Goal: Task Accomplishment & Management: Manage account settings

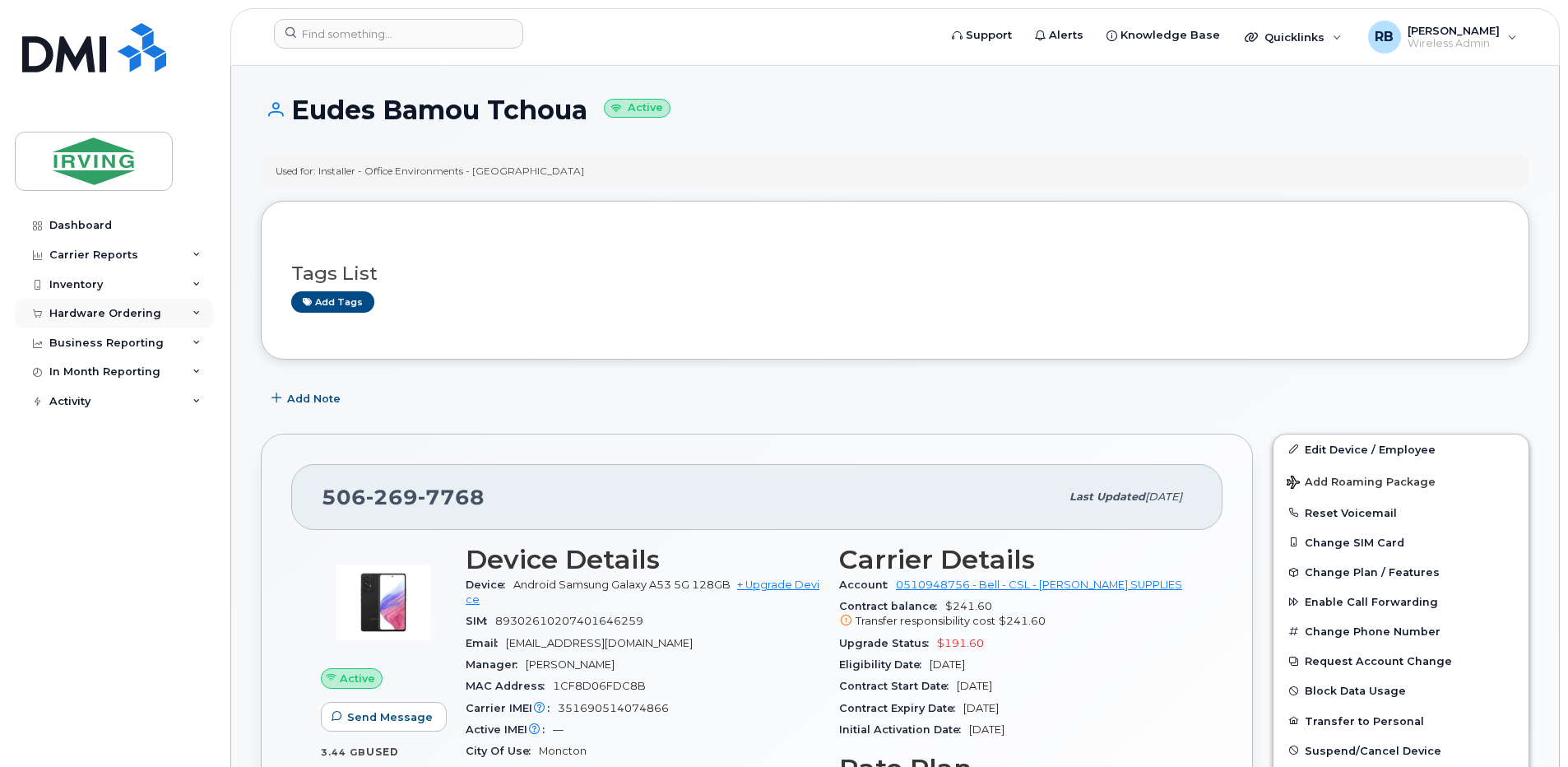
click at [71, 317] on div "Hardware Ordering" at bounding box center [106, 313] width 112 height 13
click at [66, 371] on div "Orders" at bounding box center [77, 375] width 40 height 15
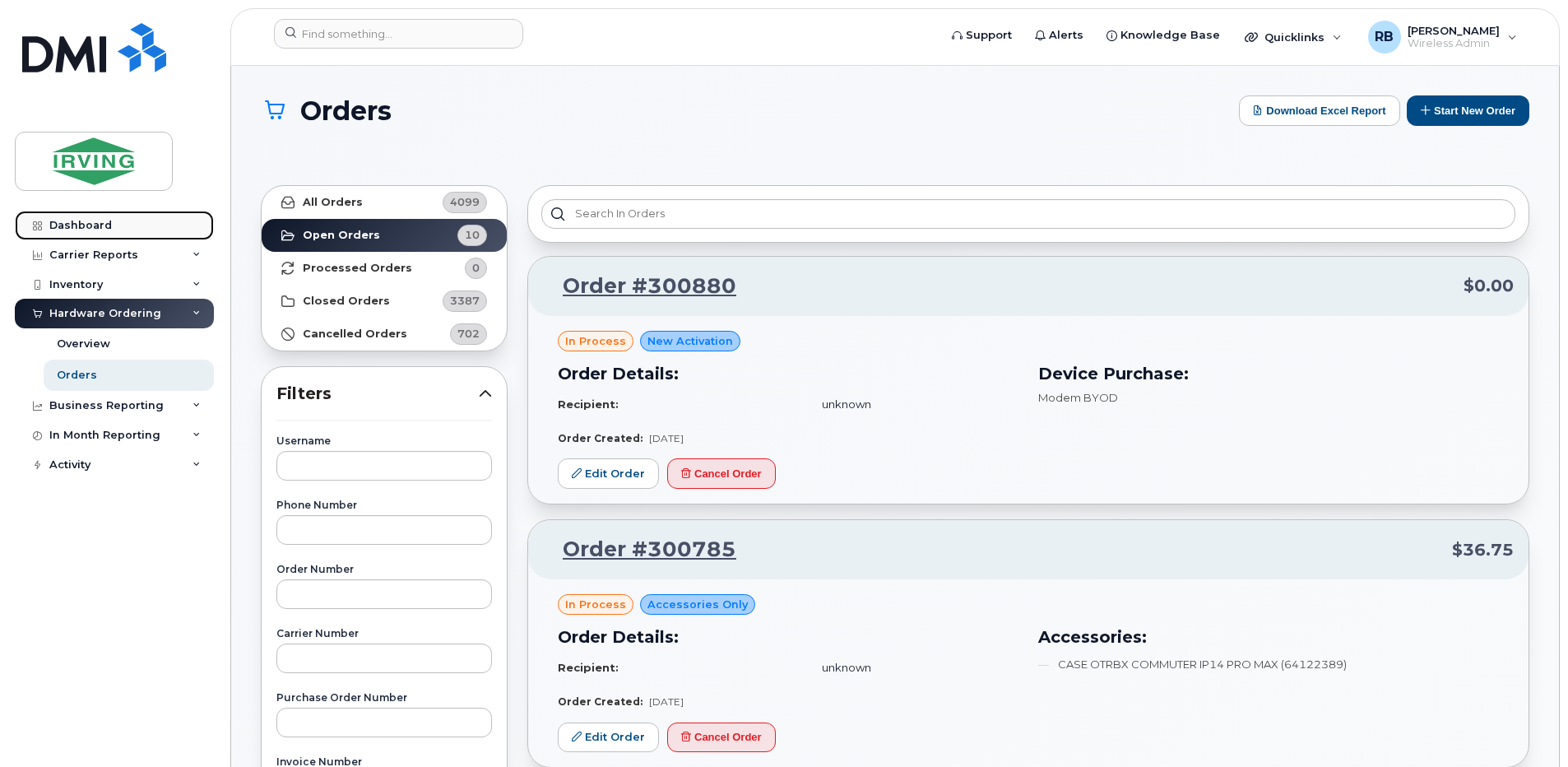
click at [81, 228] on div "Dashboard" at bounding box center [81, 226] width 62 height 13
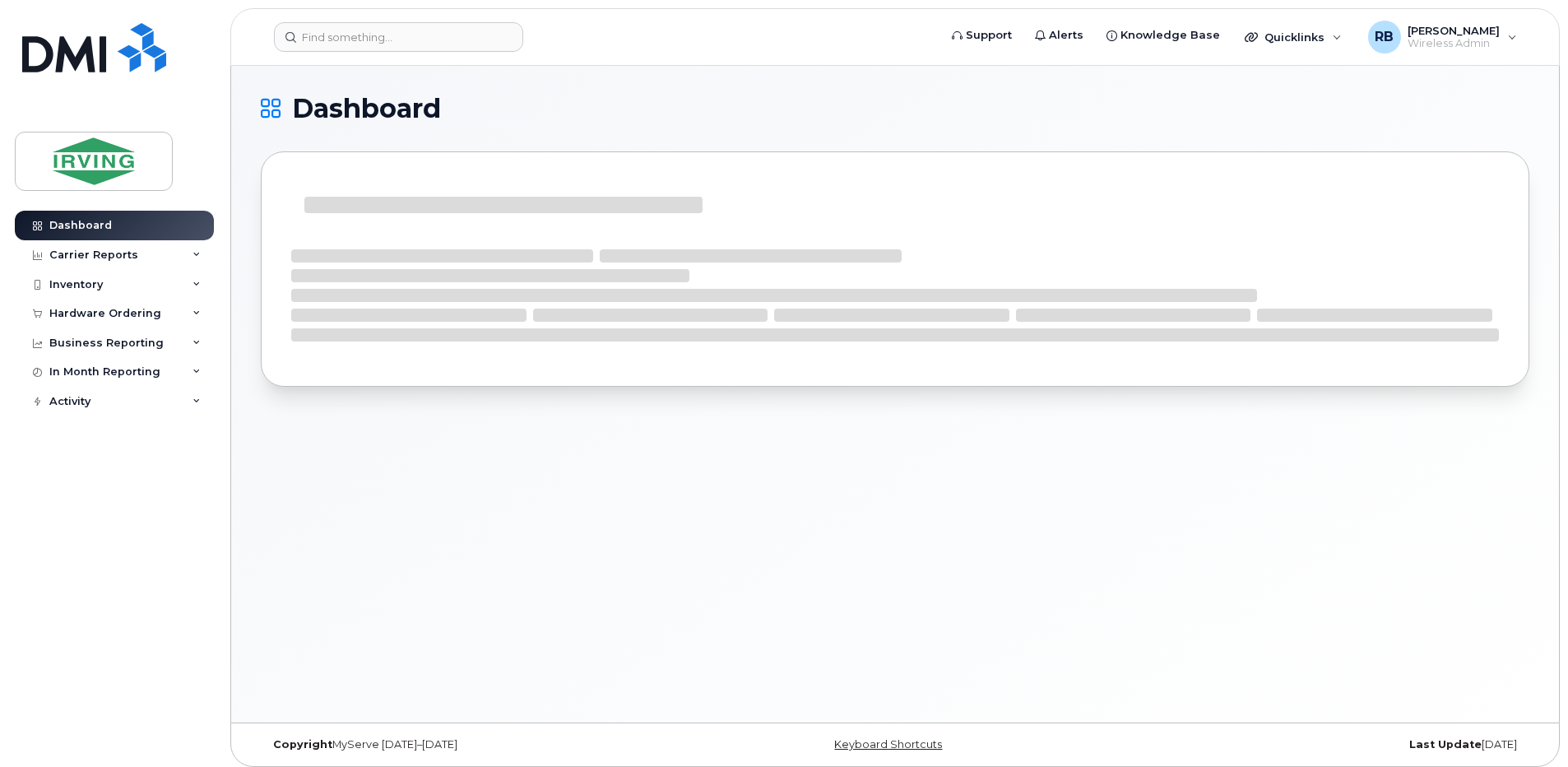
click at [960, 139] on div "Dashboard" at bounding box center [895, 253] width 1269 height 316
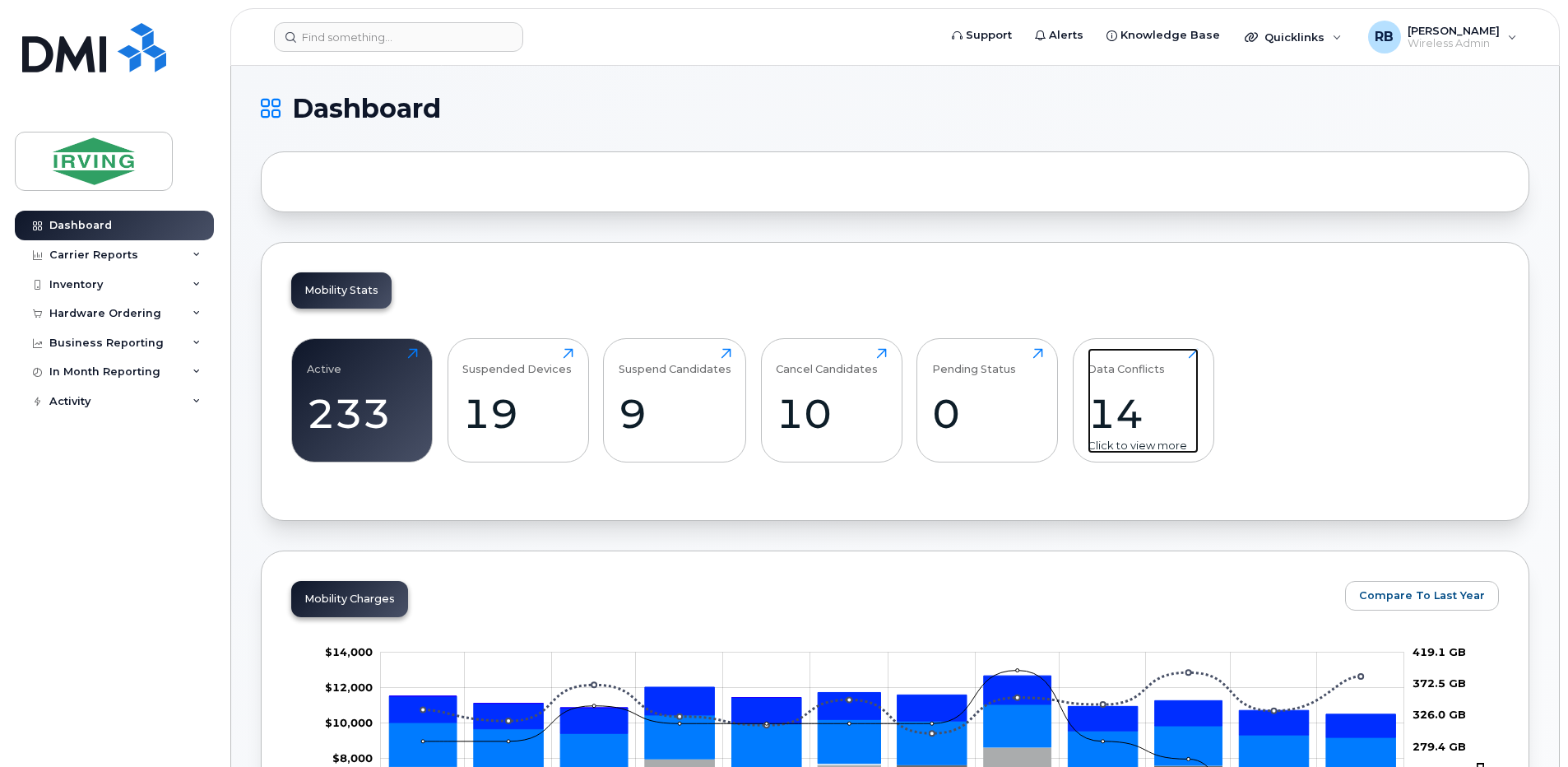
click at [1184, 425] on div "14" at bounding box center [1142, 413] width 111 height 49
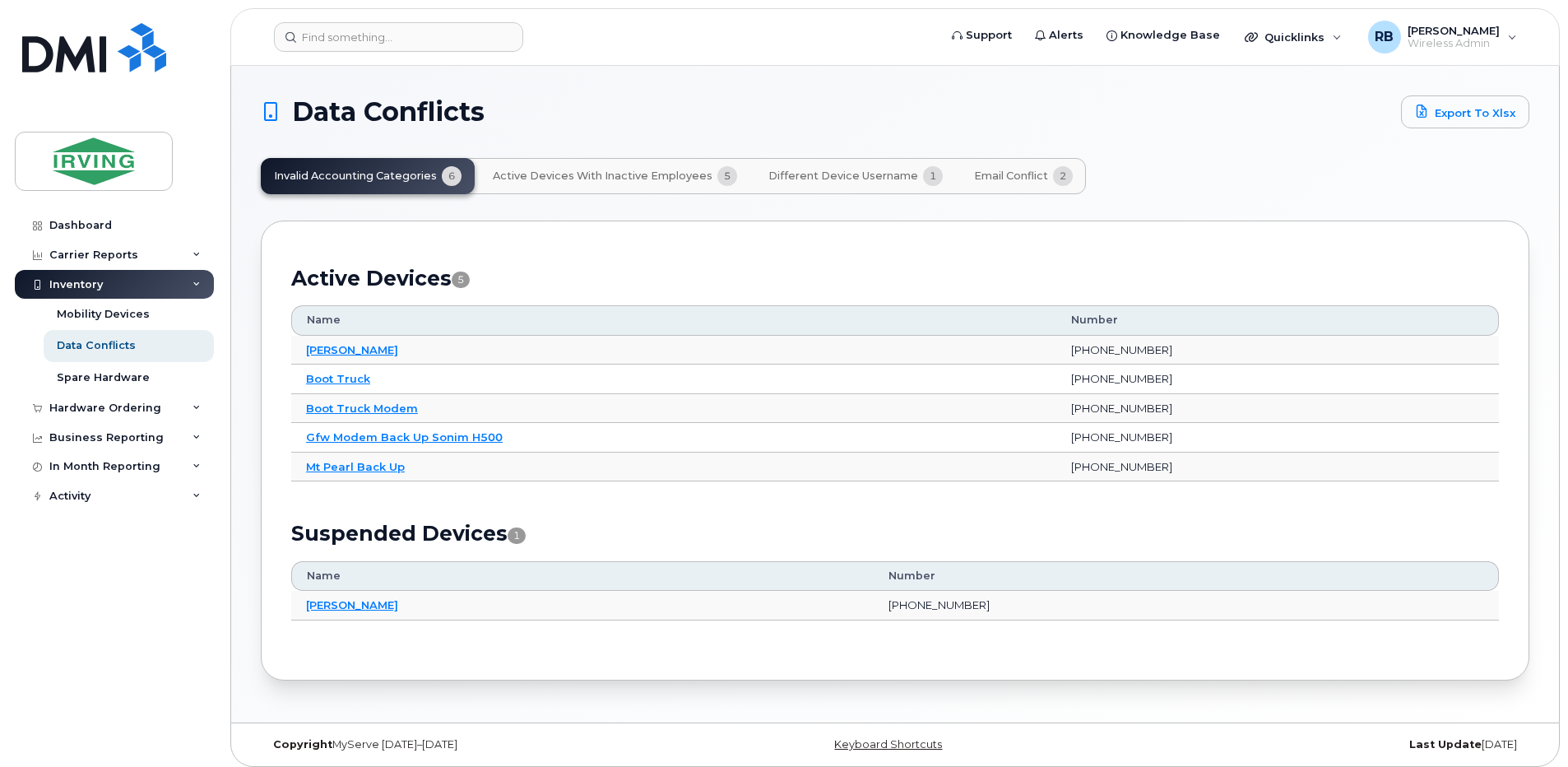
click at [617, 177] on span "Active Devices with Inactive Employees" at bounding box center [602, 176] width 219 height 13
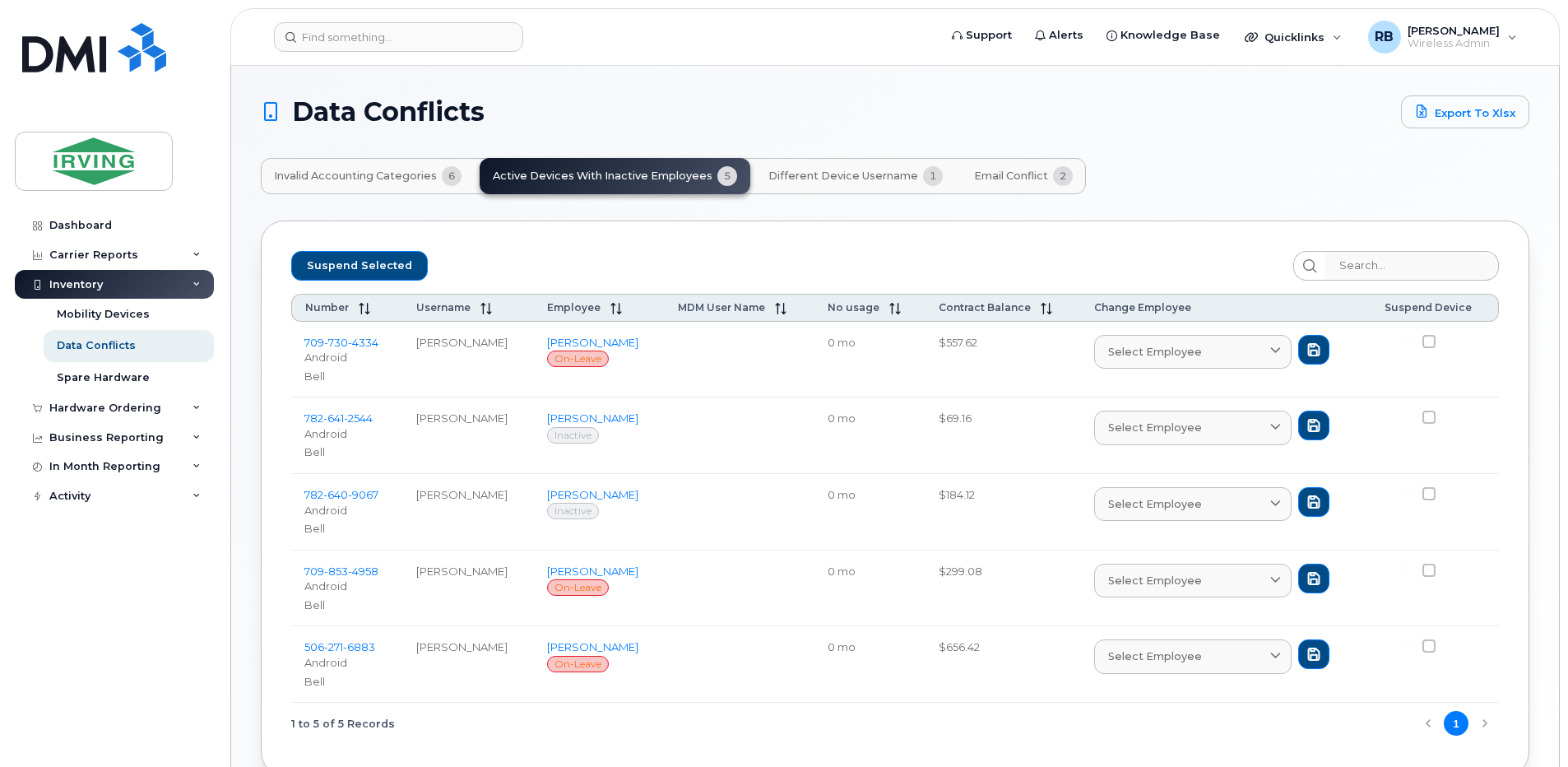
scroll to position [91, 0]
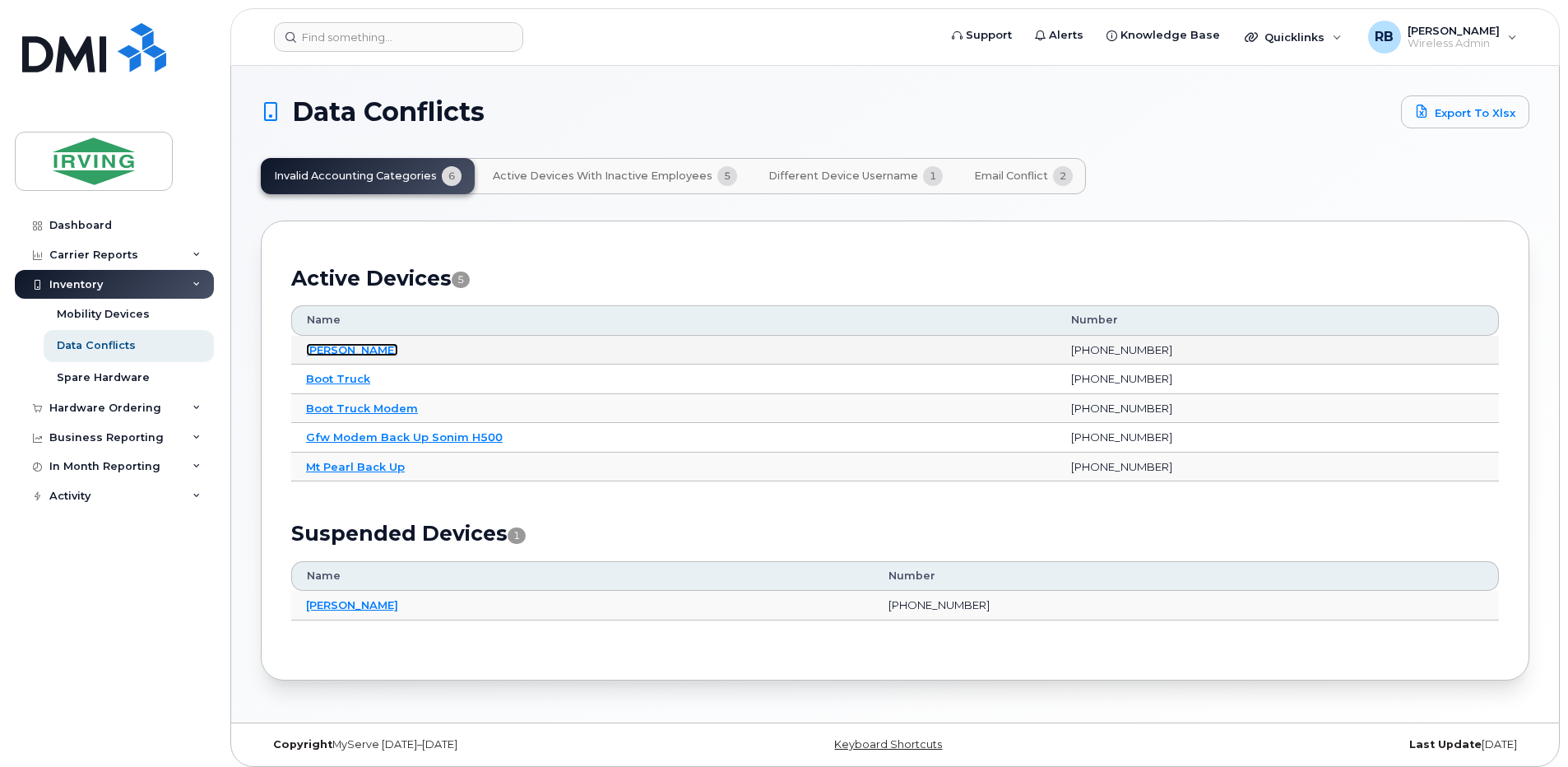
click at [332, 353] on link "[PERSON_NAME]" at bounding box center [352, 350] width 92 height 13
click at [995, 180] on span "Email Conflict" at bounding box center [1011, 176] width 74 height 13
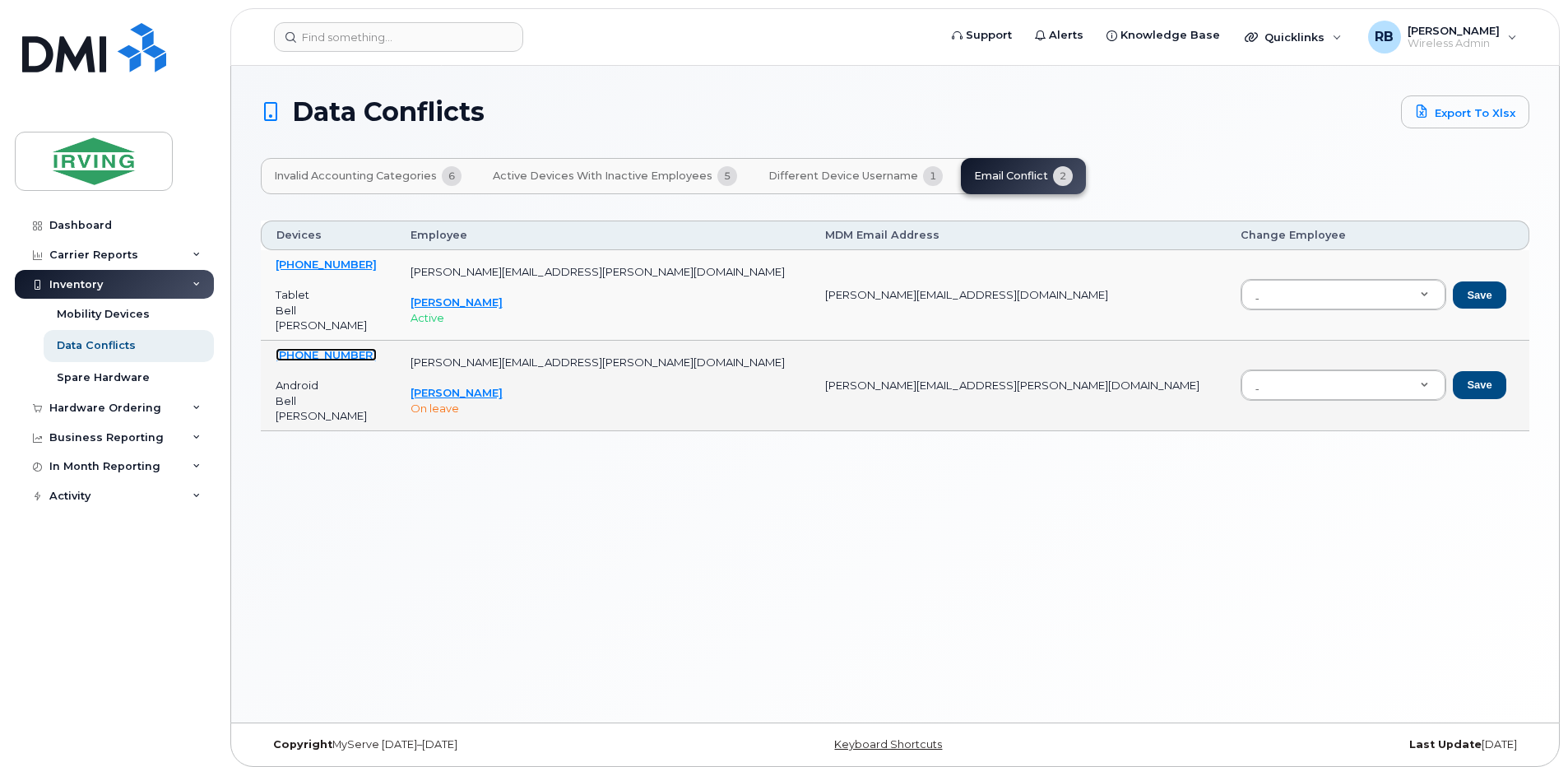
click at [346, 361] on link "[PHONE_NUMBER]" at bounding box center [326, 354] width 101 height 13
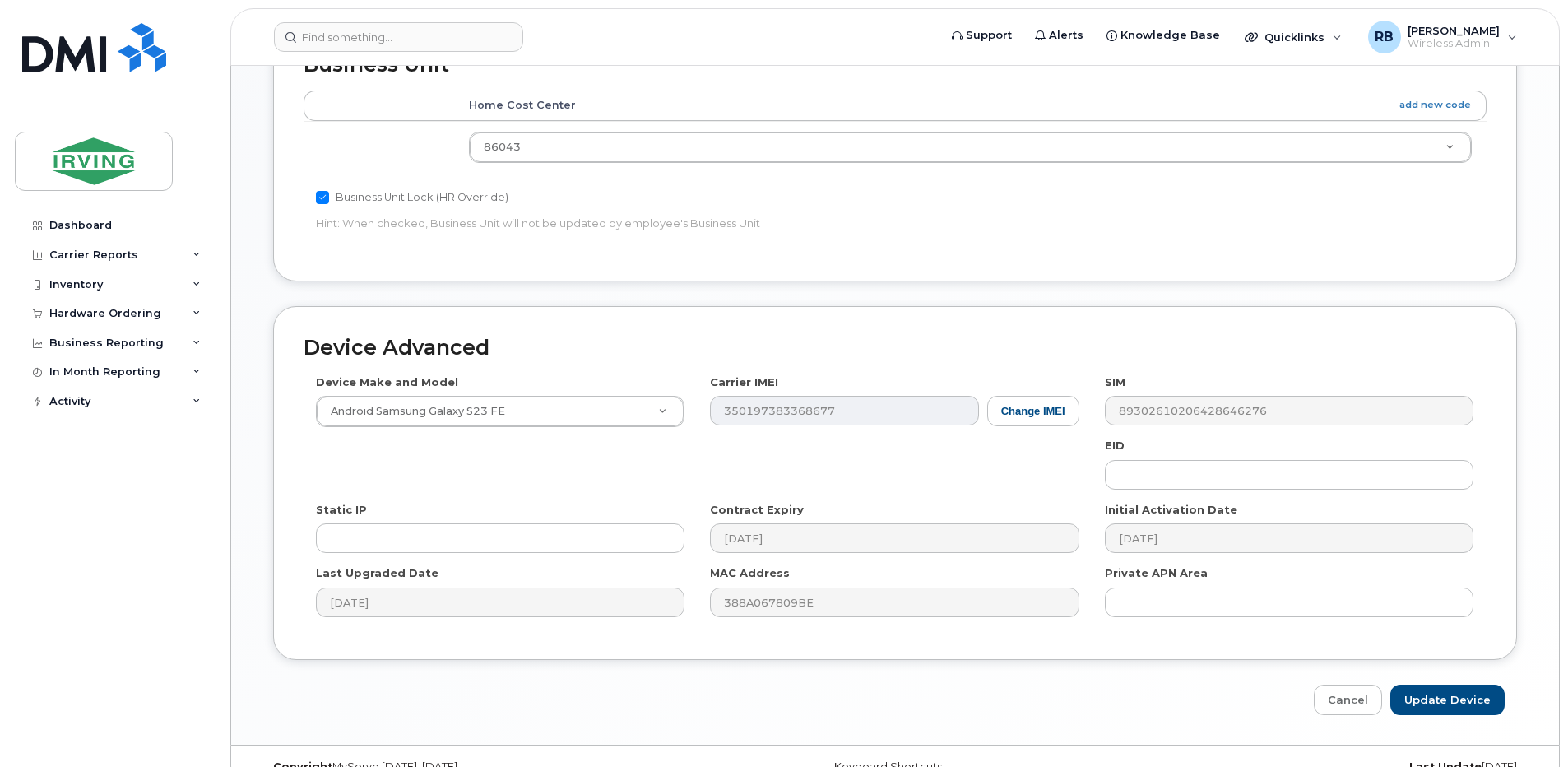
scroll to position [768, 0]
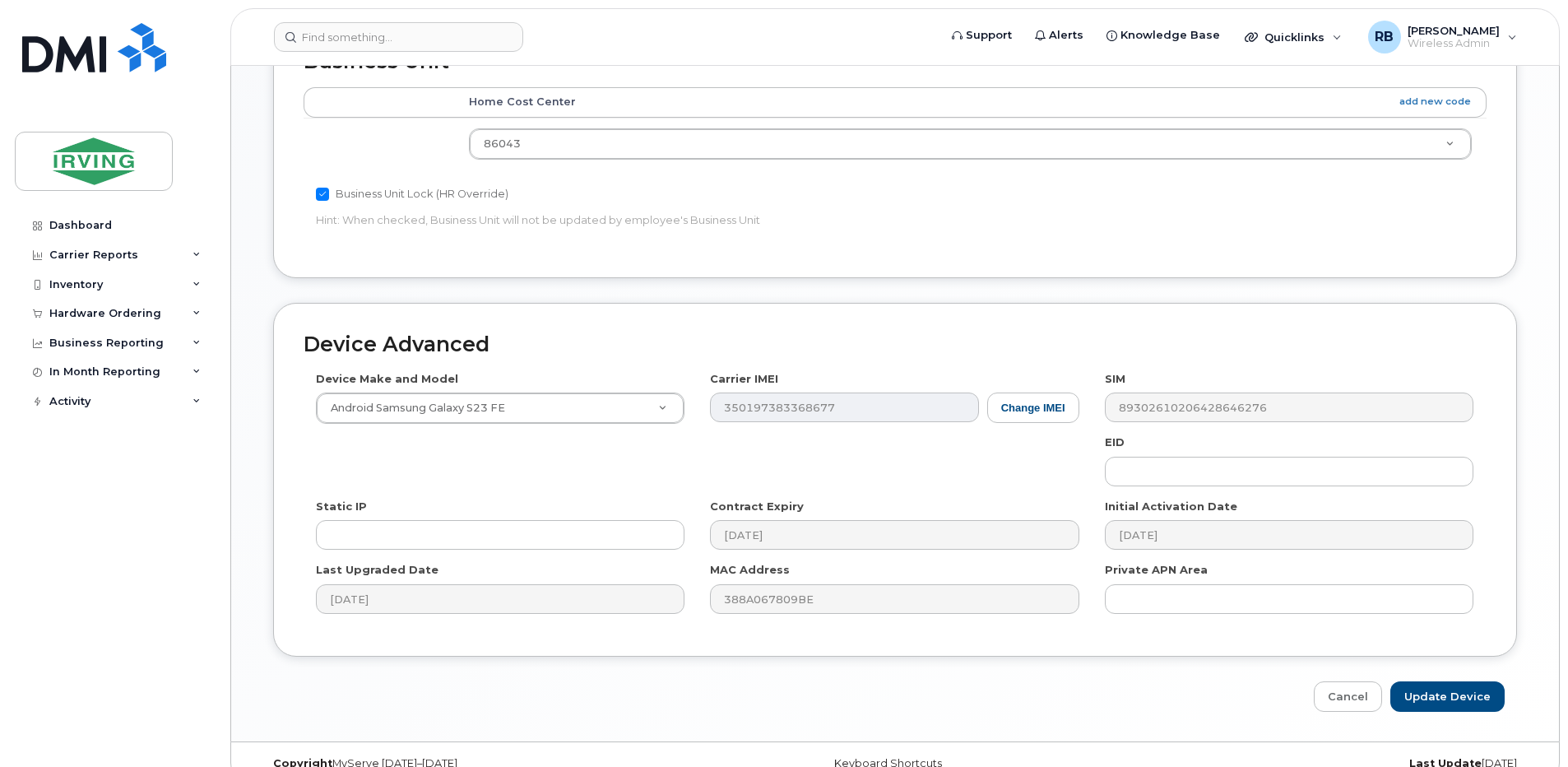
click at [706, 402] on div "Carrier IMEI Change IMEI 350197383368677" at bounding box center [894, 396] width 394 height 51
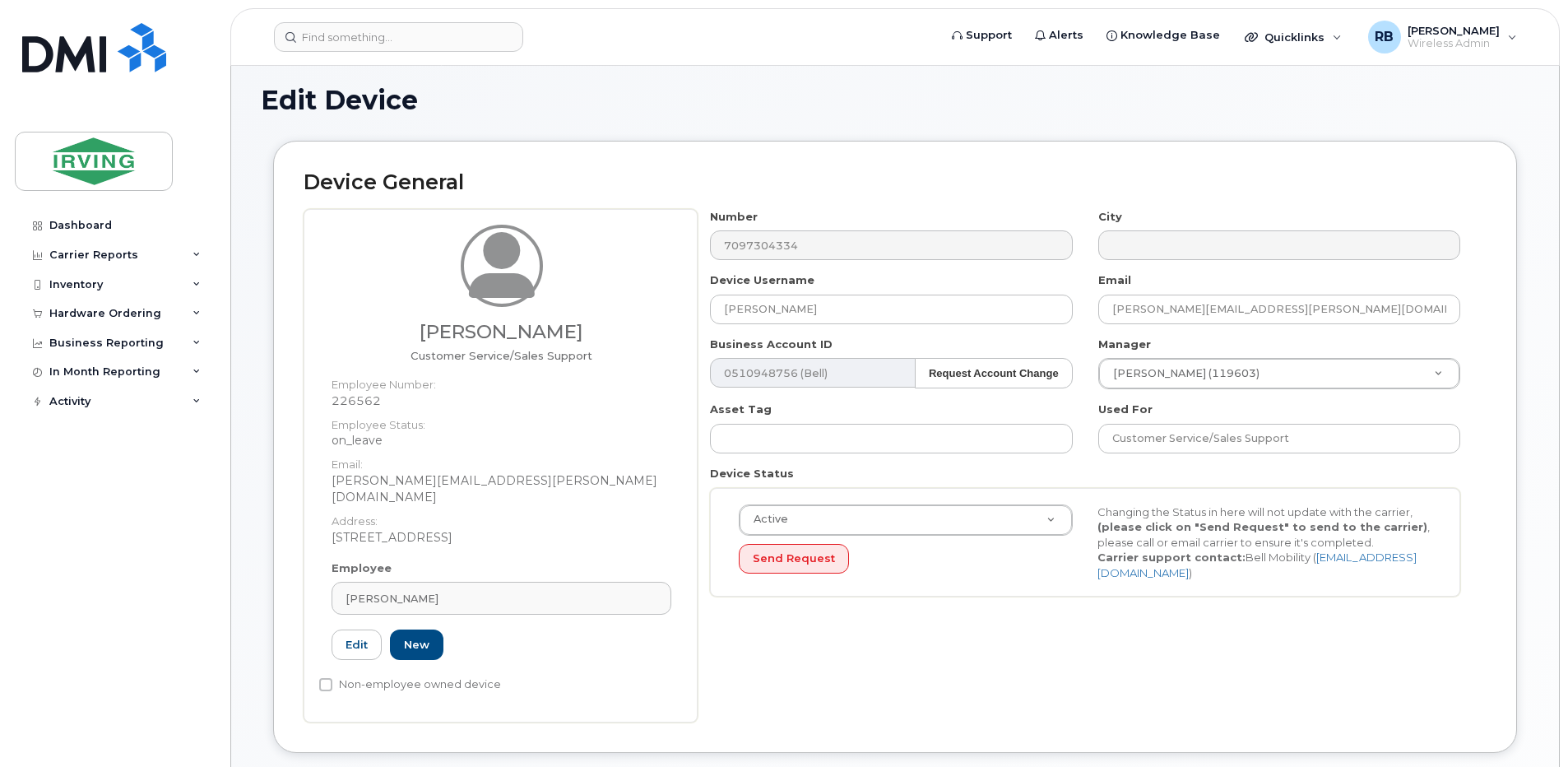
scroll to position [0, 0]
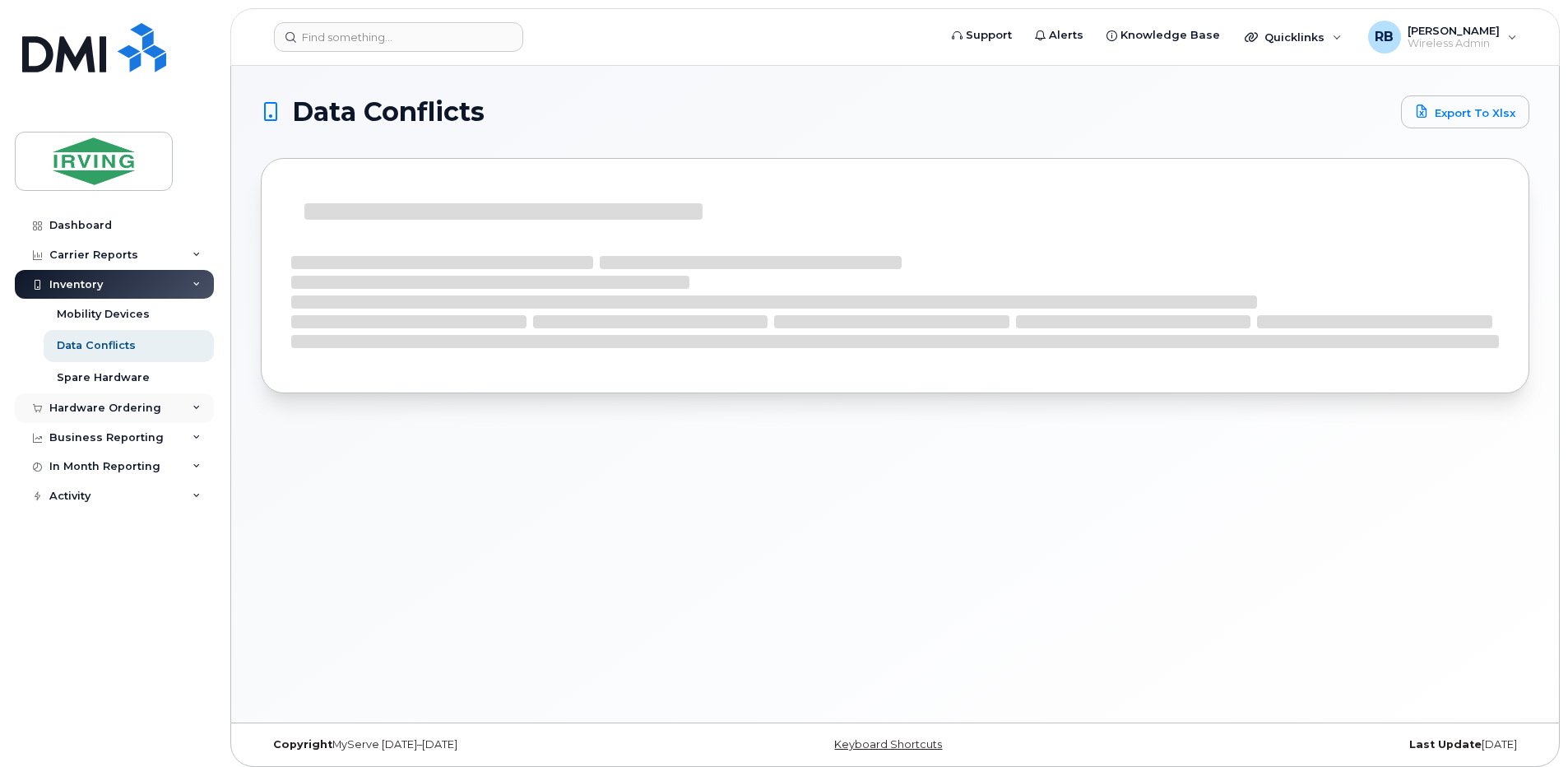
click at [61, 401] on div "Hardware Ordering" at bounding box center [114, 408] width 199 height 29
click at [88, 469] on div "Orders" at bounding box center [77, 470] width 40 height 15
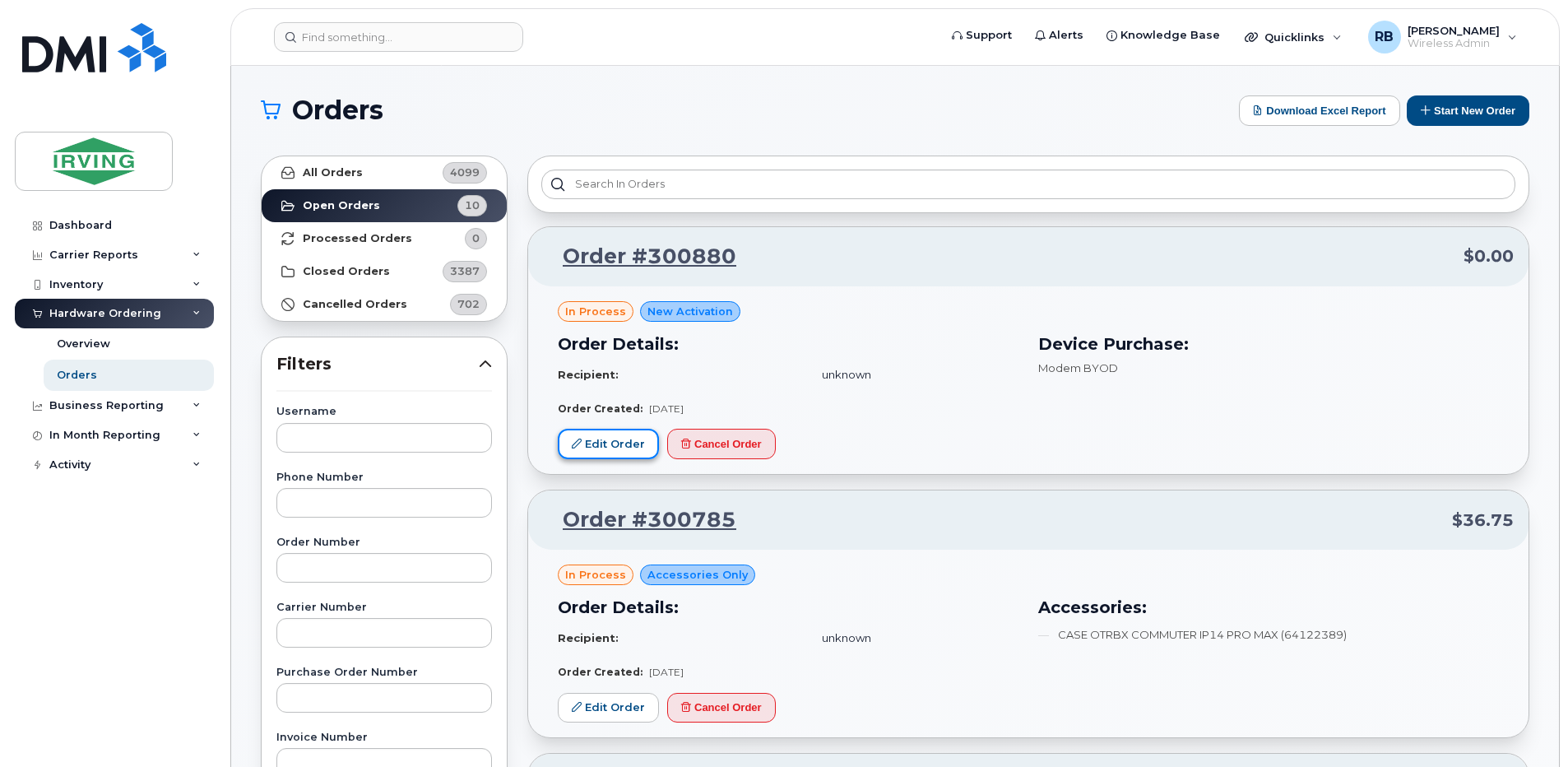
click at [601, 445] on link "Edit Order" at bounding box center [608, 443] width 101 height 30
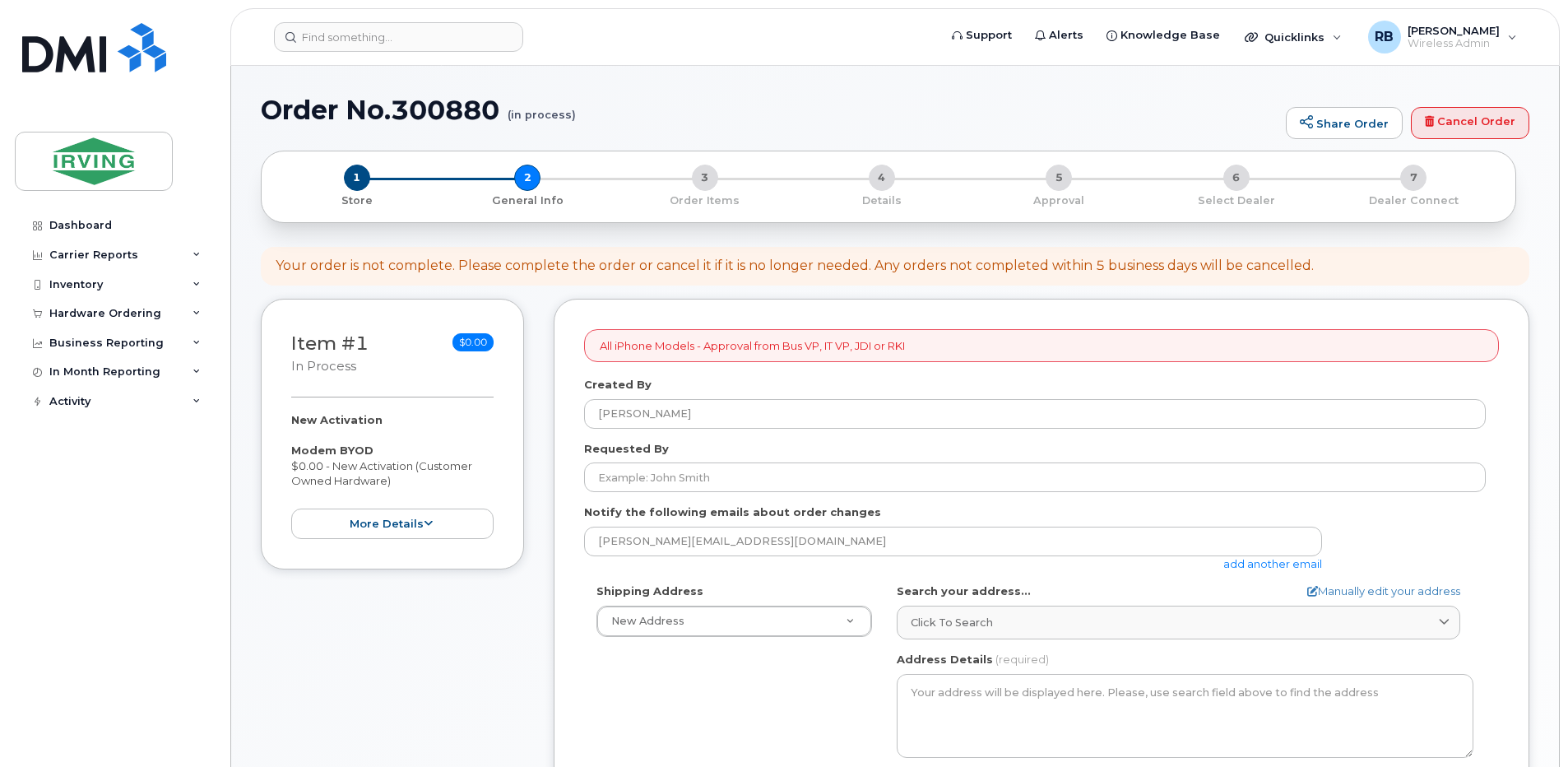
select select
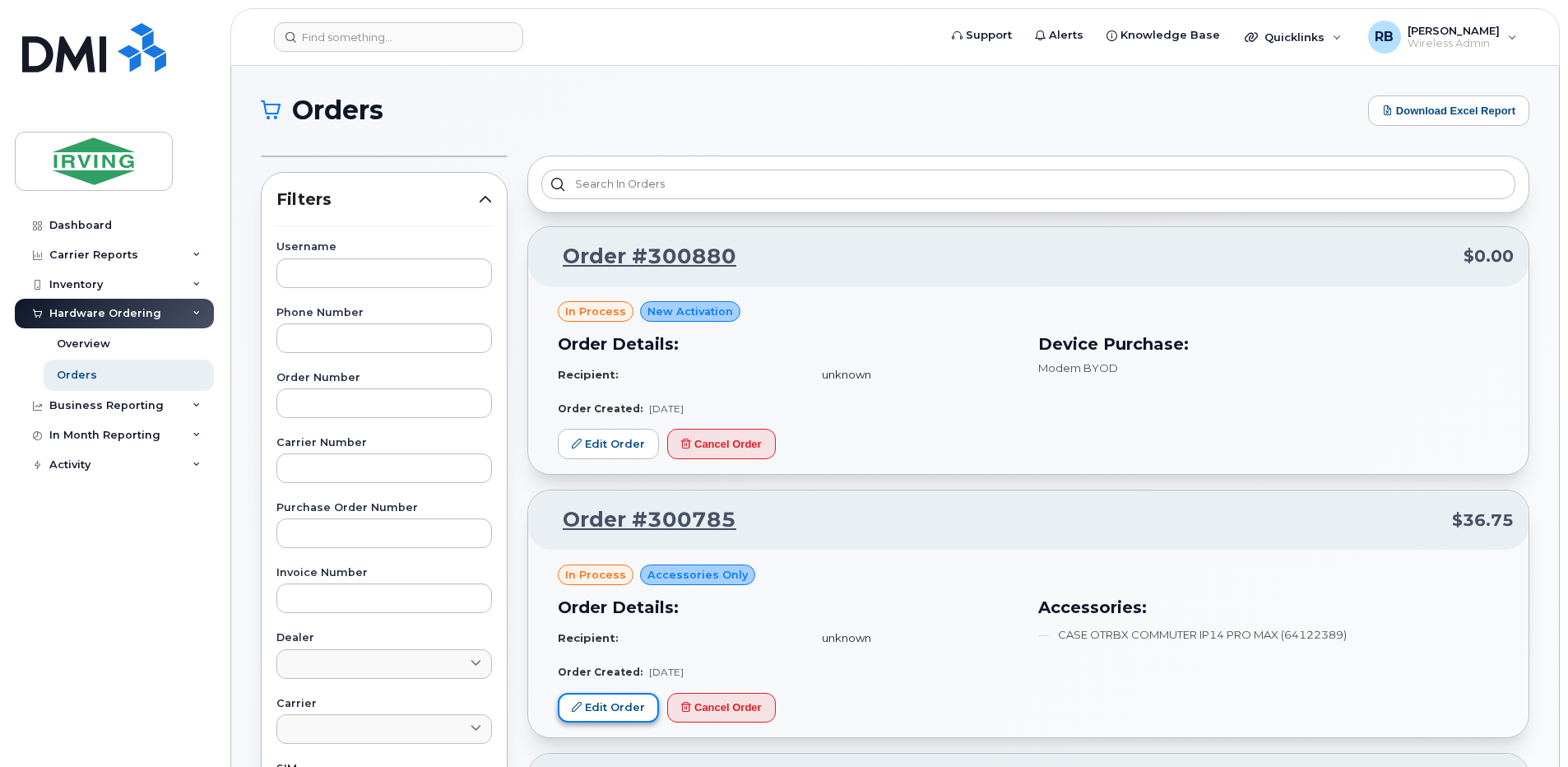
click at [595, 701] on link "Edit Order" at bounding box center [608, 707] width 101 height 30
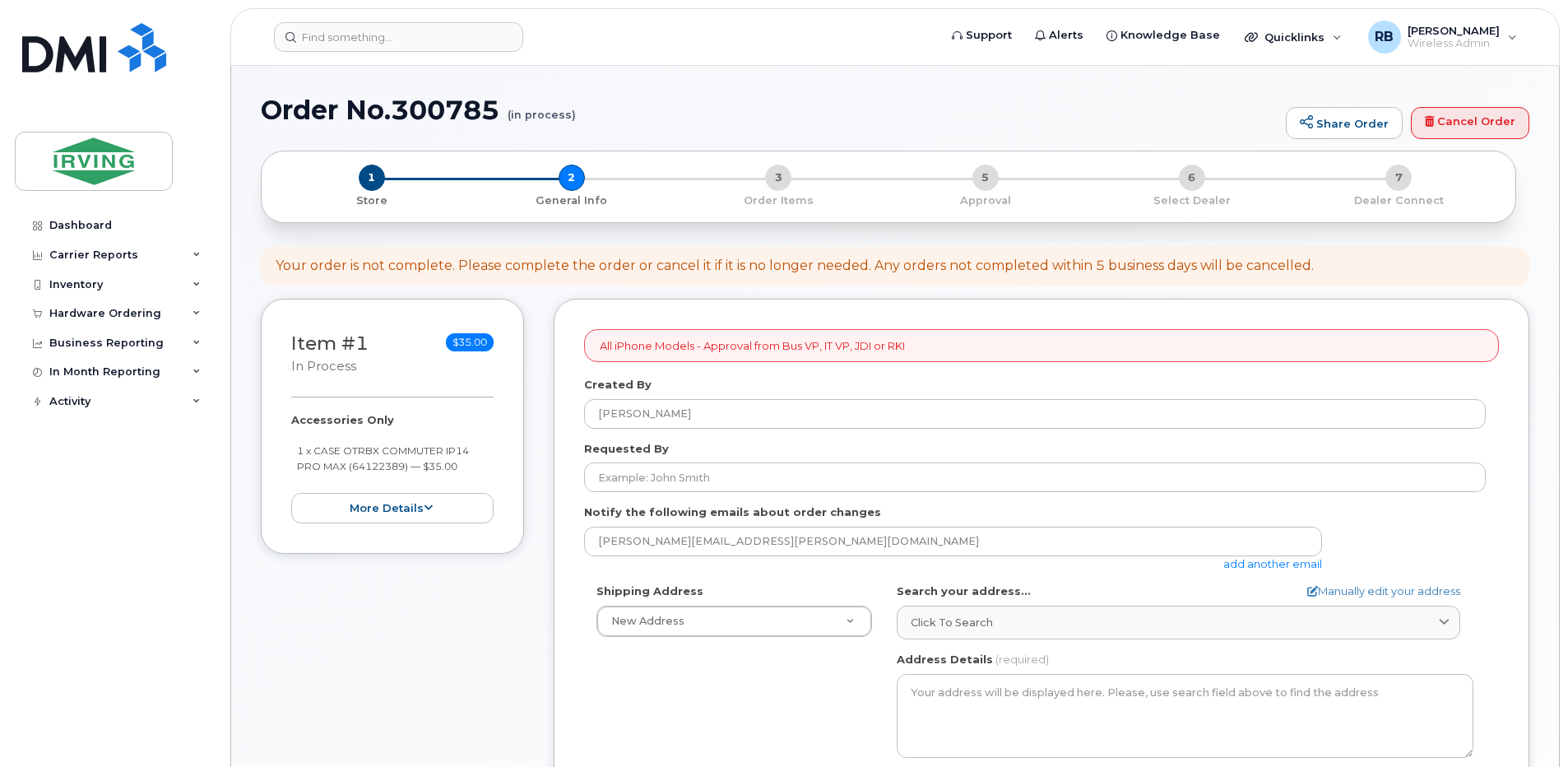
select select
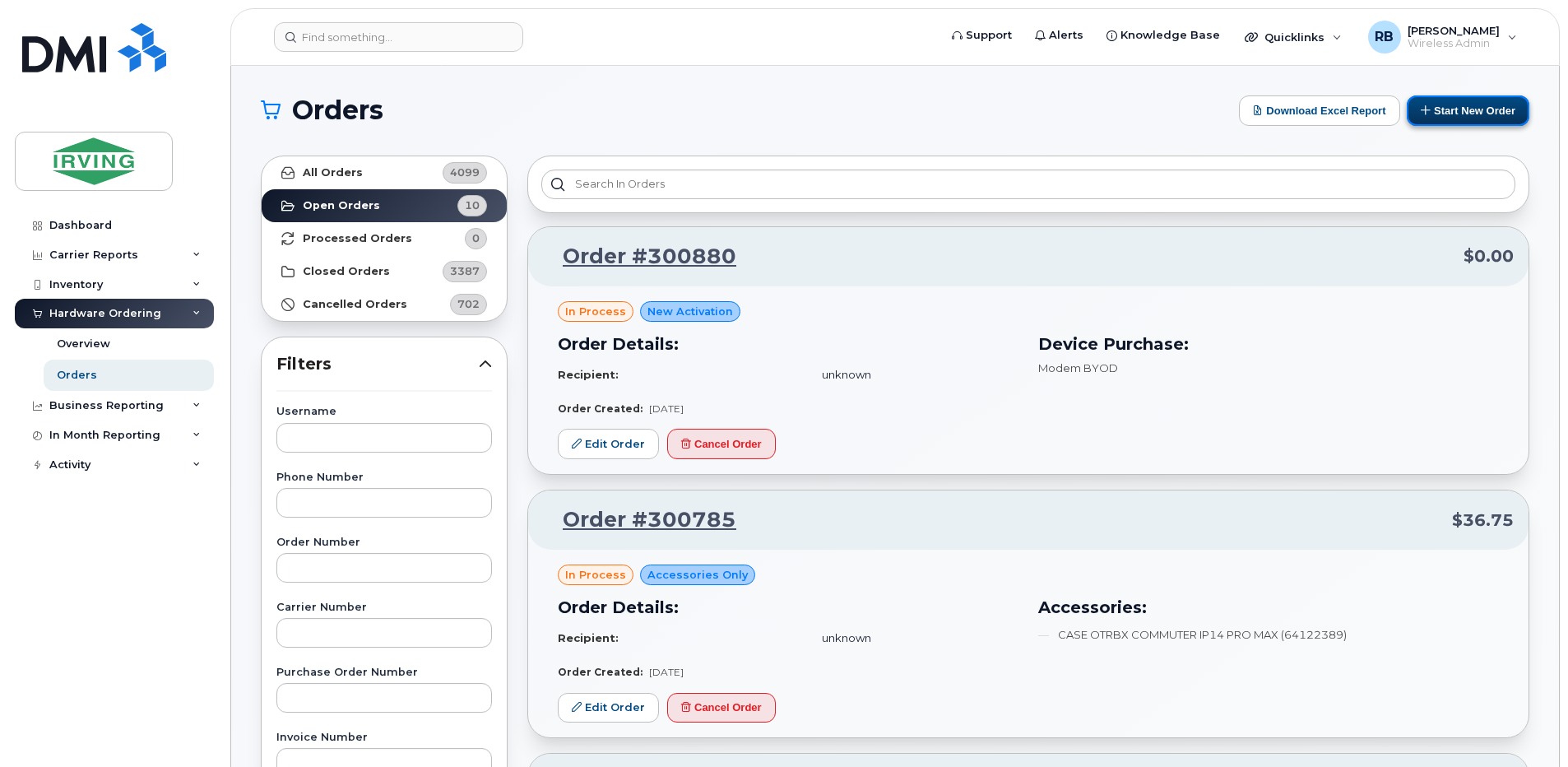
click at [1447, 116] on button "Start New Order" at bounding box center [1468, 110] width 123 height 30
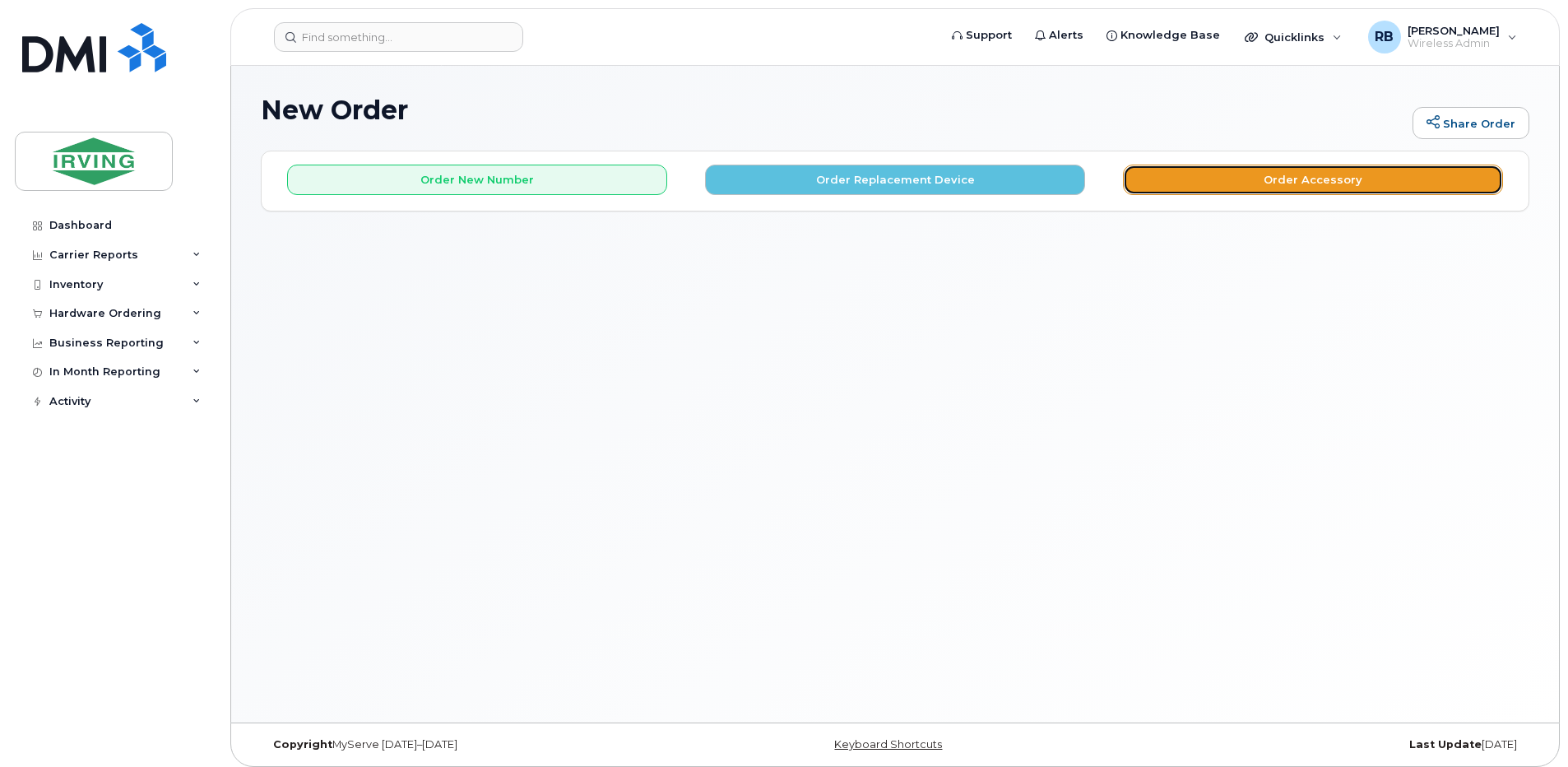
click at [1173, 178] on button "Order Accessory" at bounding box center [1313, 179] width 380 height 30
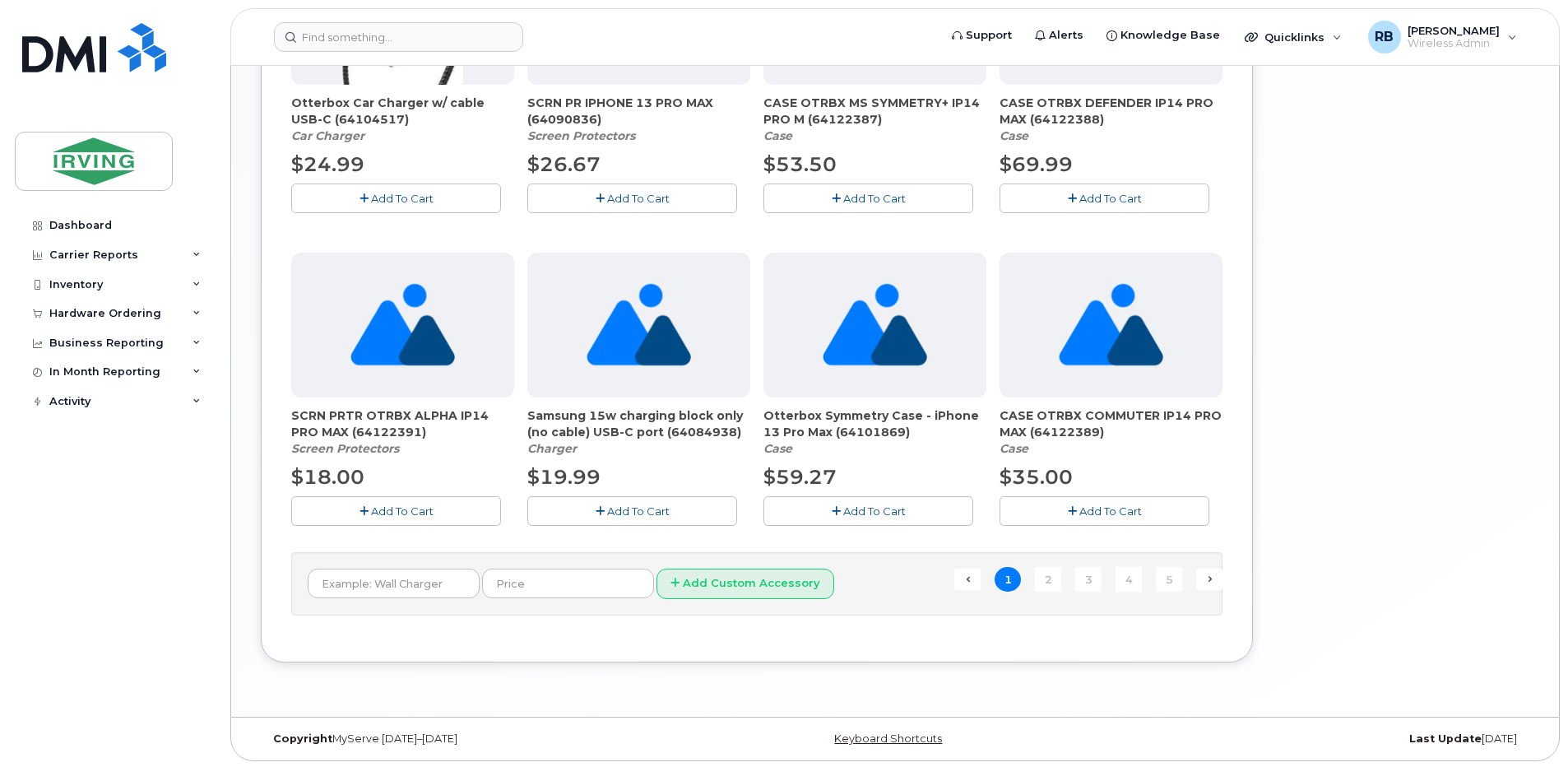
scroll to position [1059, 0]
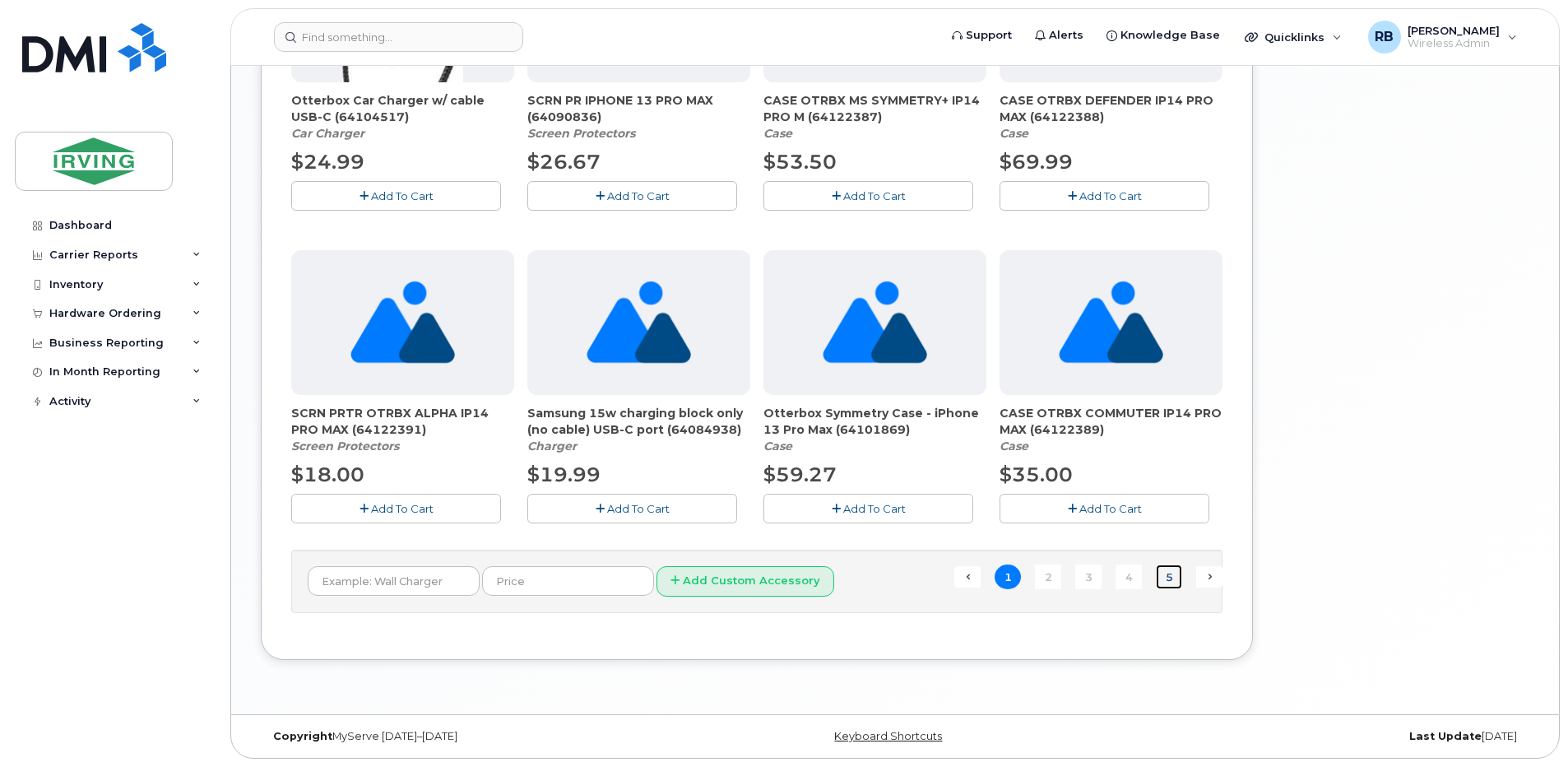
click at [1167, 568] on link "5" at bounding box center [1169, 577] width 27 height 26
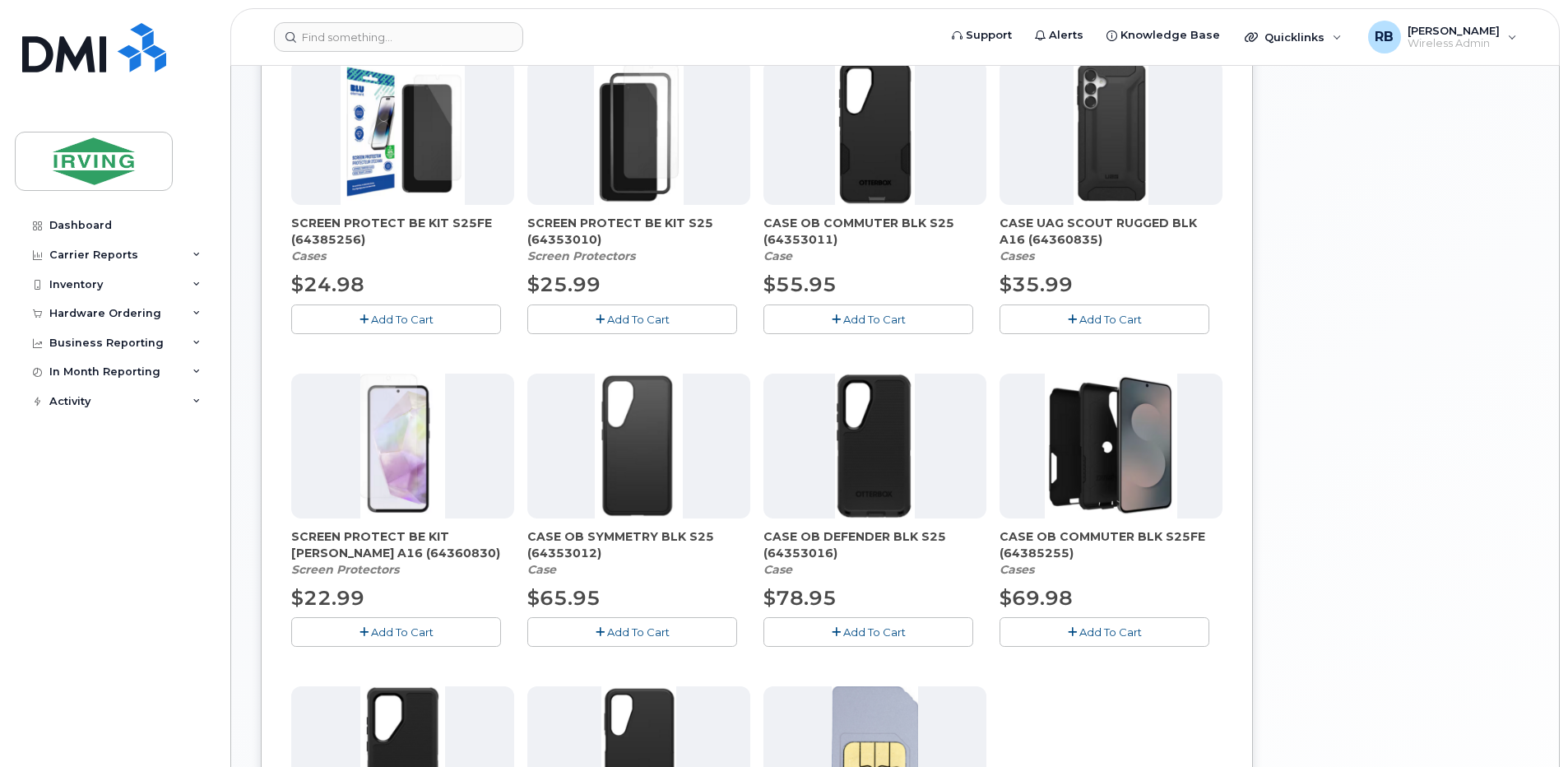
scroll to position [228, 0]
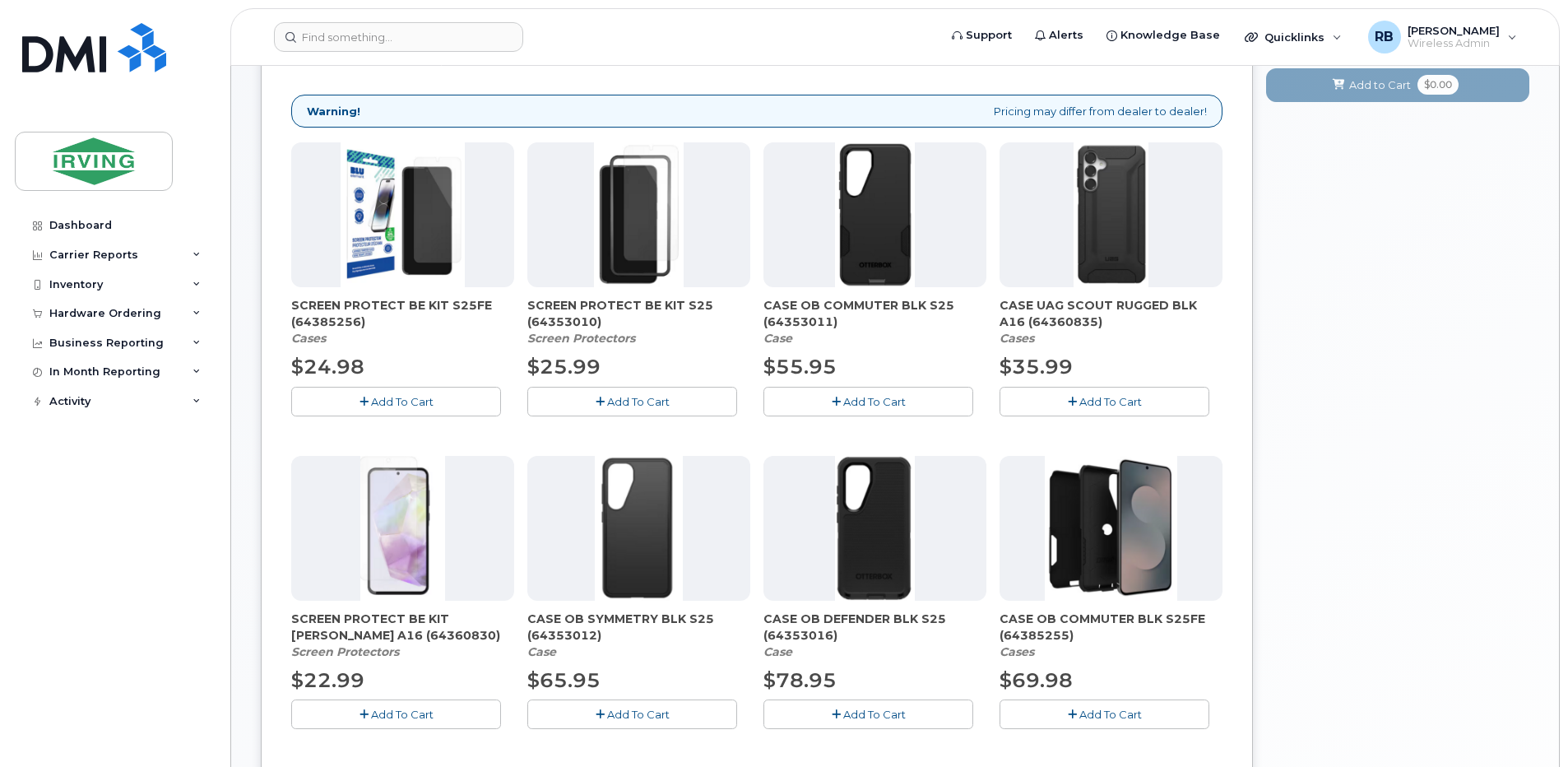
click at [1089, 507] on img at bounding box center [1111, 528] width 132 height 145
click at [1050, 633] on span "CASE OB COMMUTER BLK S25FE (64385255)" at bounding box center [1110, 627] width 223 height 33
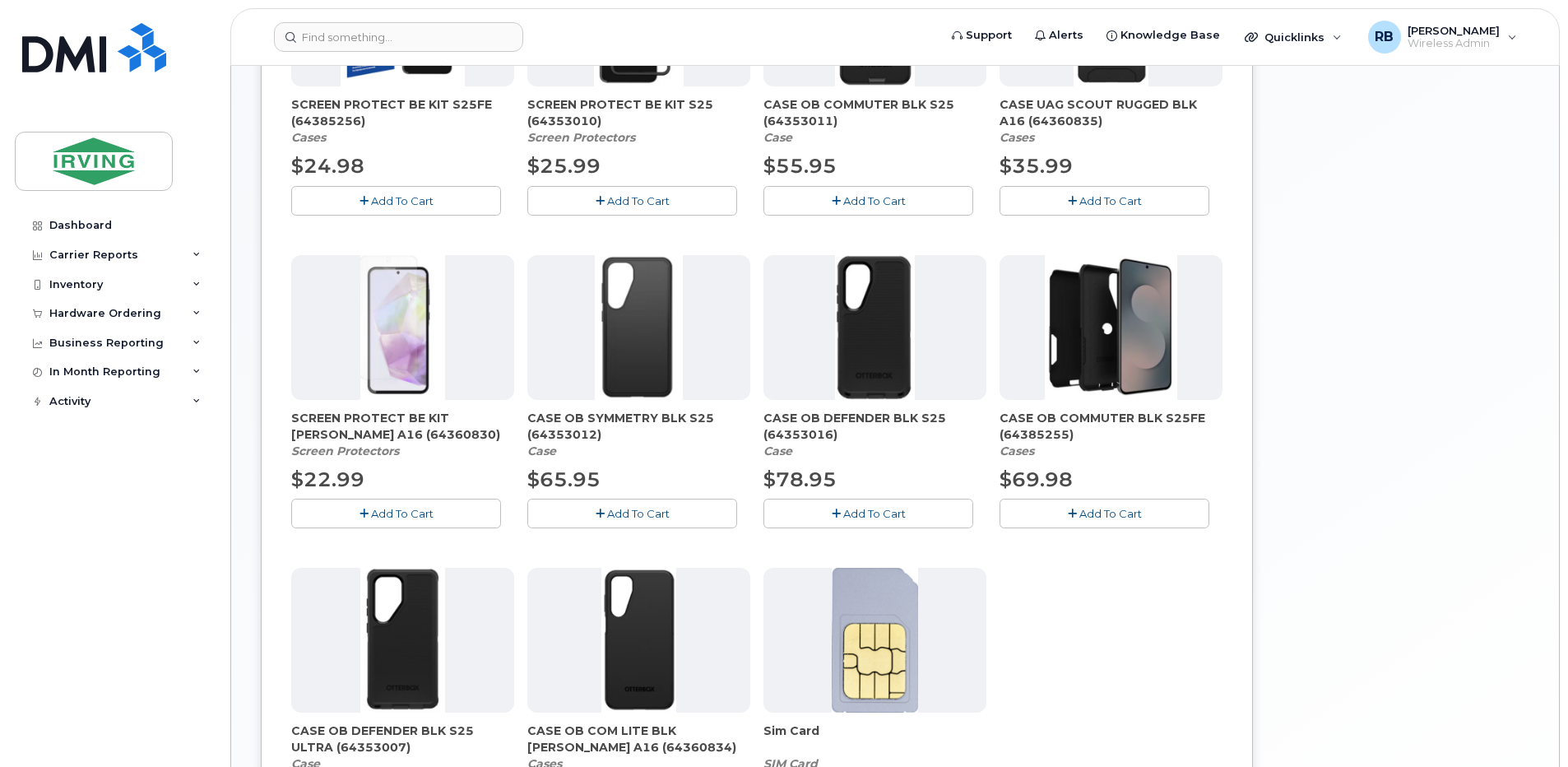
scroll to position [447, 0]
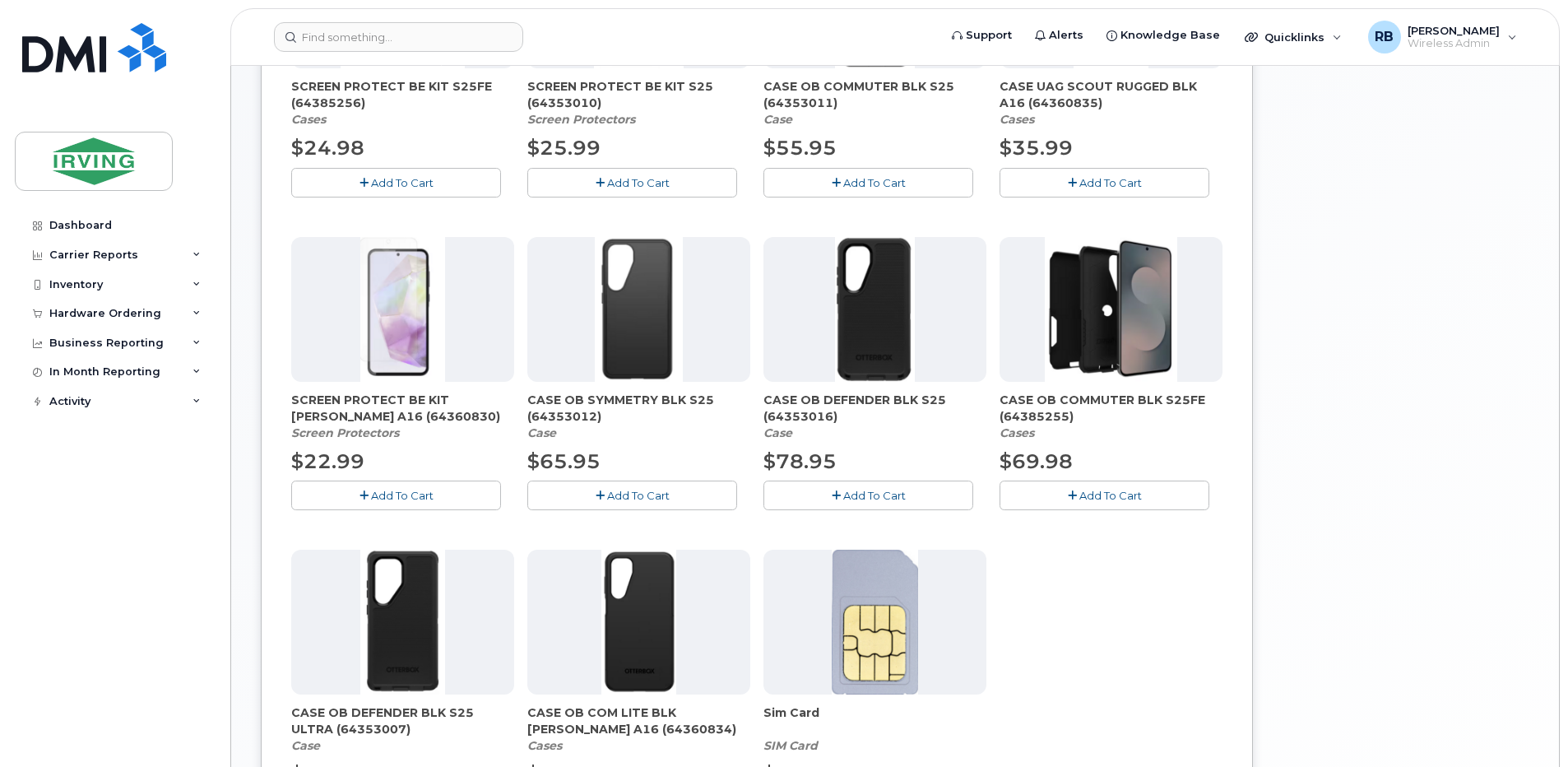
click at [1094, 346] on img at bounding box center [1111, 309] width 132 height 145
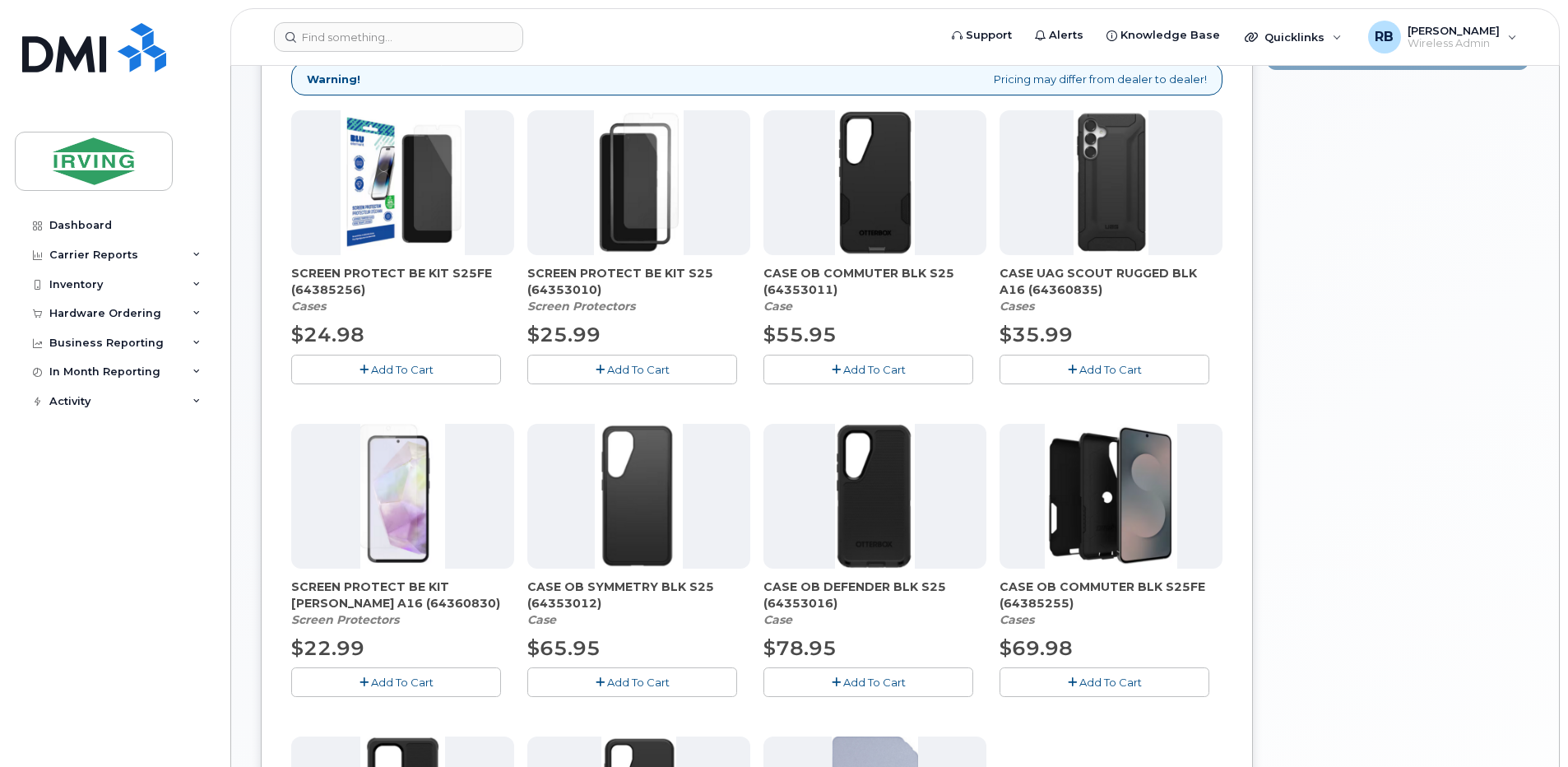
scroll to position [228, 0]
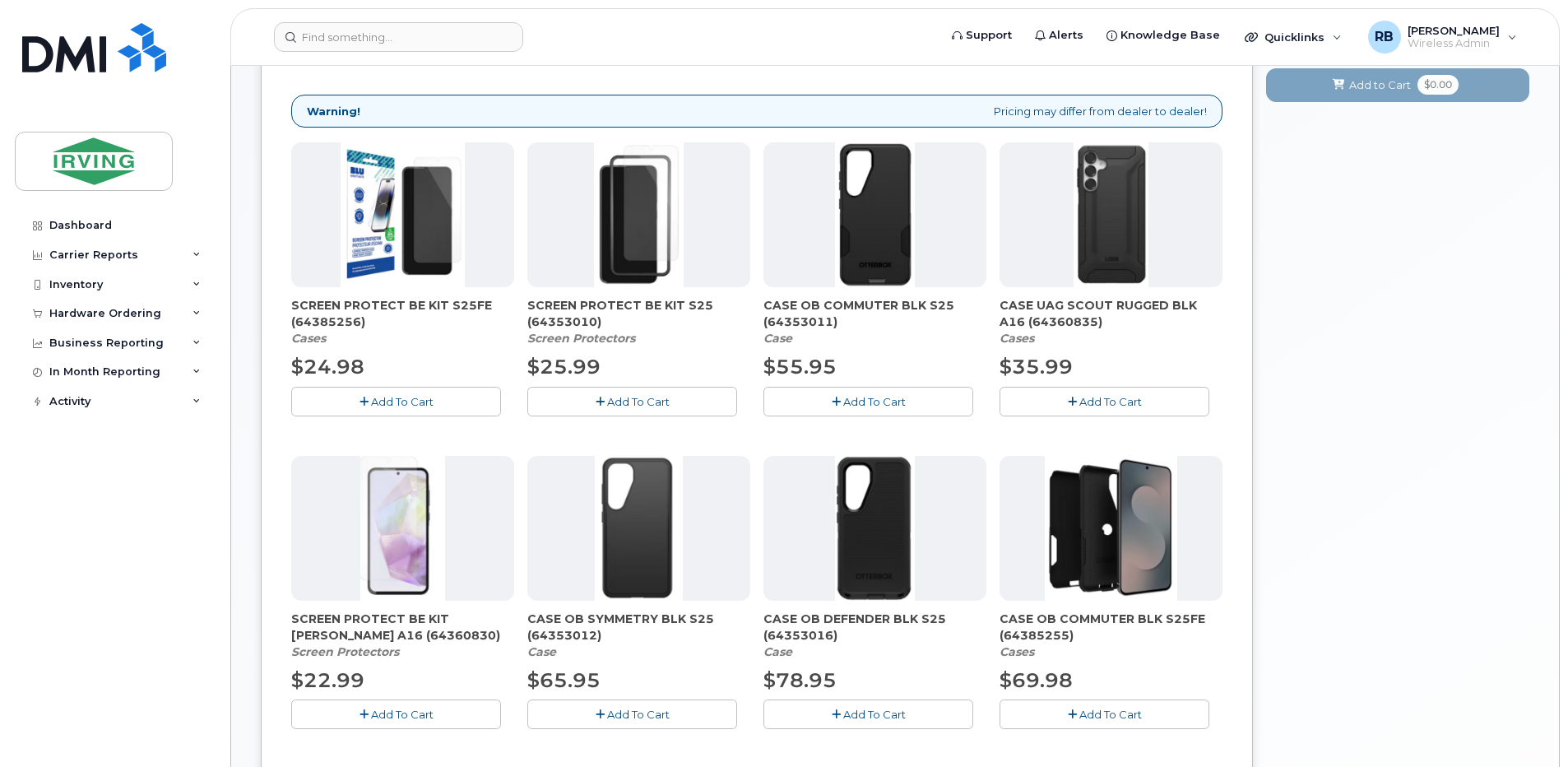
click at [379, 217] on img at bounding box center [403, 215] width 125 height 145
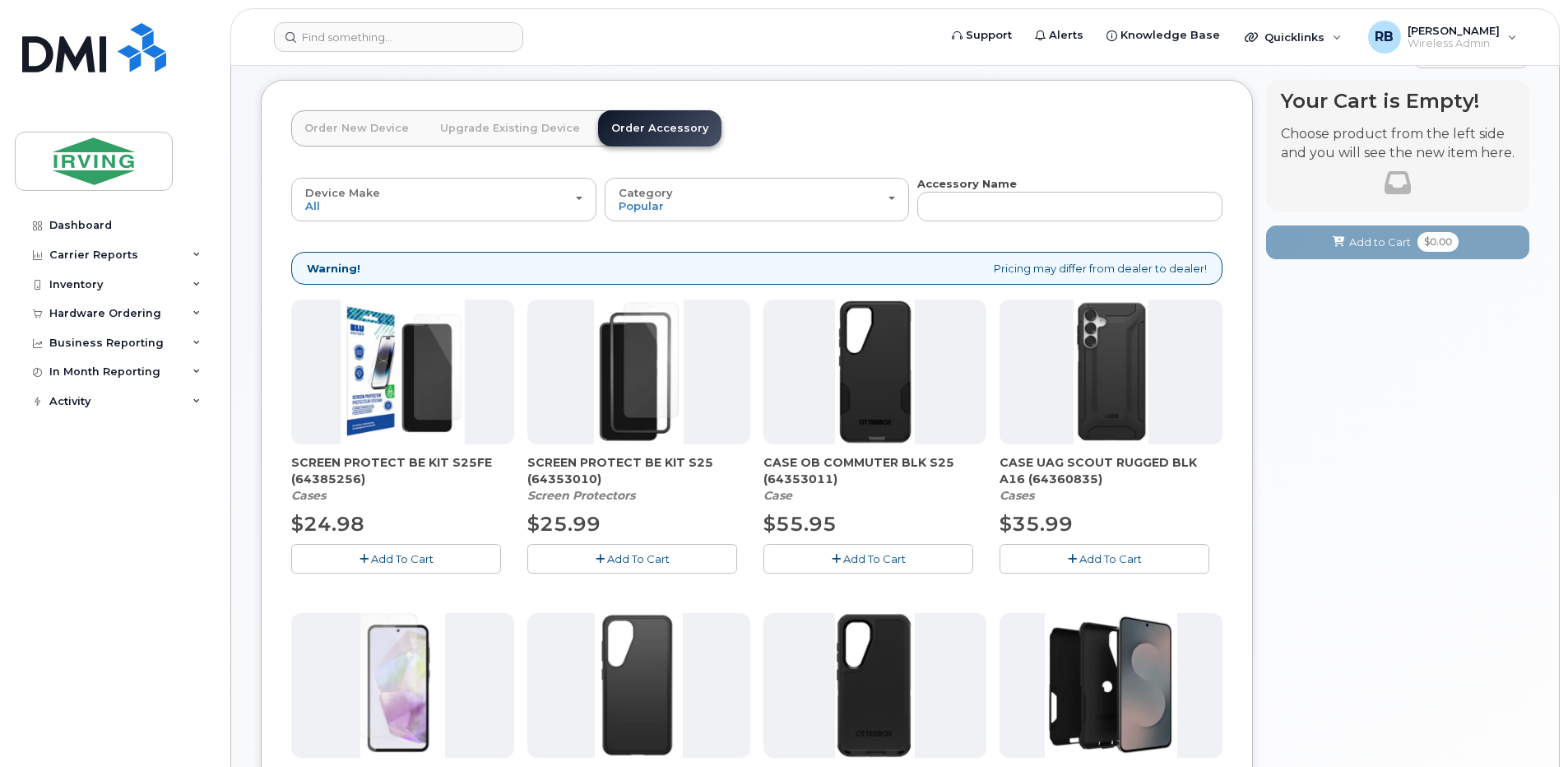
scroll to position [8, 0]
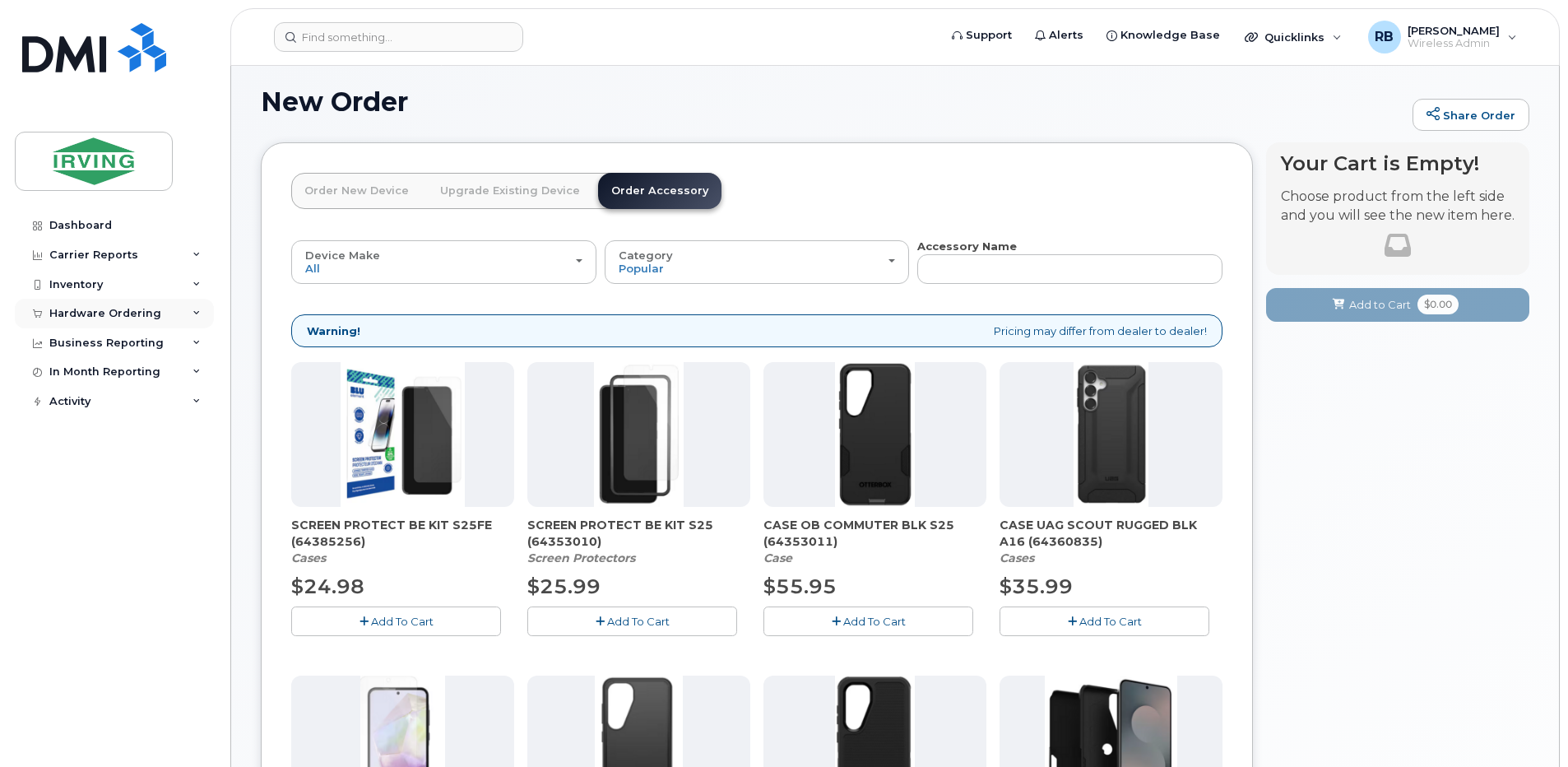
click at [133, 307] on div "Hardware Ordering" at bounding box center [106, 313] width 112 height 13
click at [93, 380] on div "Orders" at bounding box center [77, 375] width 40 height 15
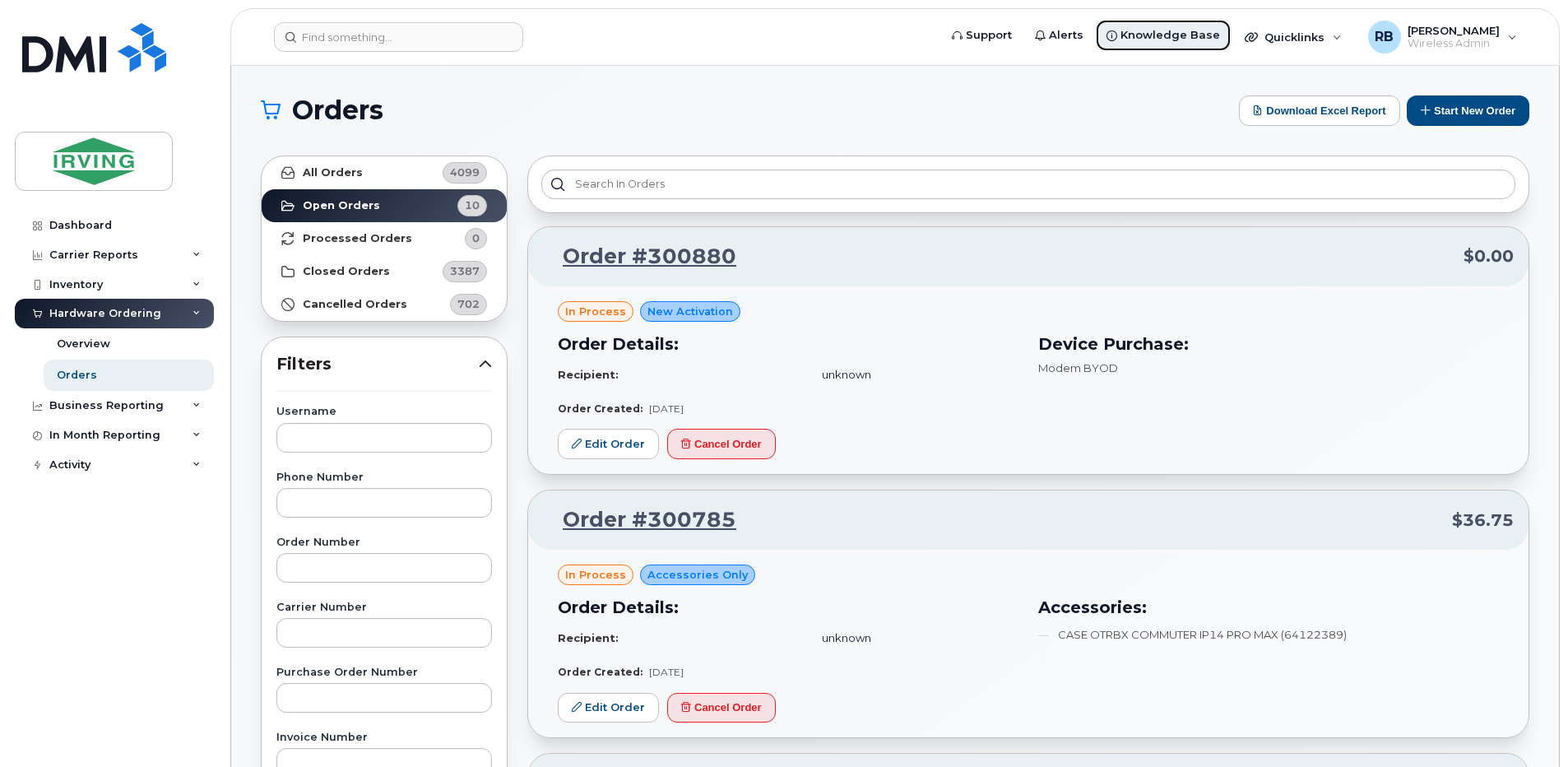
click at [1184, 42] on span "Knowledge Base" at bounding box center [1170, 36] width 99 height 17
click at [1072, 43] on span "Alerts" at bounding box center [1066, 36] width 35 height 17
click at [978, 28] on link "Support" at bounding box center [982, 36] width 83 height 33
click at [832, 110] on h1 "Orders" at bounding box center [745, 110] width 970 height 27
click at [1341, 44] on div "Quicklinks" at bounding box center [1293, 37] width 120 height 33
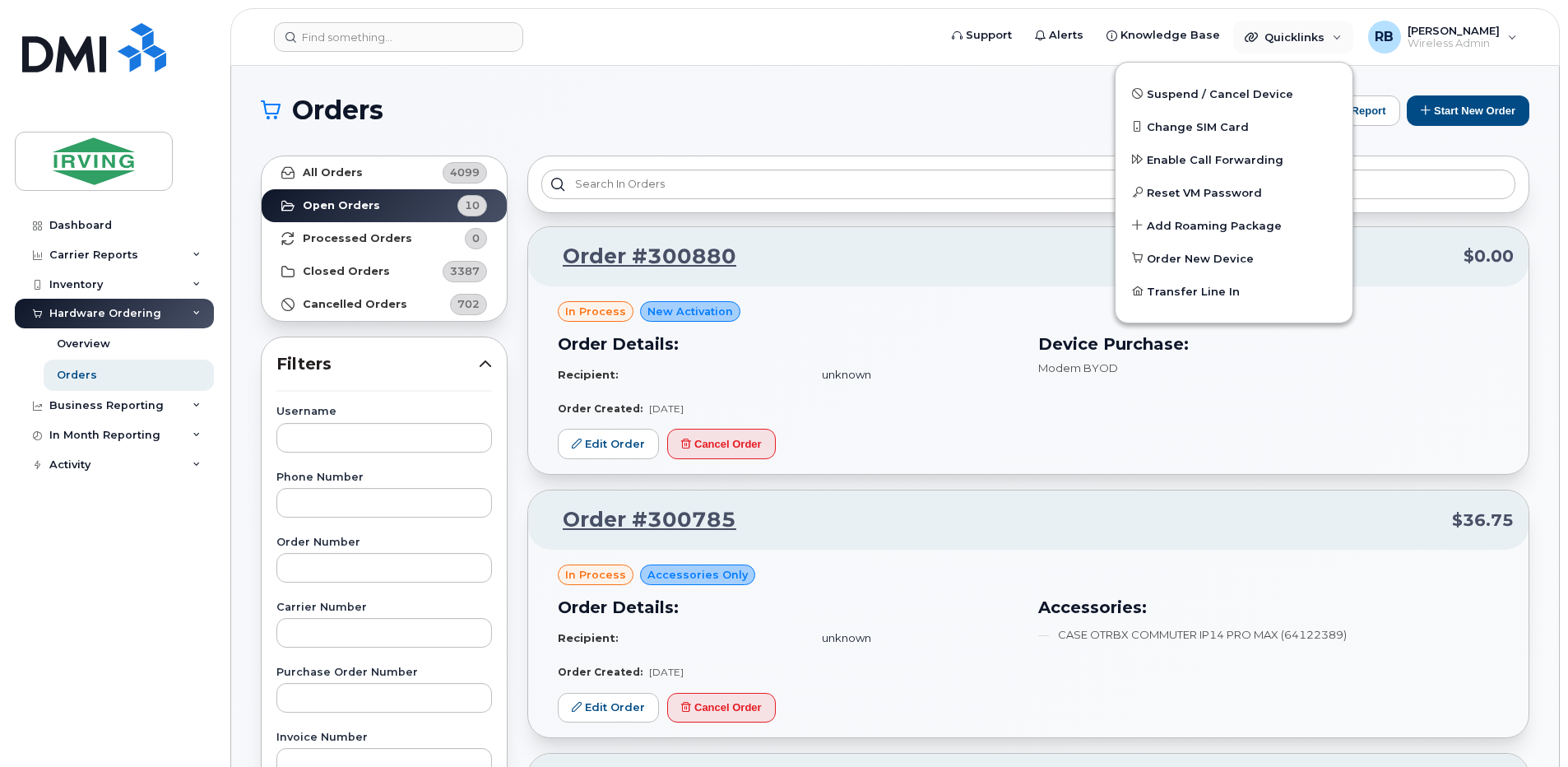
click at [1050, 109] on h1 "Orders" at bounding box center [745, 110] width 970 height 27
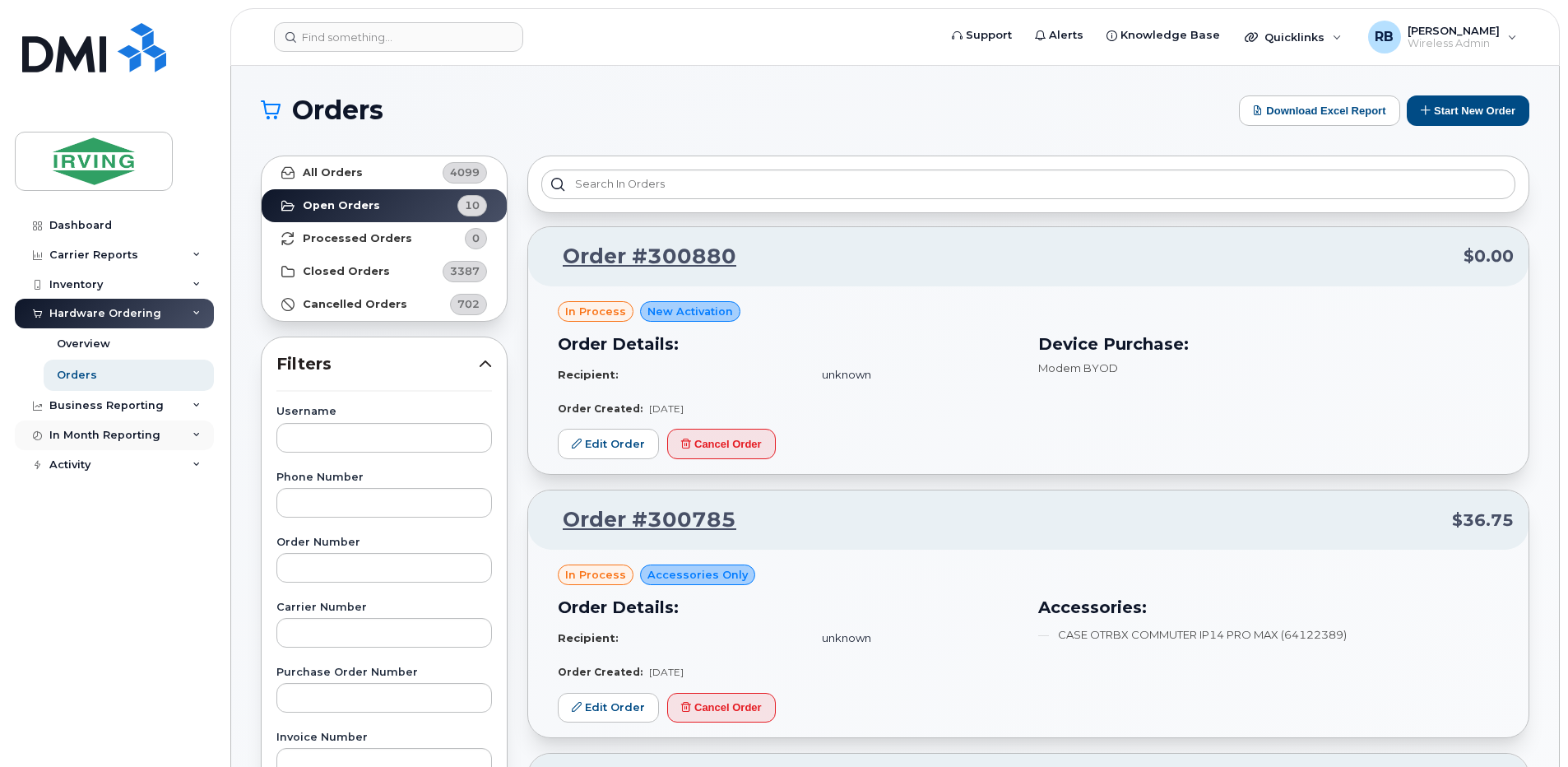
click at [83, 442] on div "In Month Reporting" at bounding box center [114, 435] width 199 height 29
click at [78, 456] on div "Activity" at bounding box center [114, 464] width 199 height 29
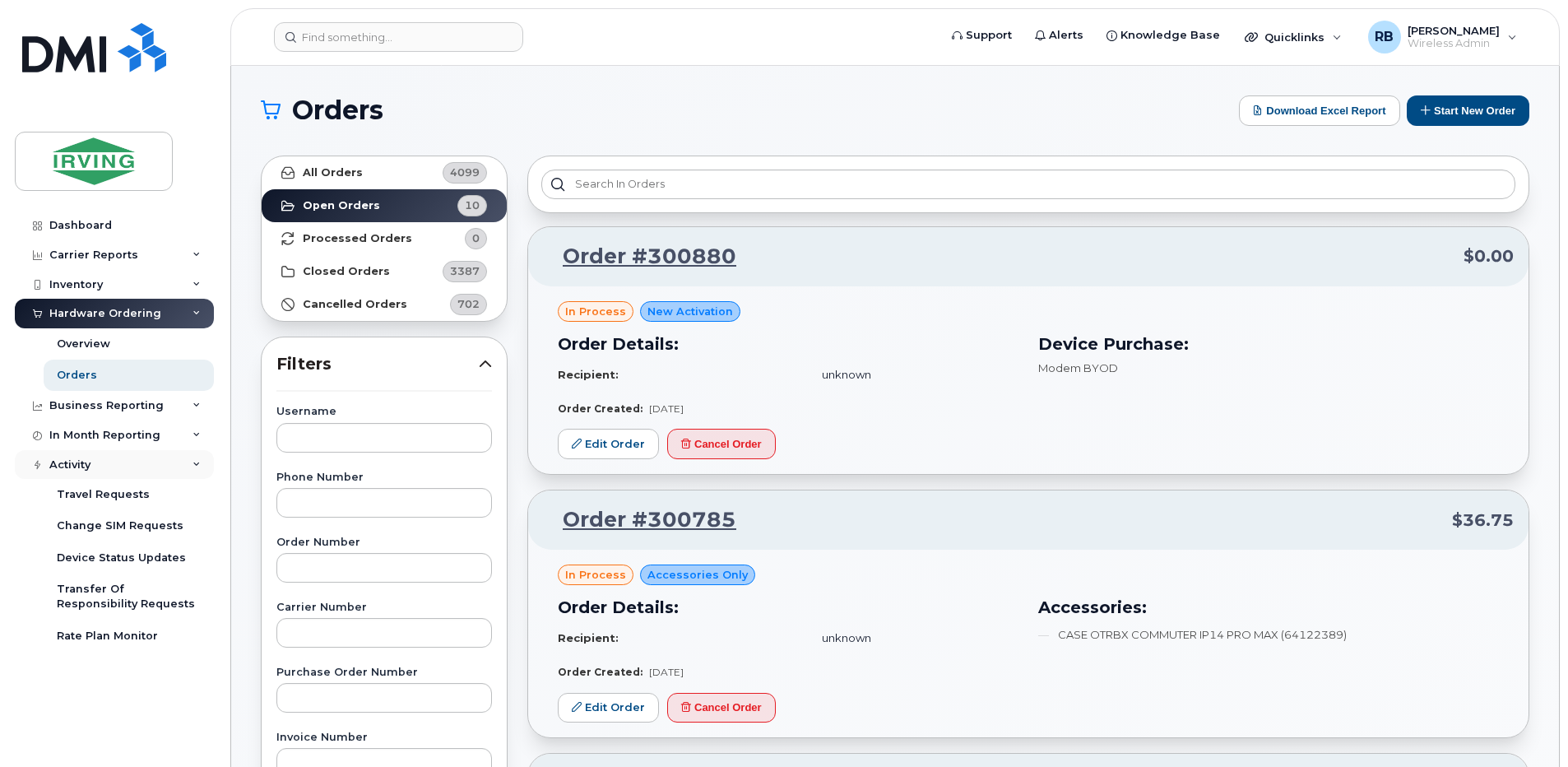
click at [67, 461] on div "Activity" at bounding box center [70, 464] width 41 height 13
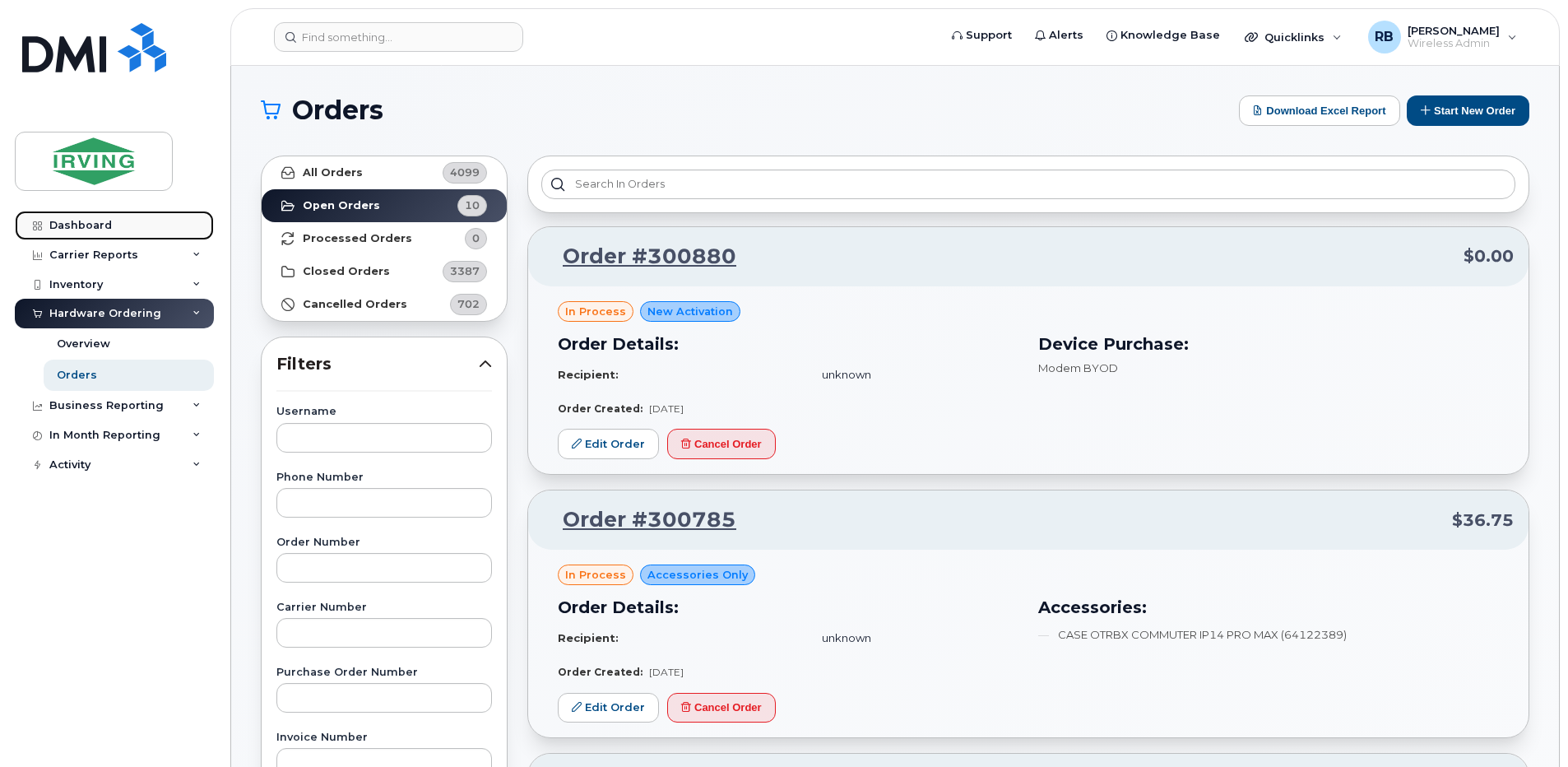
click at [86, 224] on div "Dashboard" at bounding box center [81, 226] width 62 height 13
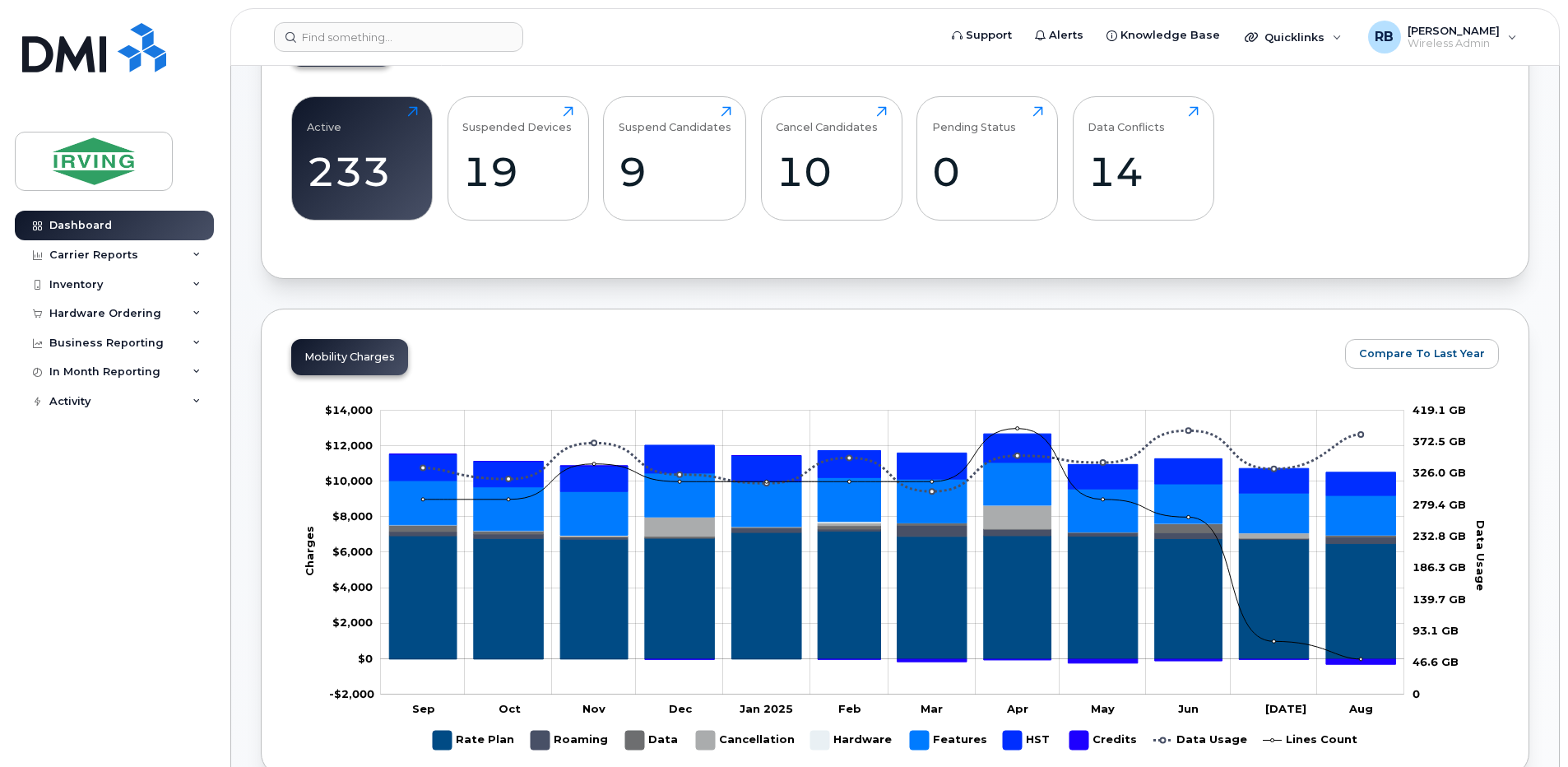
scroll to position [109, 0]
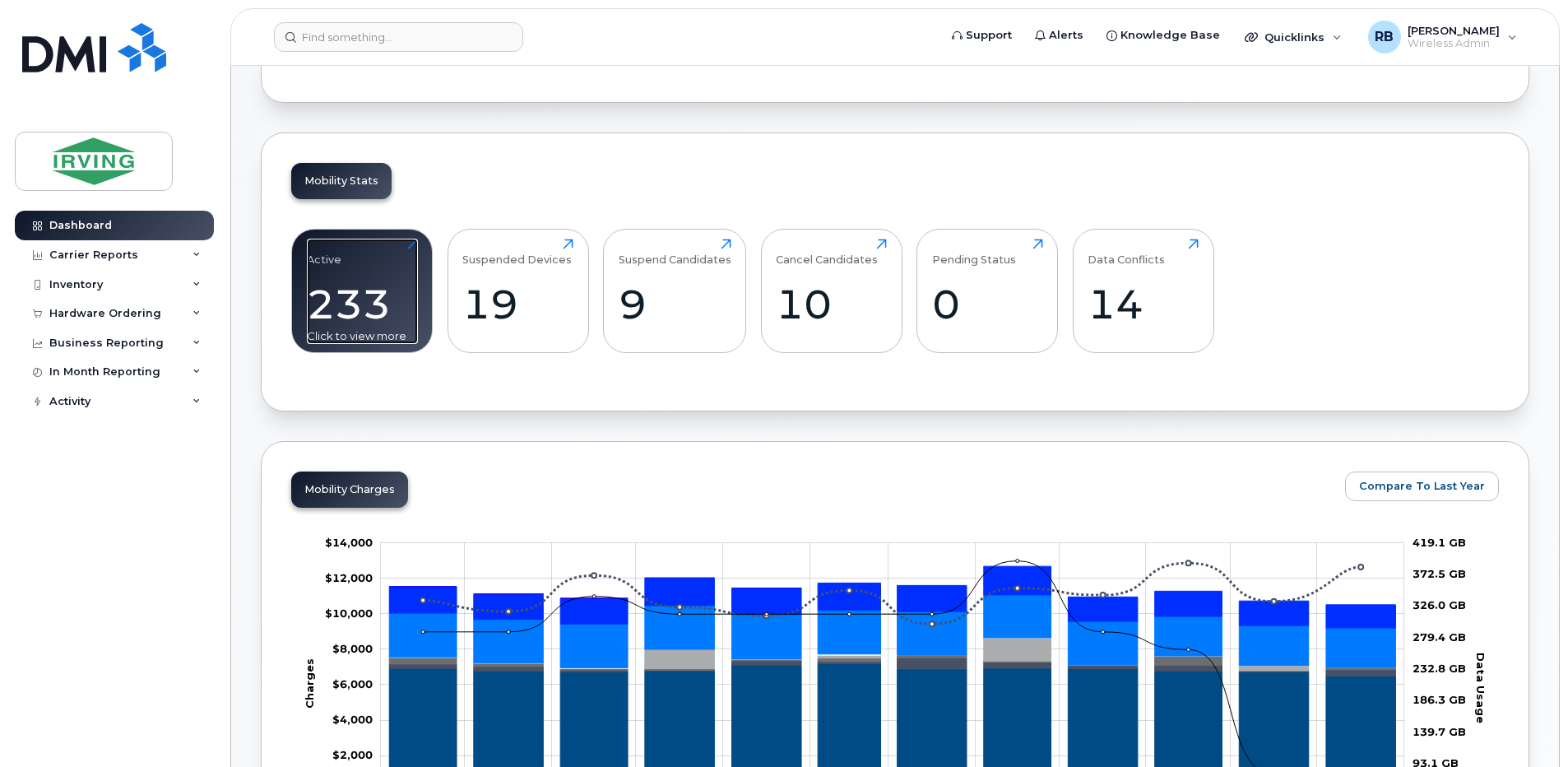
click at [341, 282] on div "233" at bounding box center [361, 304] width 111 height 49
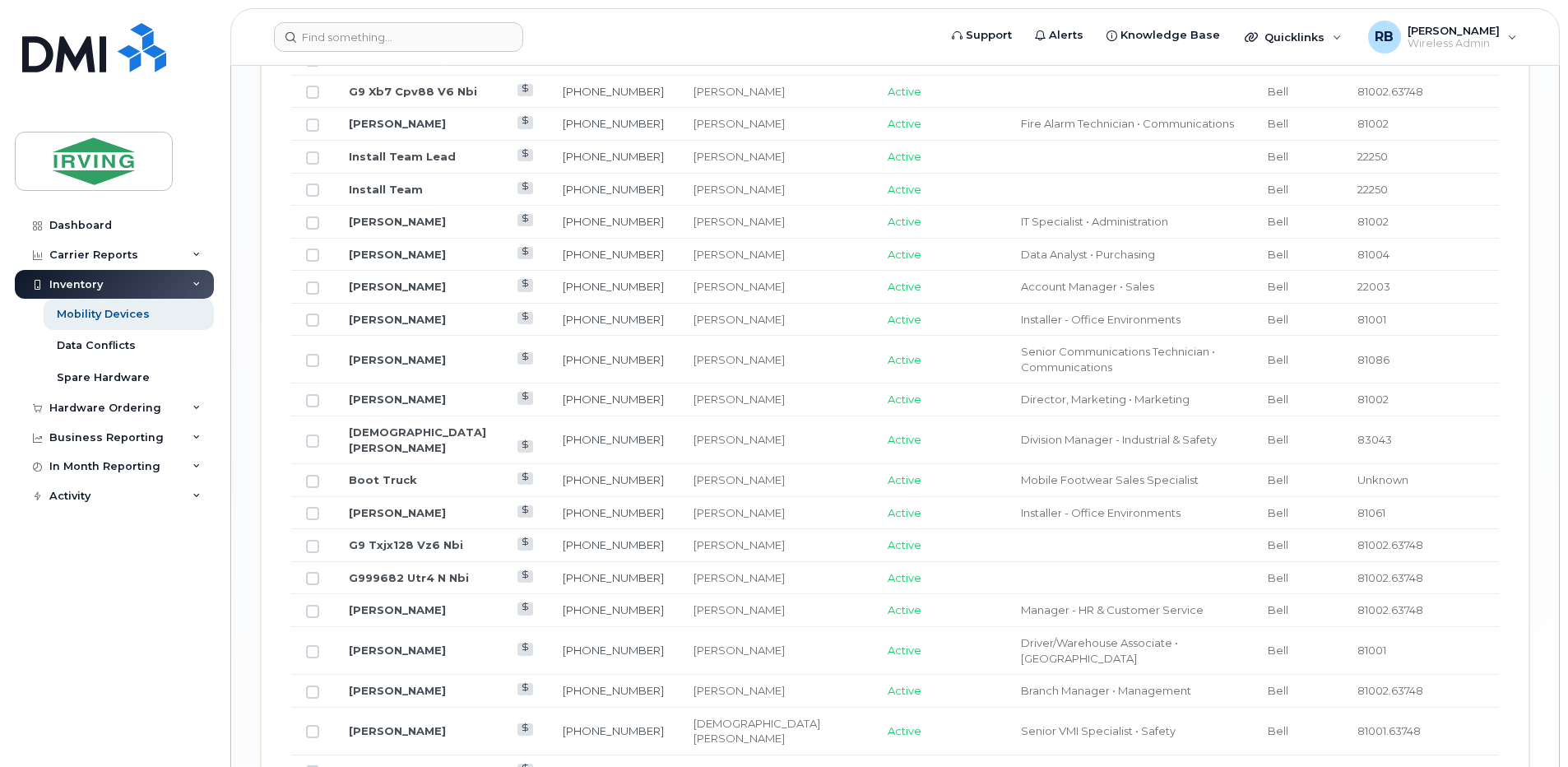
scroll to position [1604, 0]
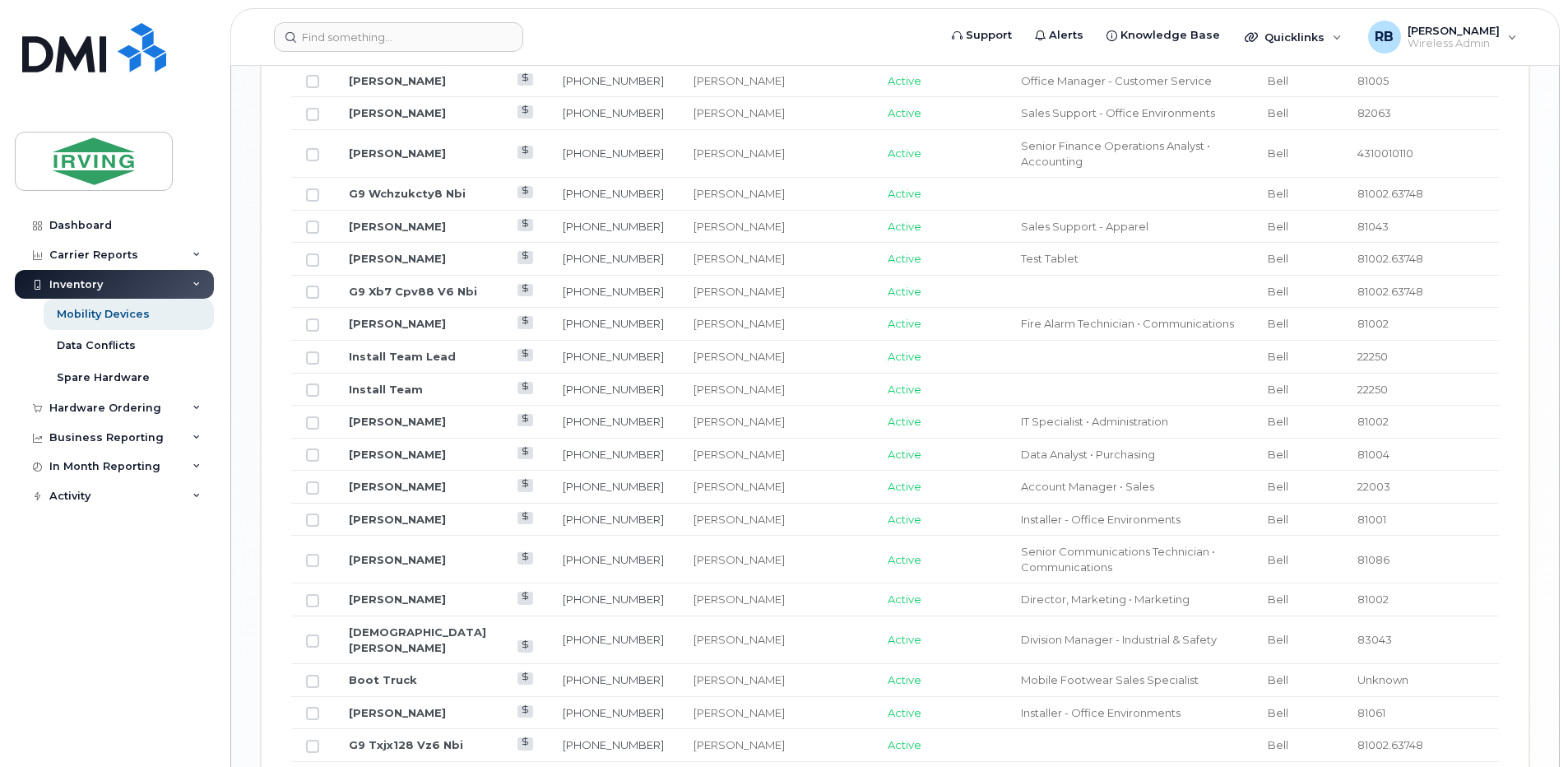
drag, startPoint x: 580, startPoint y: 362, endPoint x: 522, endPoint y: 134, distance: 235.3
click at [548, 134] on td "[PHONE_NUMBER]" at bounding box center [613, 154] width 131 height 48
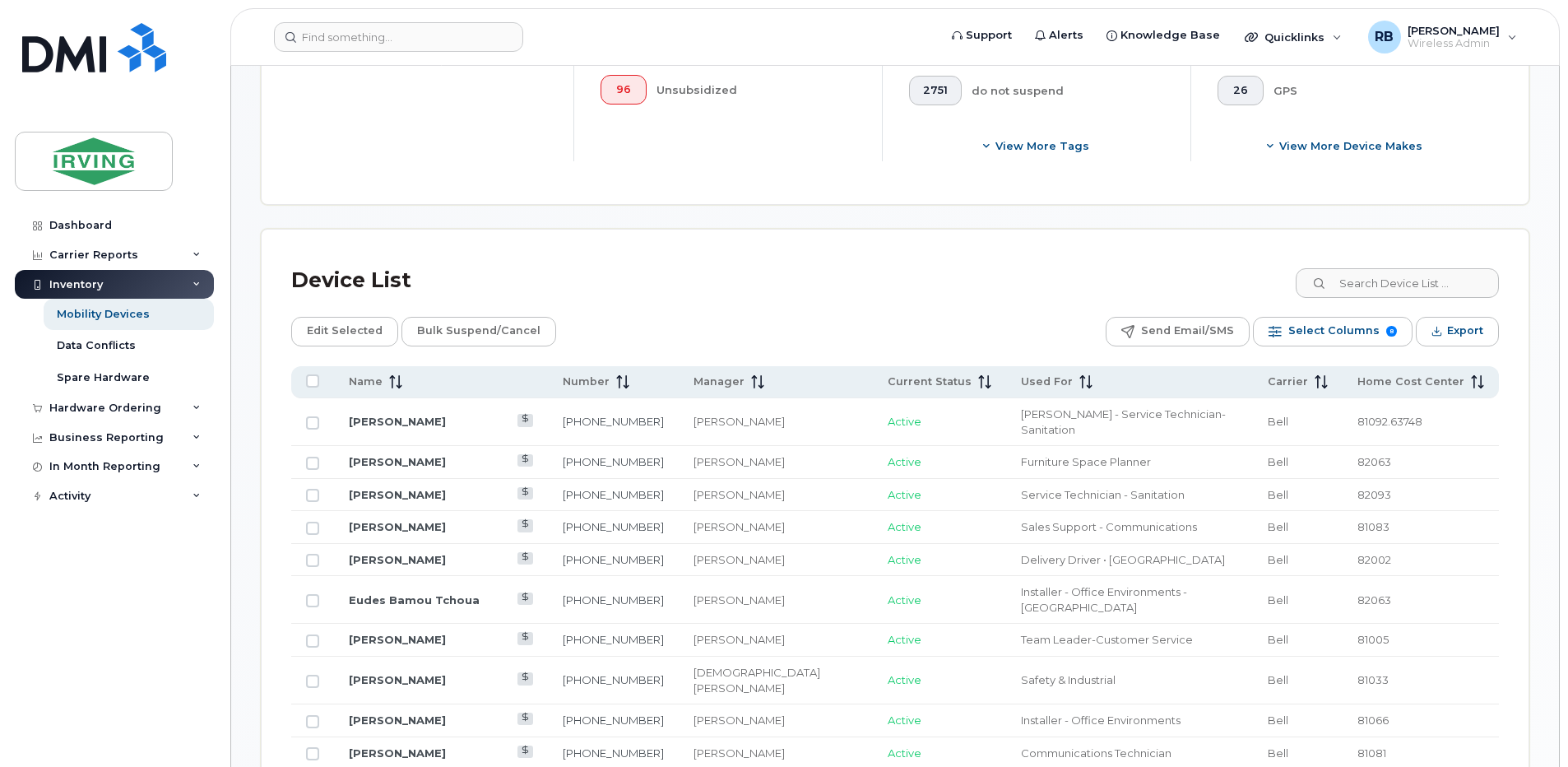
scroll to position [617, 0]
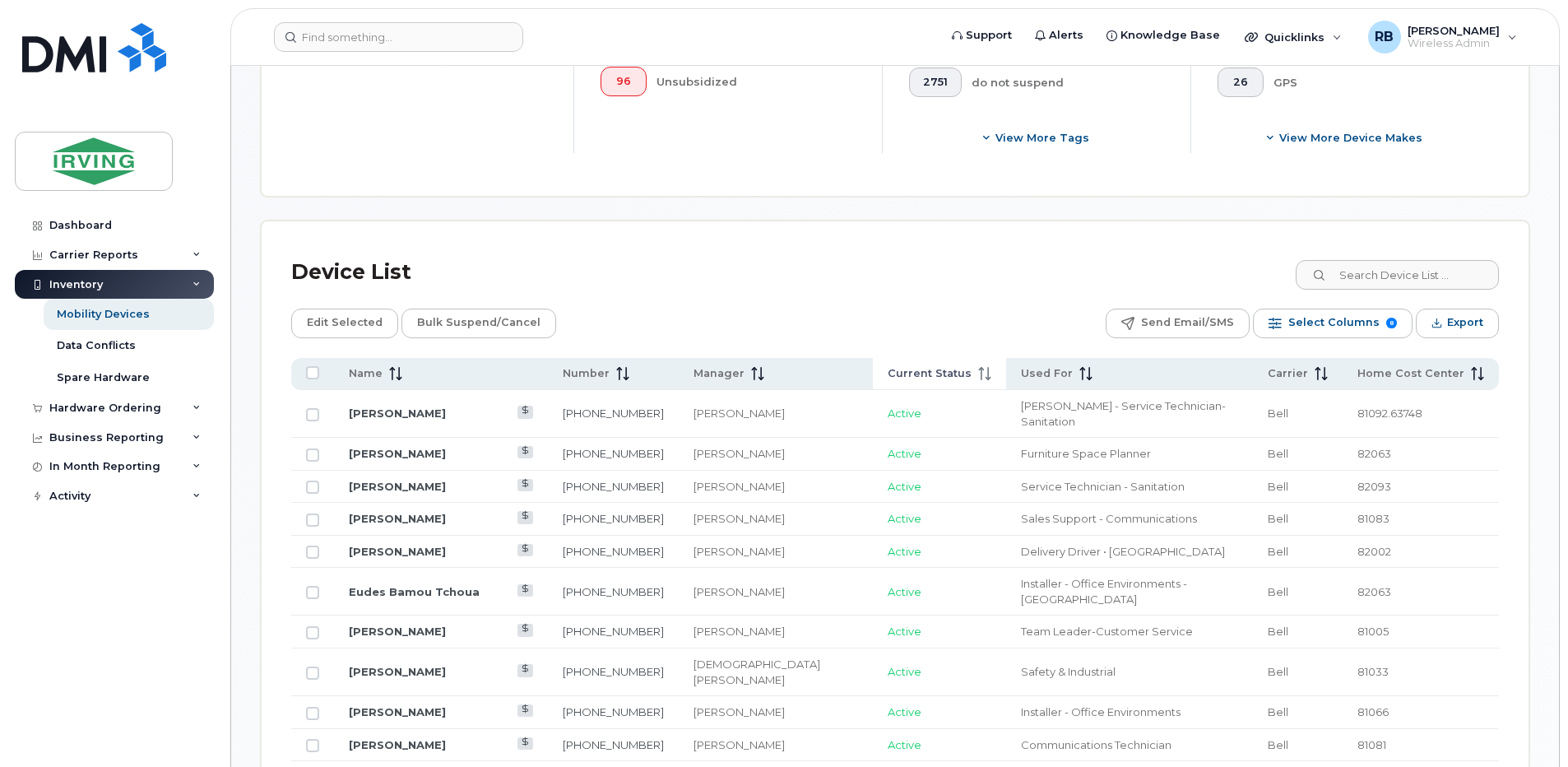
click at [972, 378] on span at bounding box center [982, 373] width 20 height 15
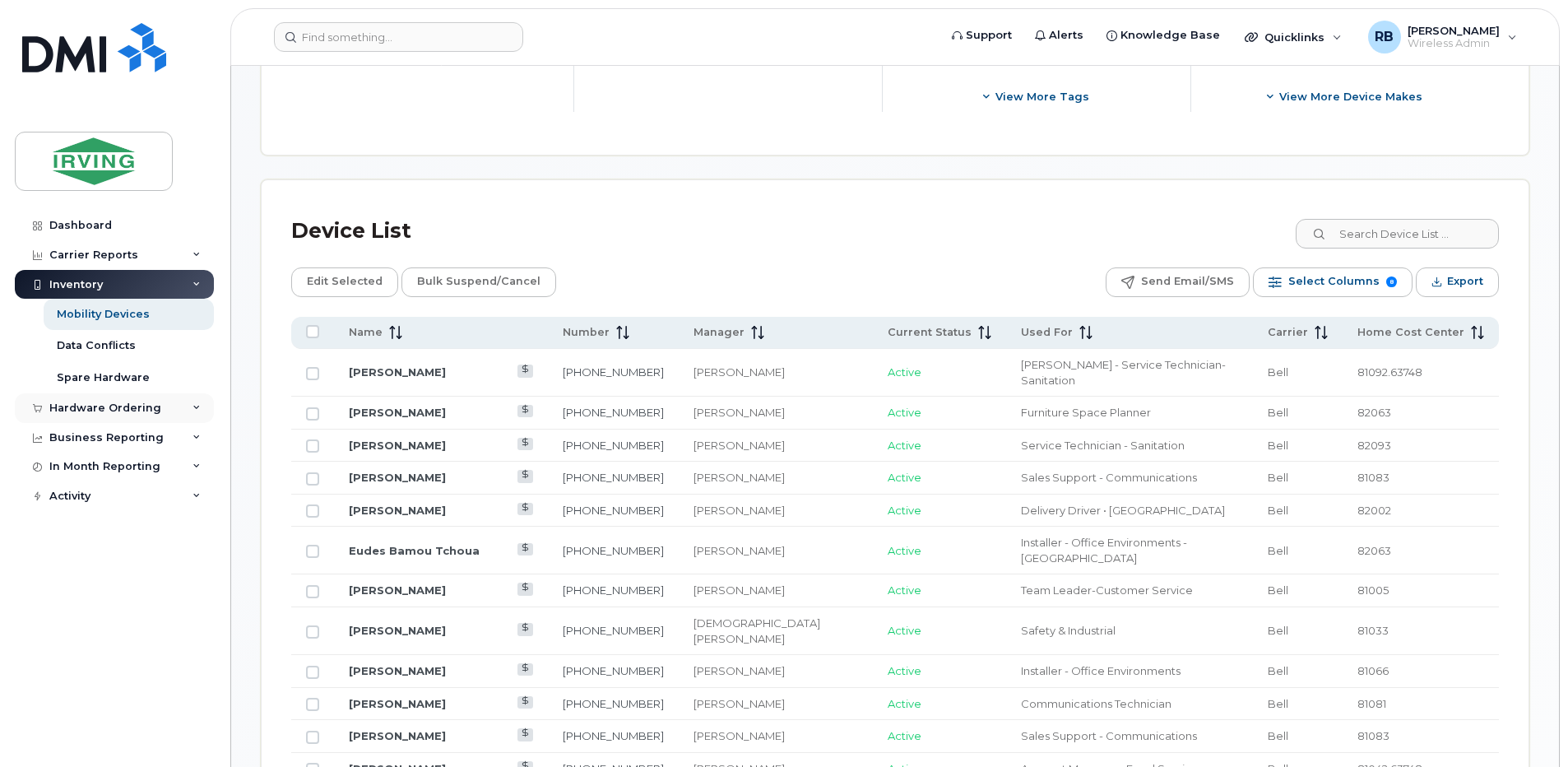
click at [107, 411] on div "Hardware Ordering" at bounding box center [106, 408] width 112 height 13
click at [68, 472] on div "Orders" at bounding box center [77, 470] width 40 height 15
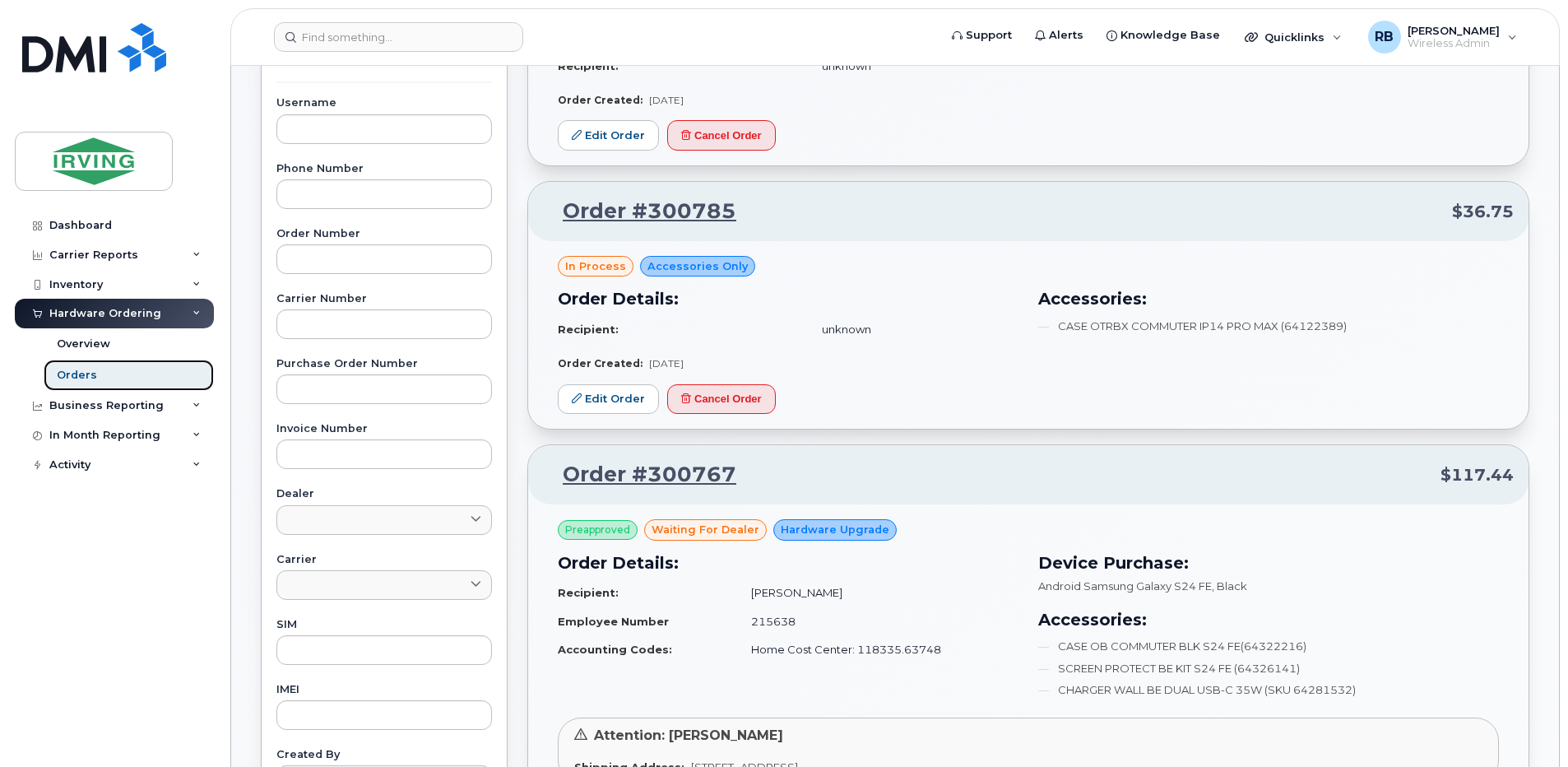
scroll to position [439, 0]
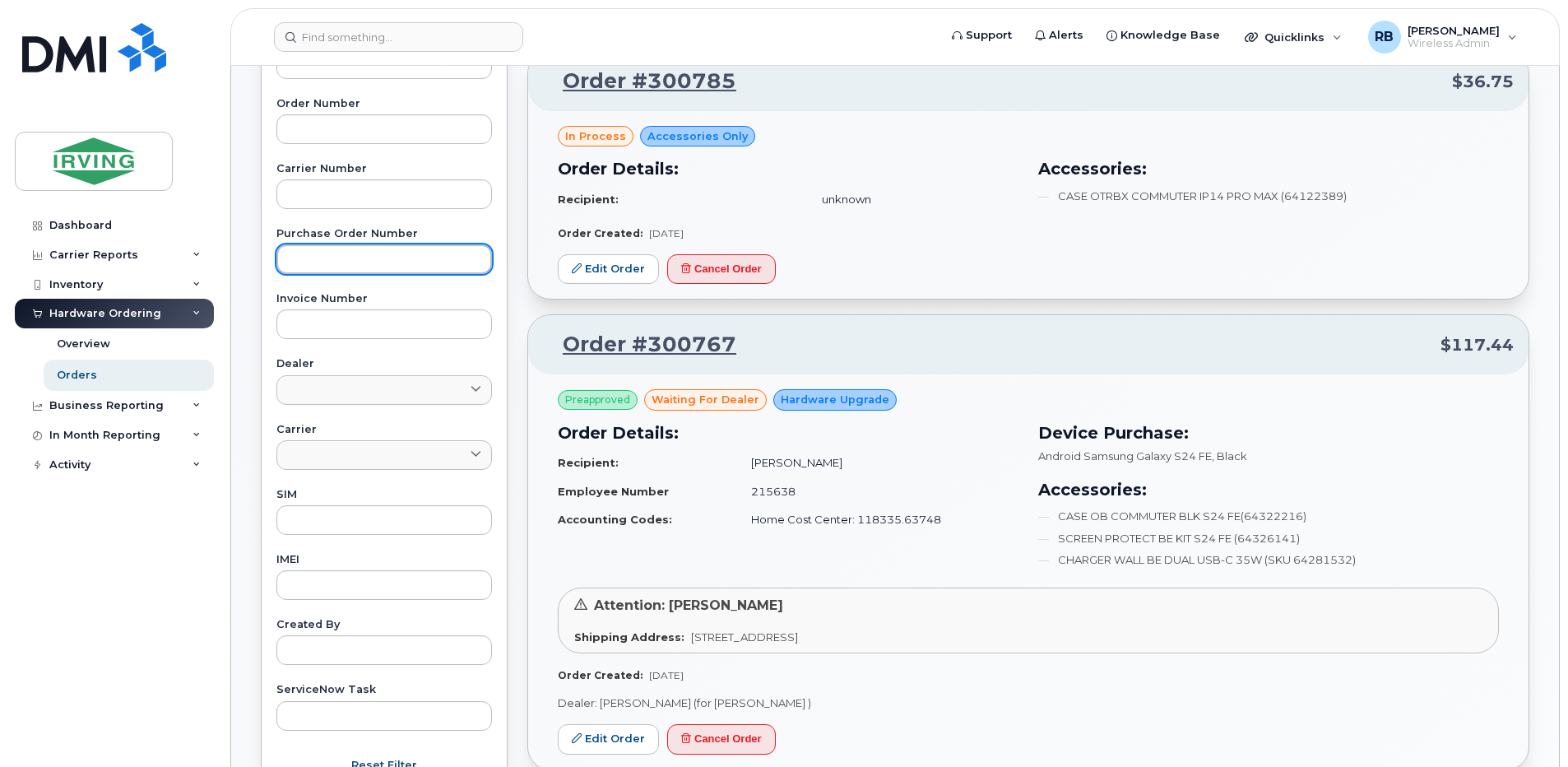
click at [300, 261] on input "text" at bounding box center [384, 259] width 216 height 29
type input "804261"
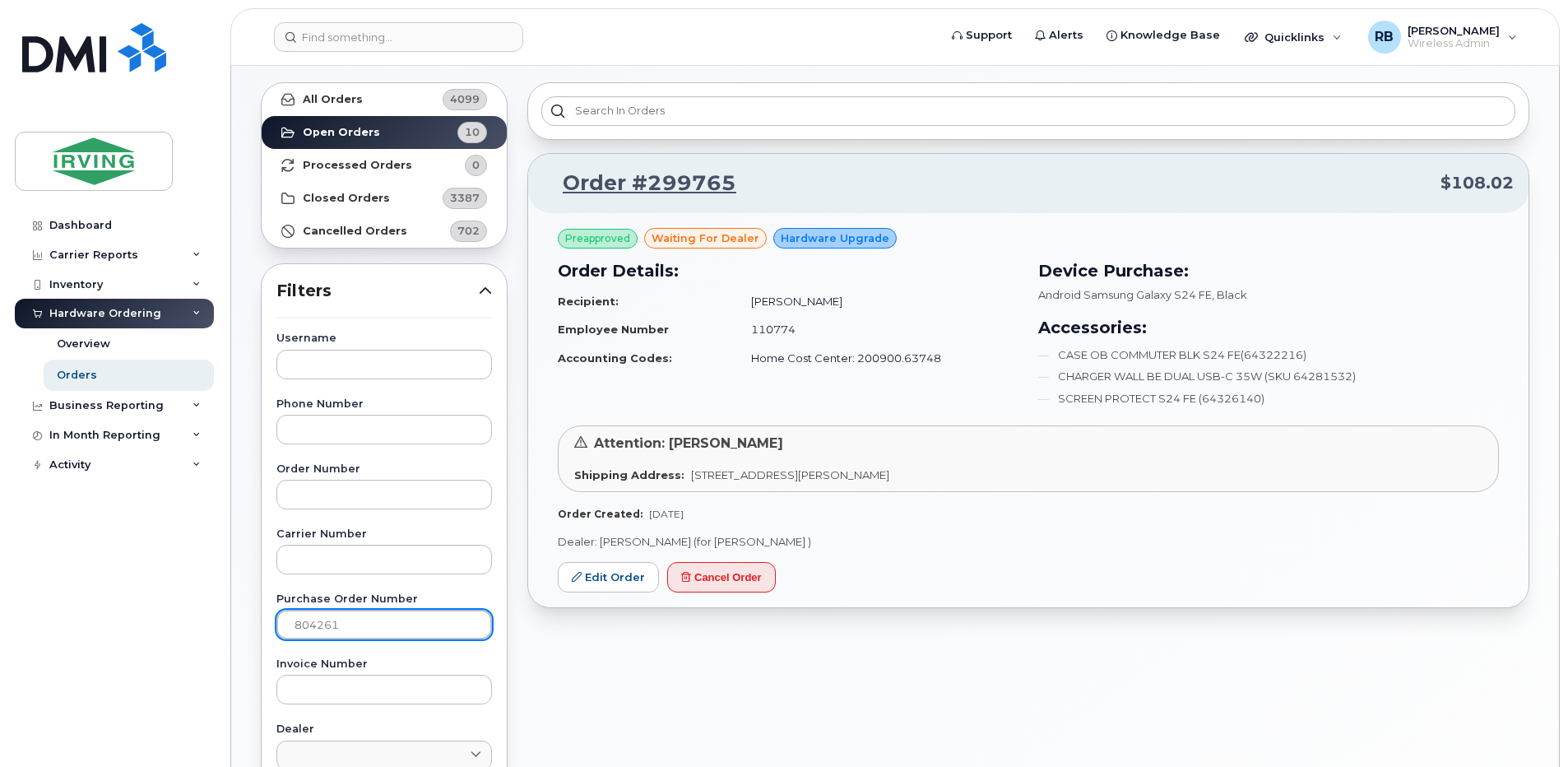
scroll to position [109, 0]
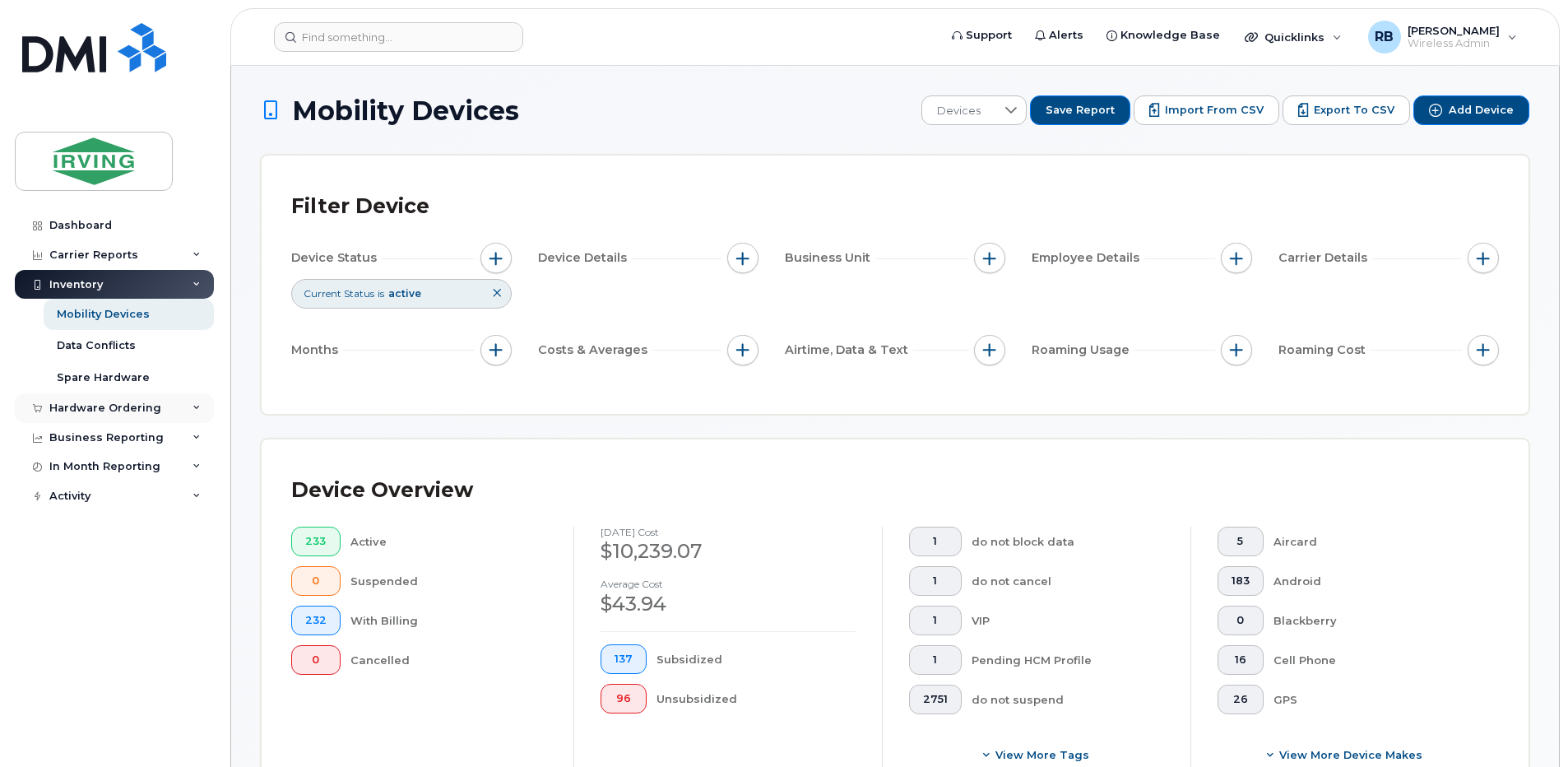
click at [75, 407] on div "Hardware Ordering" at bounding box center [106, 408] width 112 height 13
click at [86, 473] on div "Orders" at bounding box center [77, 470] width 40 height 15
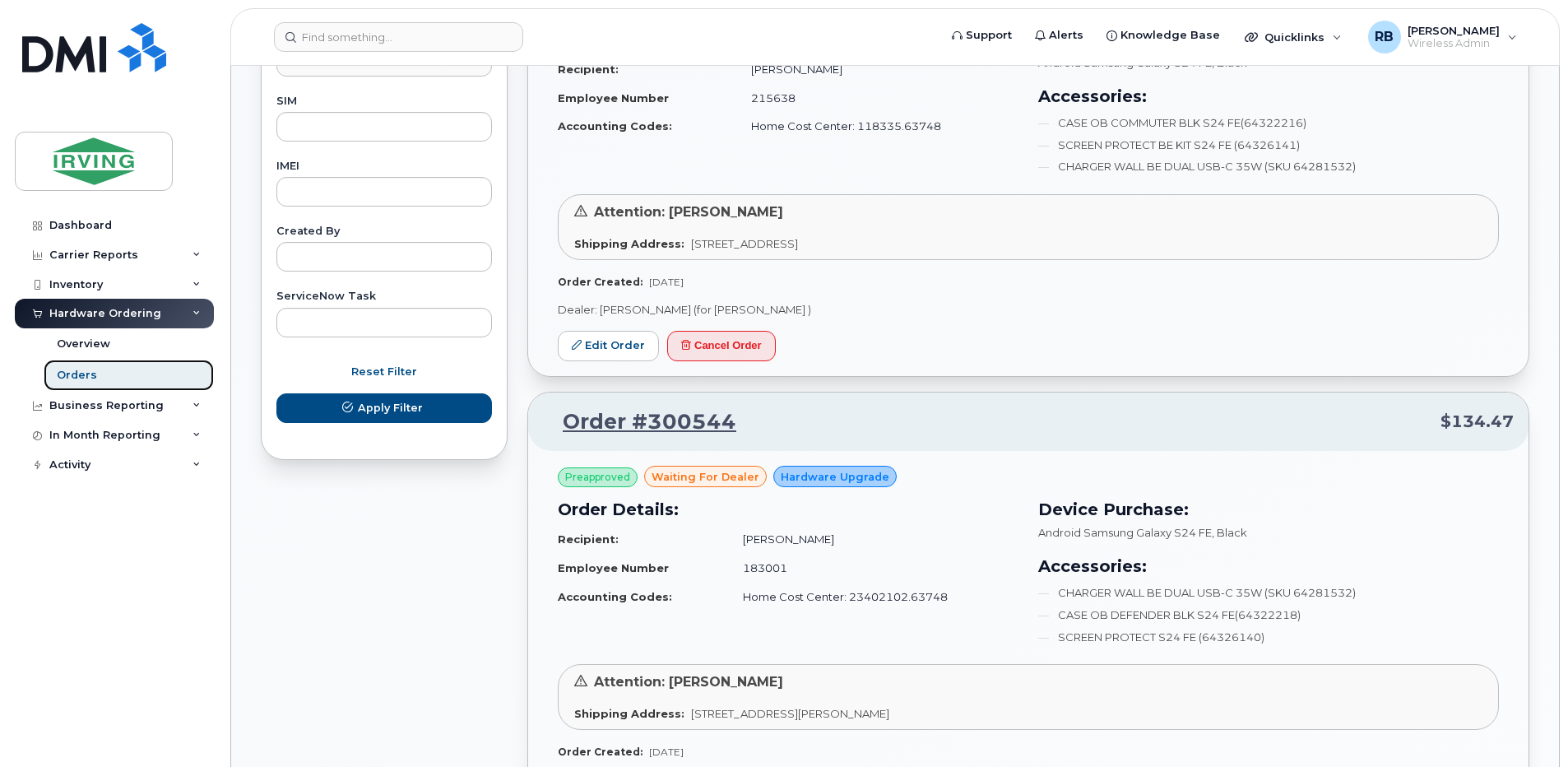
scroll to position [987, 0]
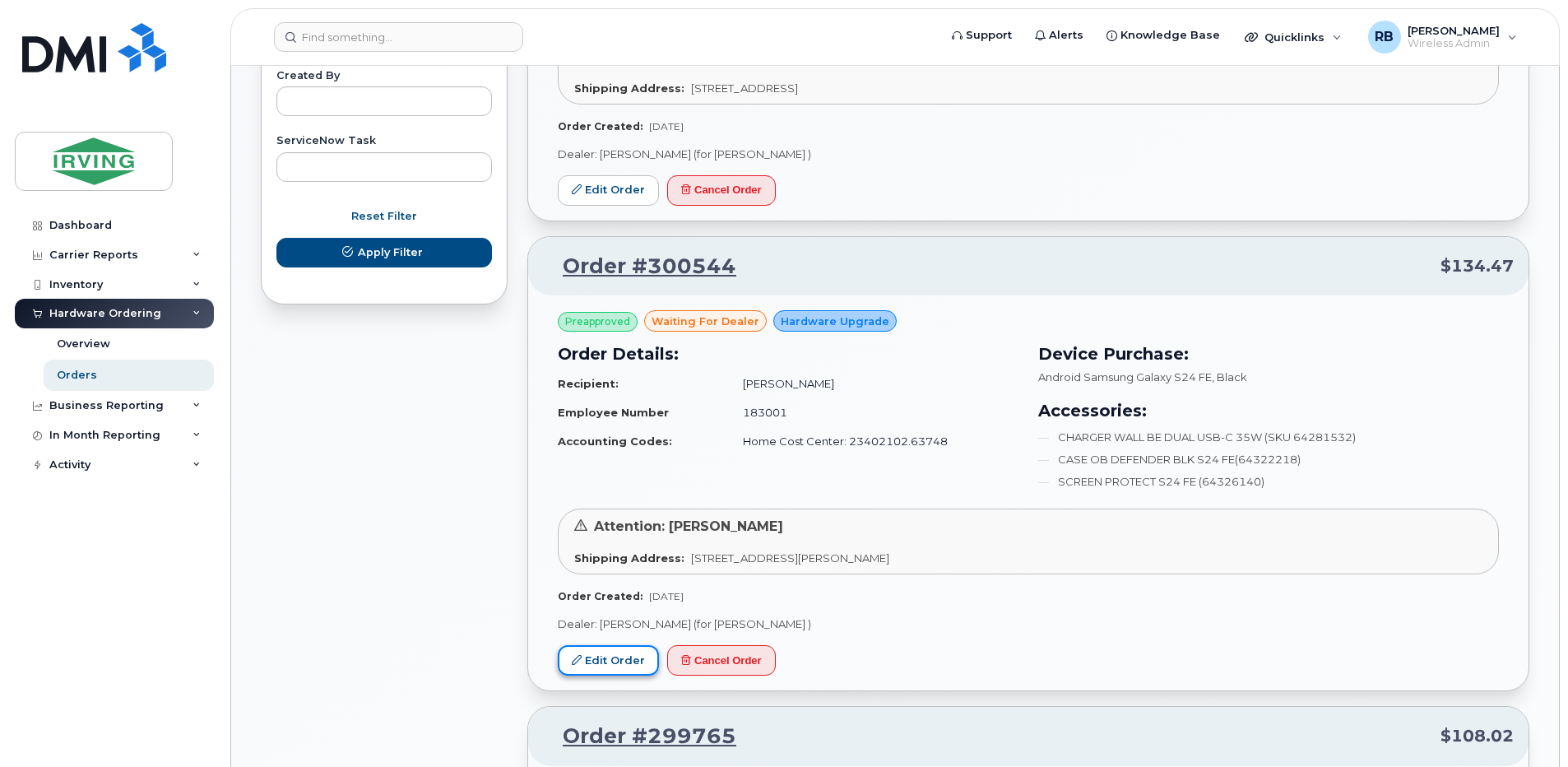
click at [629, 665] on link "Edit Order" at bounding box center [608, 660] width 101 height 30
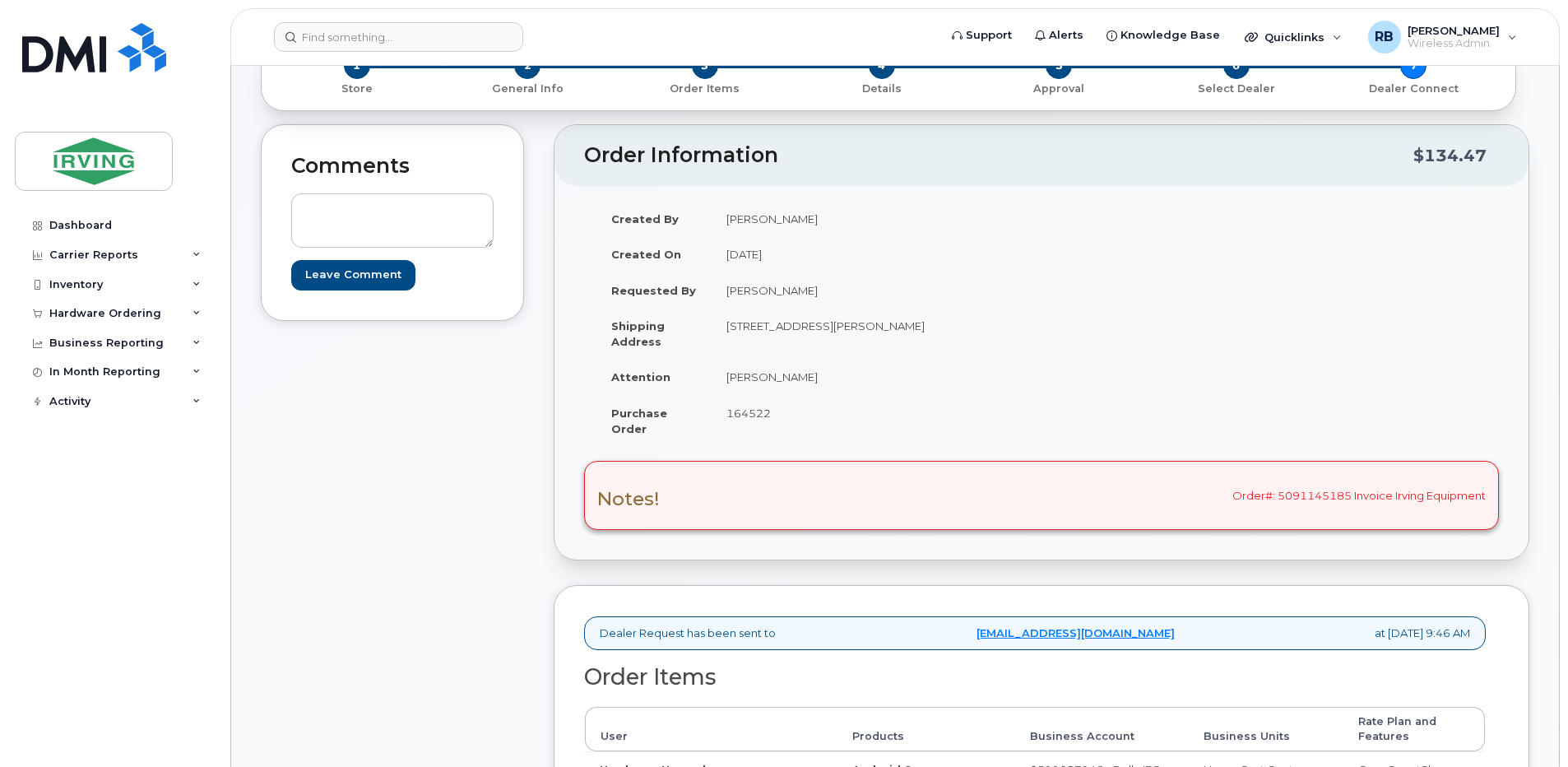
scroll to position [109, 0]
click at [83, 317] on div "Hardware Ordering" at bounding box center [106, 313] width 112 height 13
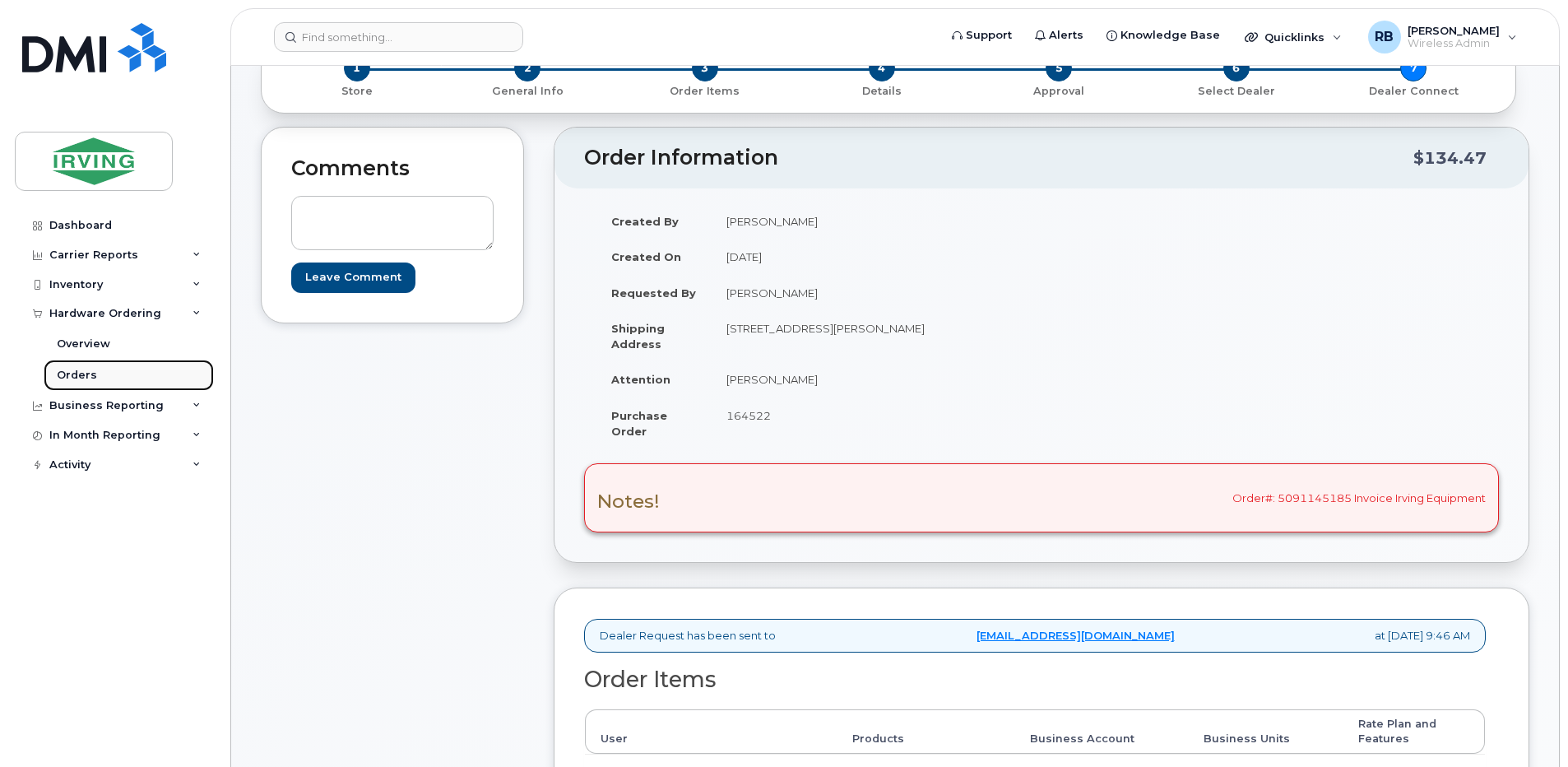
click at [70, 372] on div "Orders" at bounding box center [77, 375] width 40 height 15
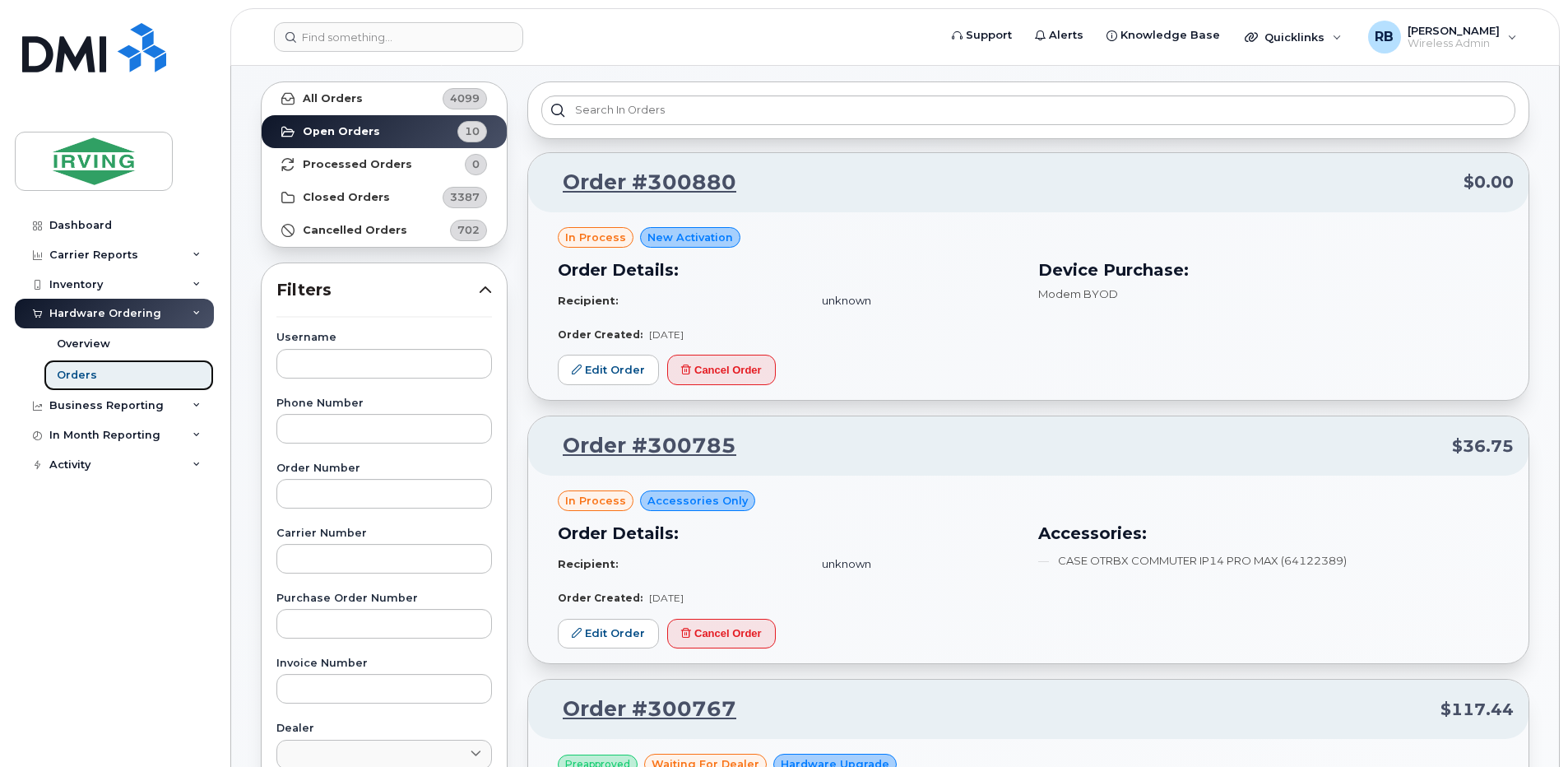
scroll to position [110, 0]
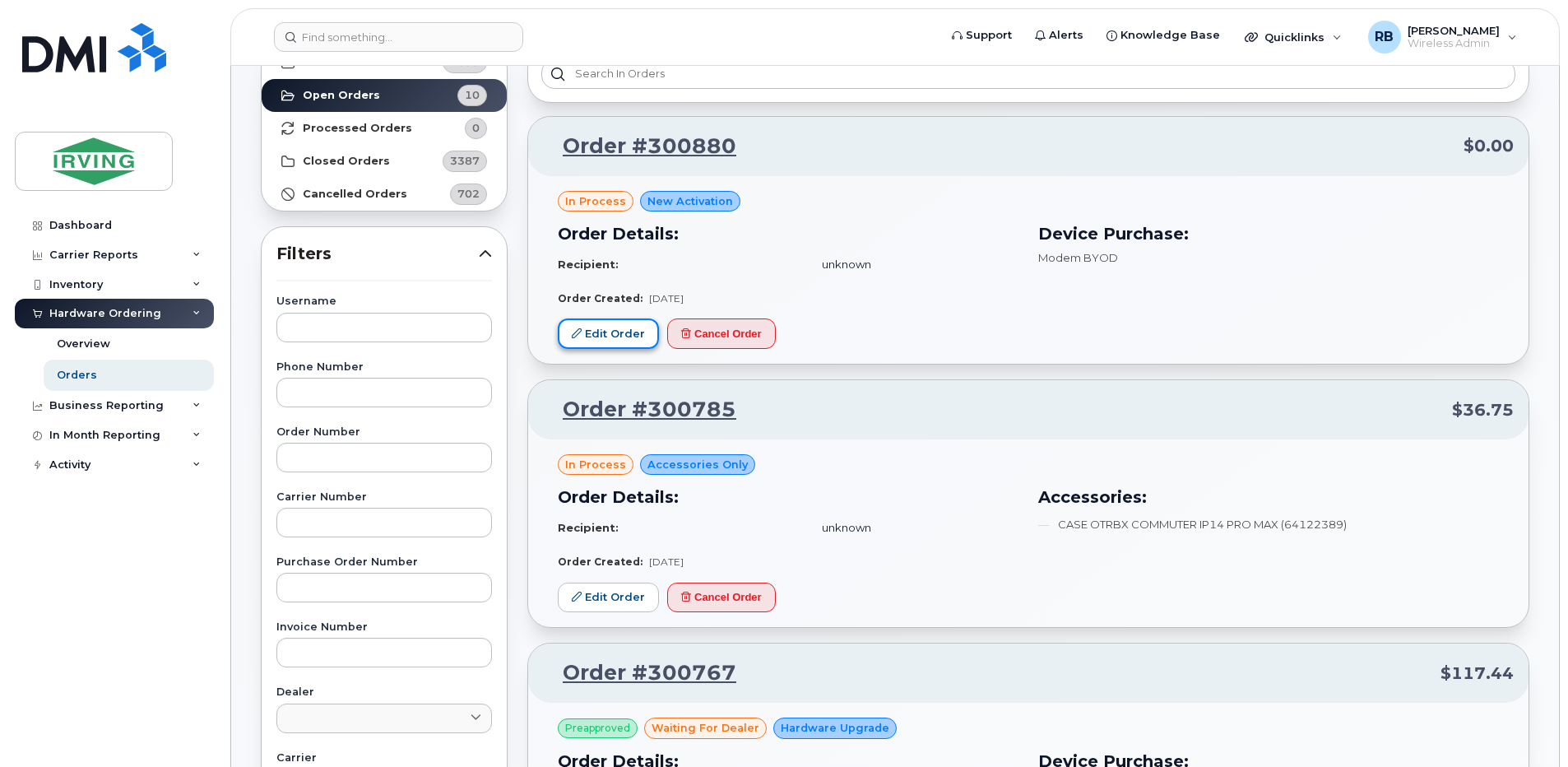
click at [642, 334] on link "Edit Order" at bounding box center [608, 333] width 101 height 30
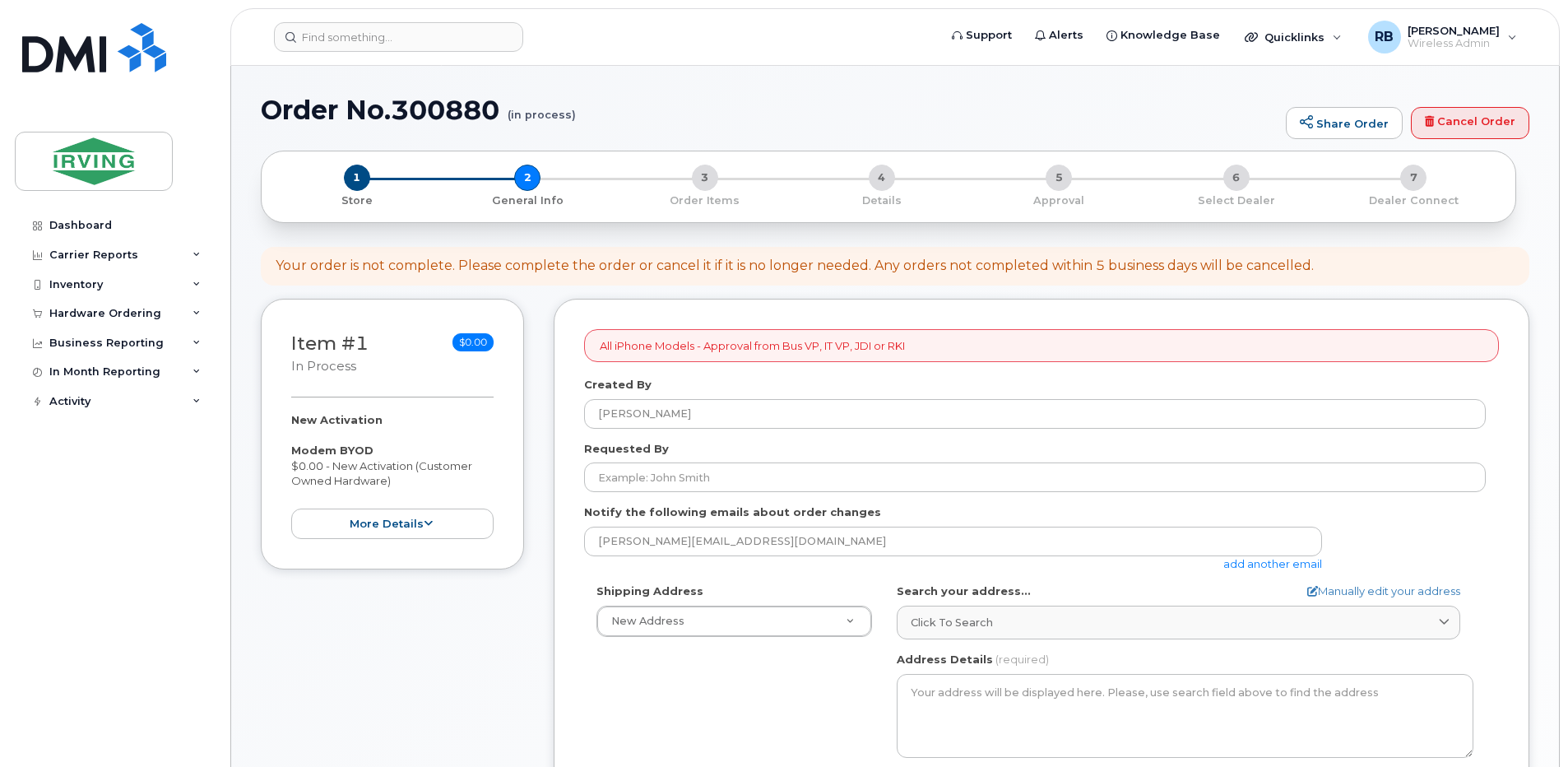
select select
click at [671, 120] on h1 "Order No.300880 (in process)" at bounding box center [769, 109] width 1017 height 28
click at [126, 312] on div "Hardware Ordering" at bounding box center [106, 313] width 112 height 13
click at [78, 376] on div "Orders" at bounding box center [77, 375] width 40 height 15
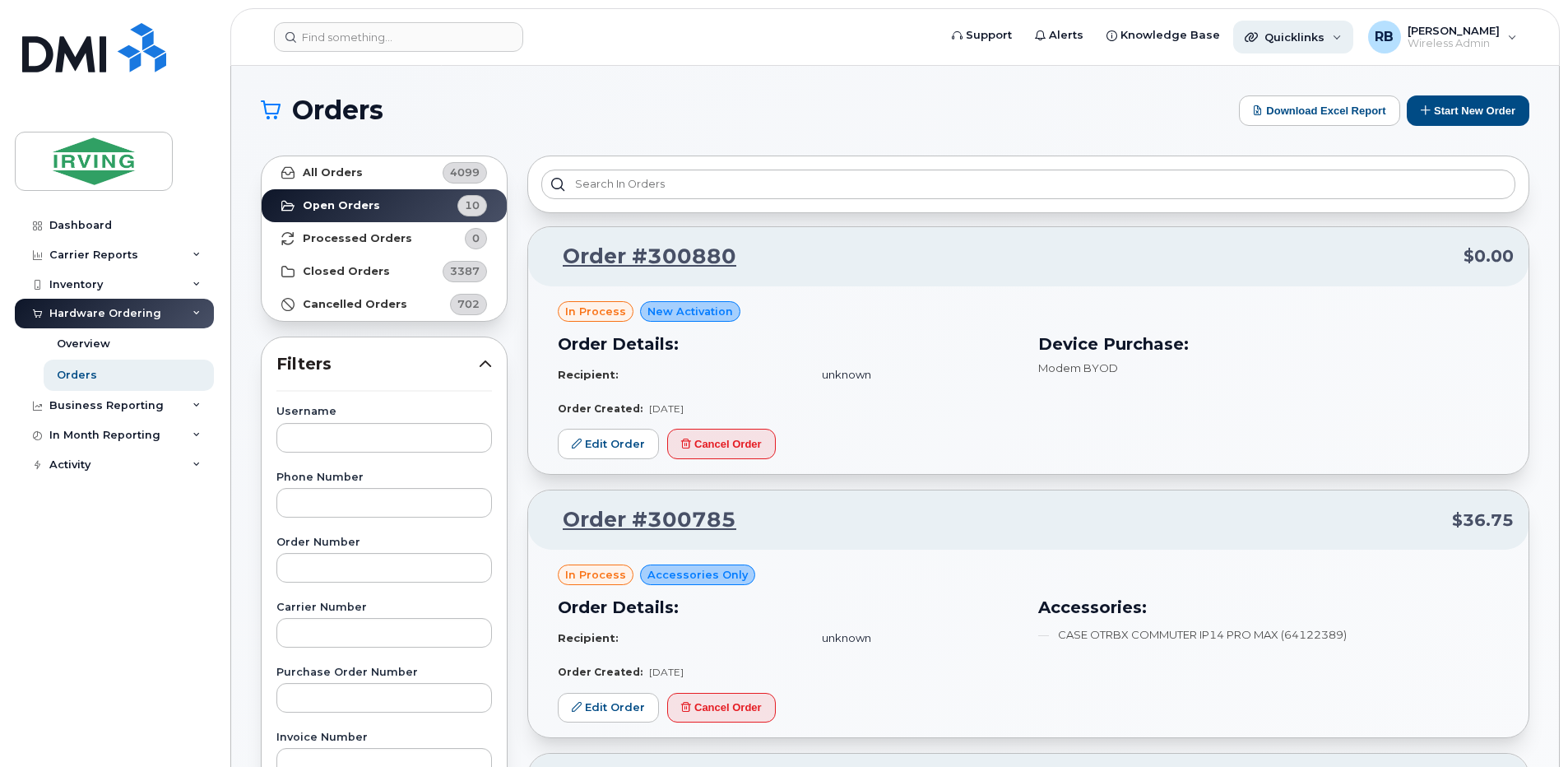
click at [1349, 43] on div "Quicklinks" at bounding box center [1293, 37] width 120 height 33
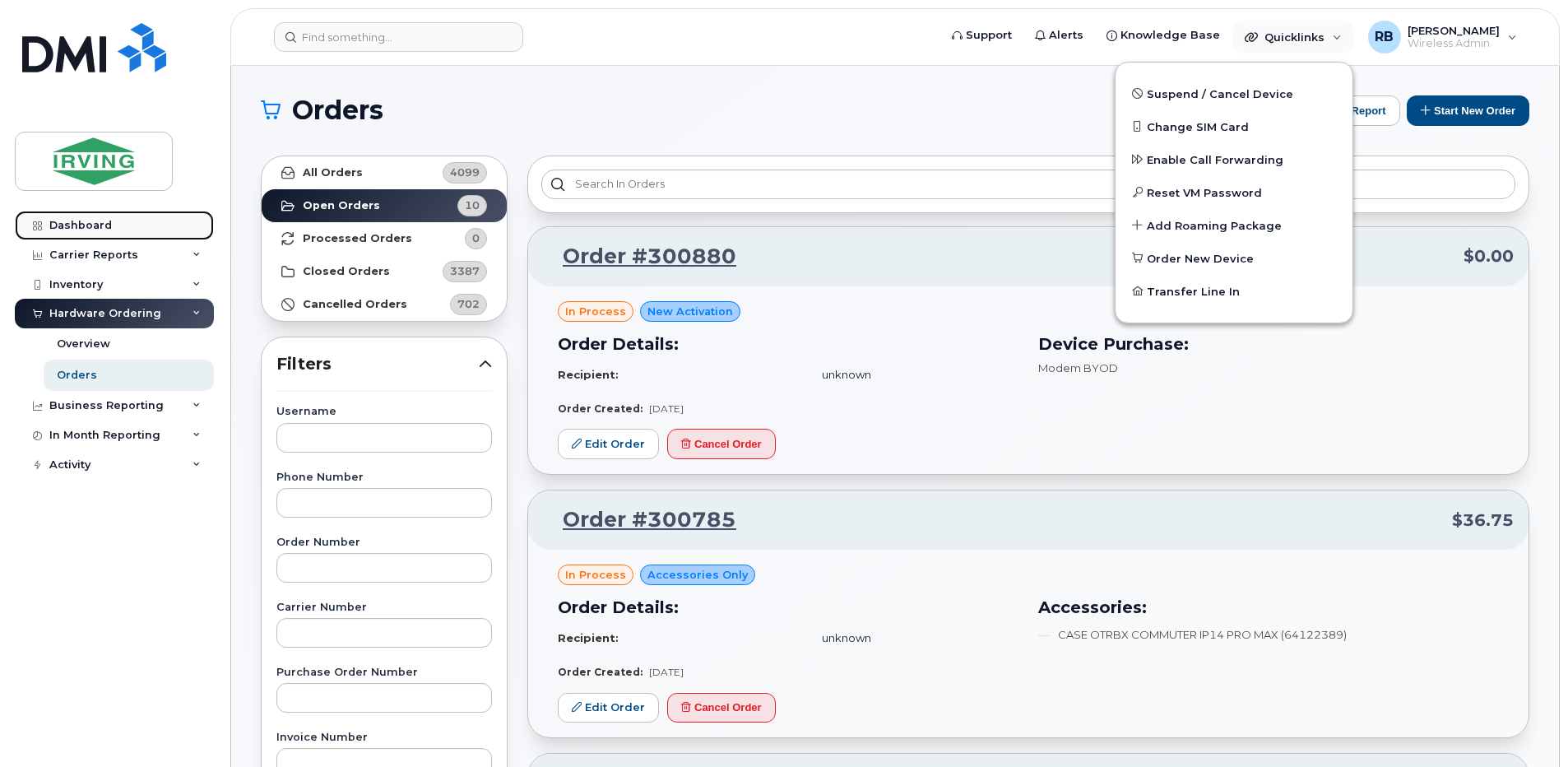
click at [72, 222] on div "Dashboard" at bounding box center [81, 226] width 62 height 13
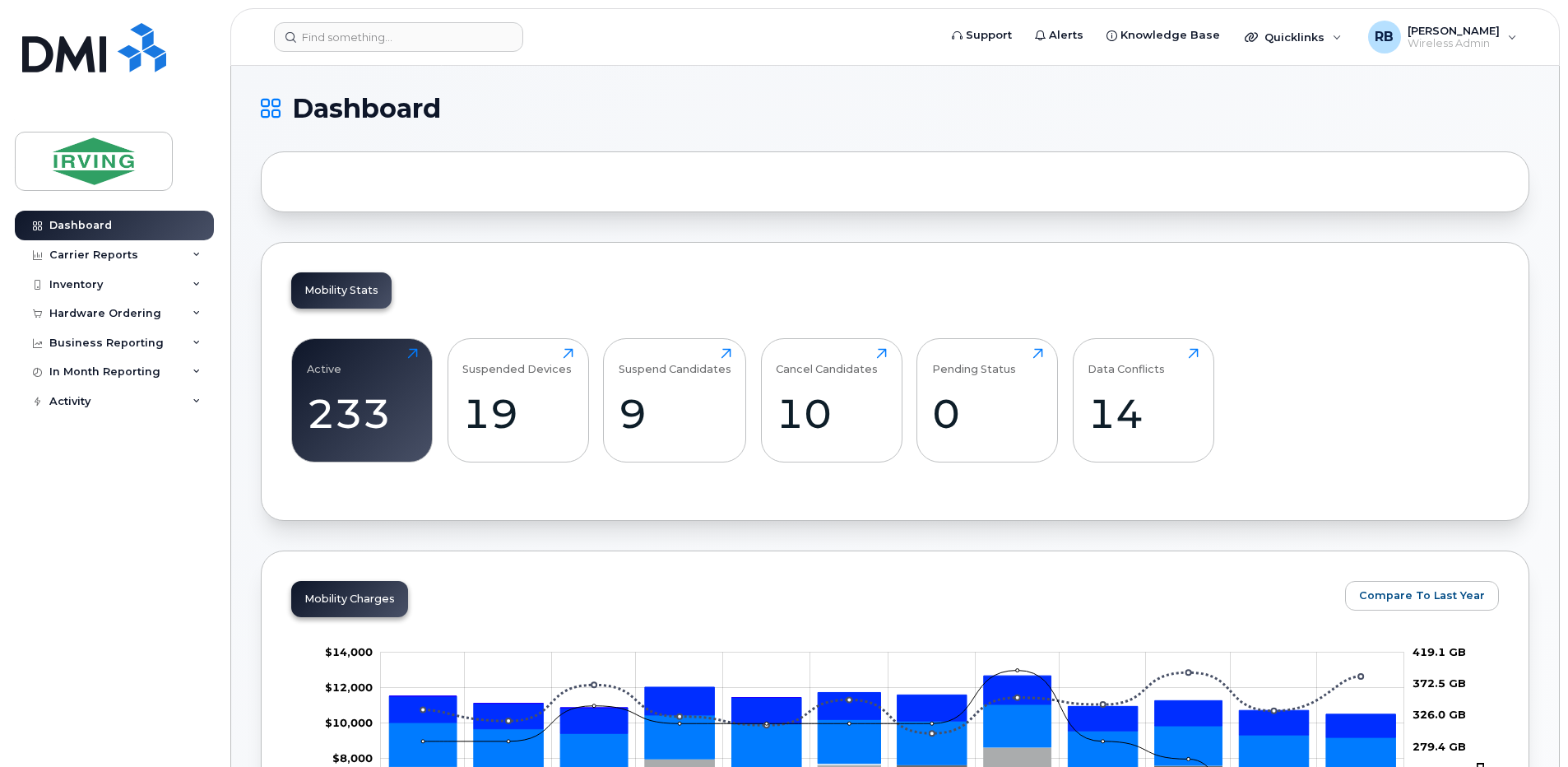
click at [983, 107] on h1 "Dashboard" at bounding box center [891, 108] width 1261 height 27
click at [632, 101] on h1 "Dashboard" at bounding box center [891, 108] width 1261 height 27
click at [1092, 109] on h1 "Dashboard" at bounding box center [891, 108] width 1261 height 27
click at [385, 42] on input at bounding box center [399, 37] width 250 height 29
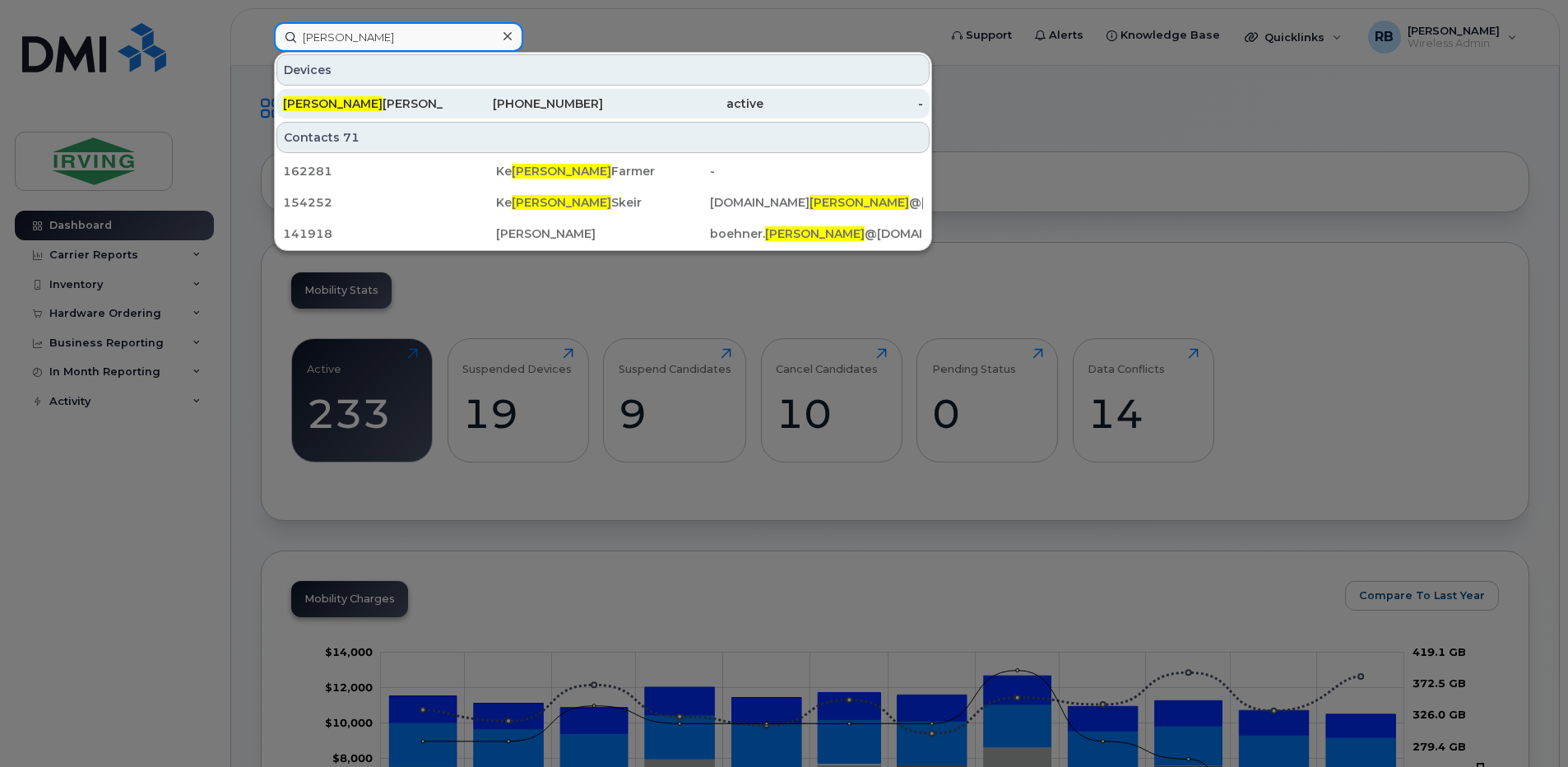
type input "shaun"
click at [362, 102] on div "Shaun Kenney" at bounding box center [362, 104] width 161 height 17
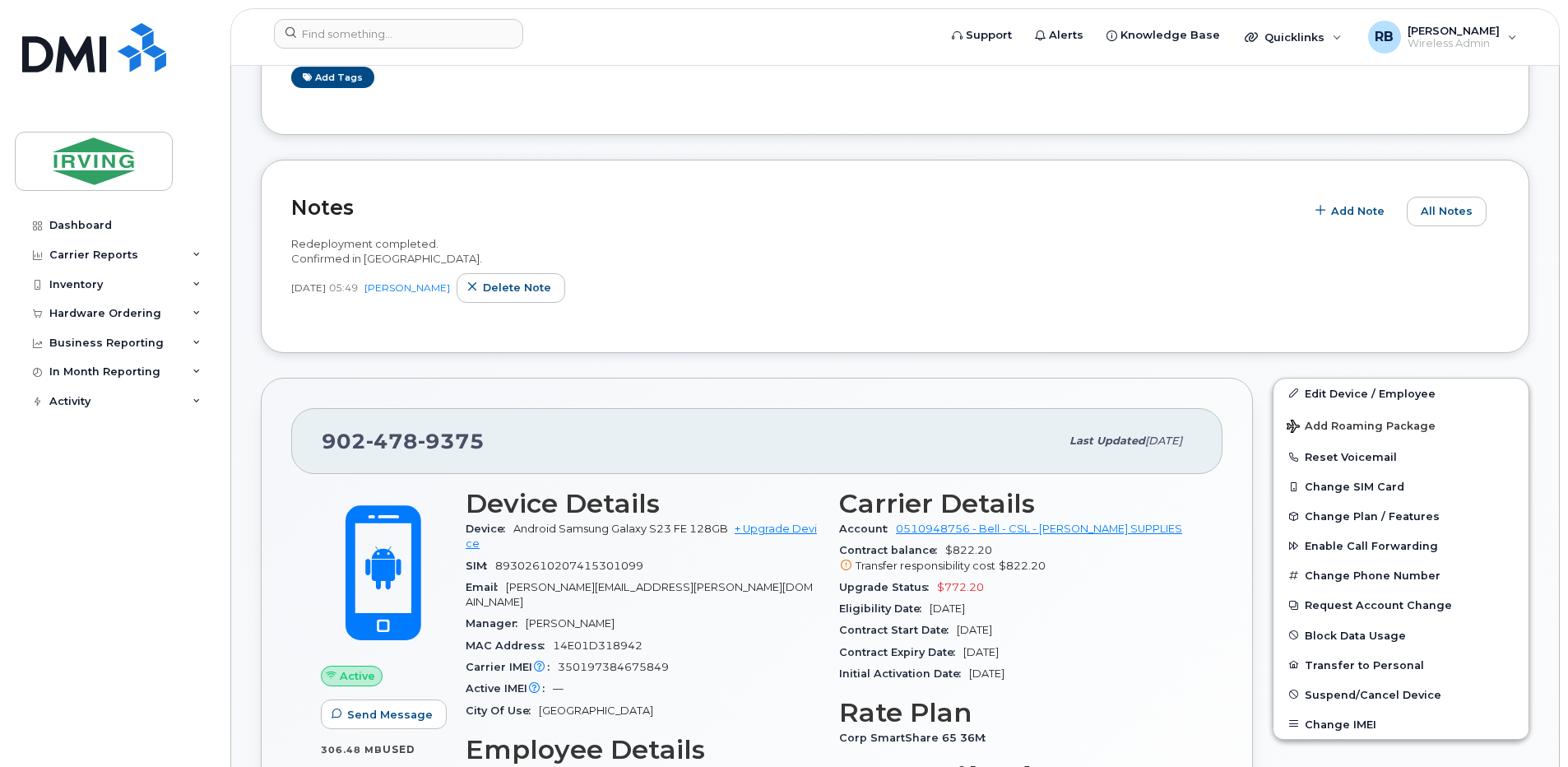
scroll to position [329, 0]
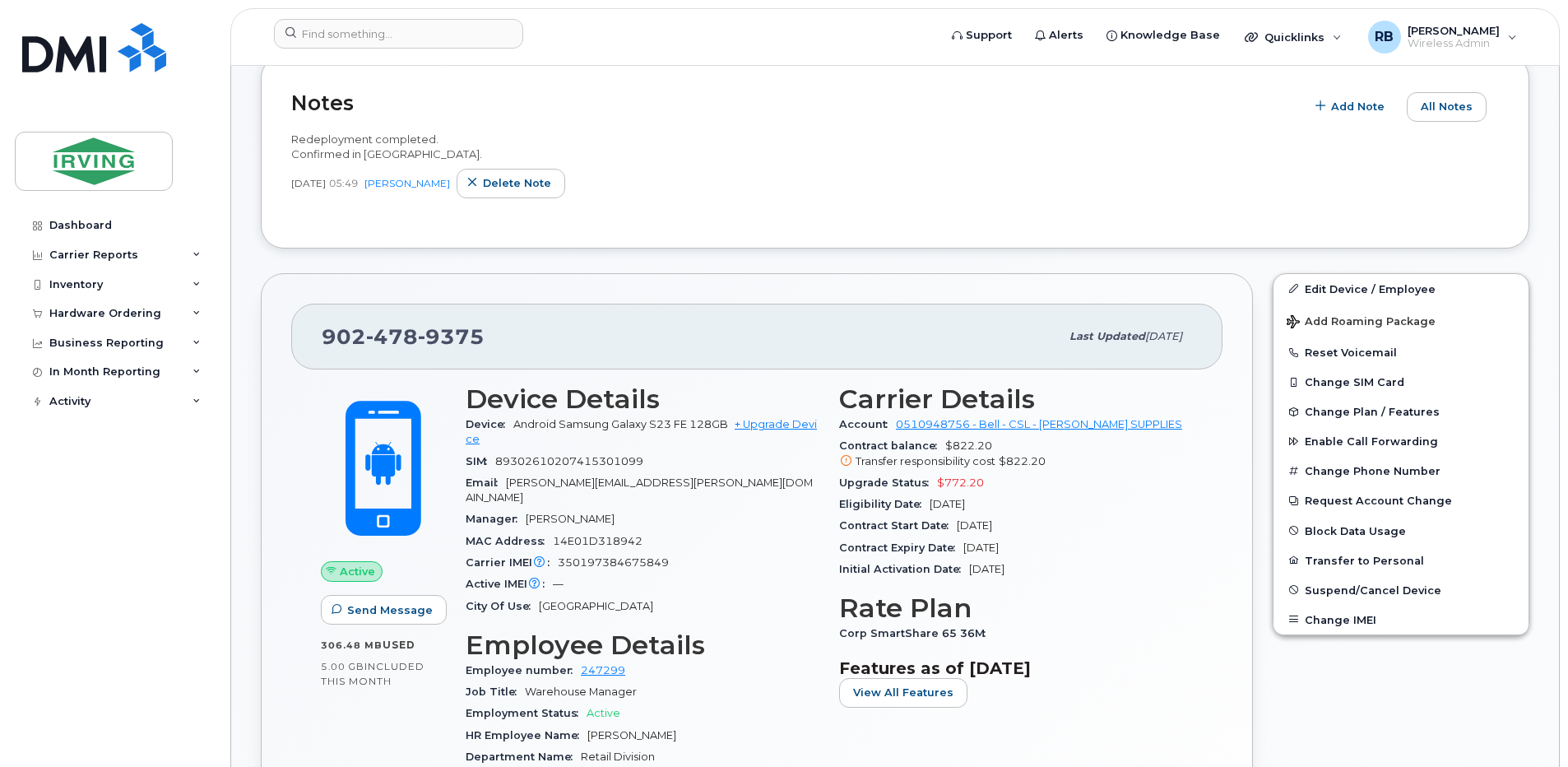
click at [593, 556] on span "350197384675849" at bounding box center [613, 561] width 111 height 12
copy span "350197384675849"
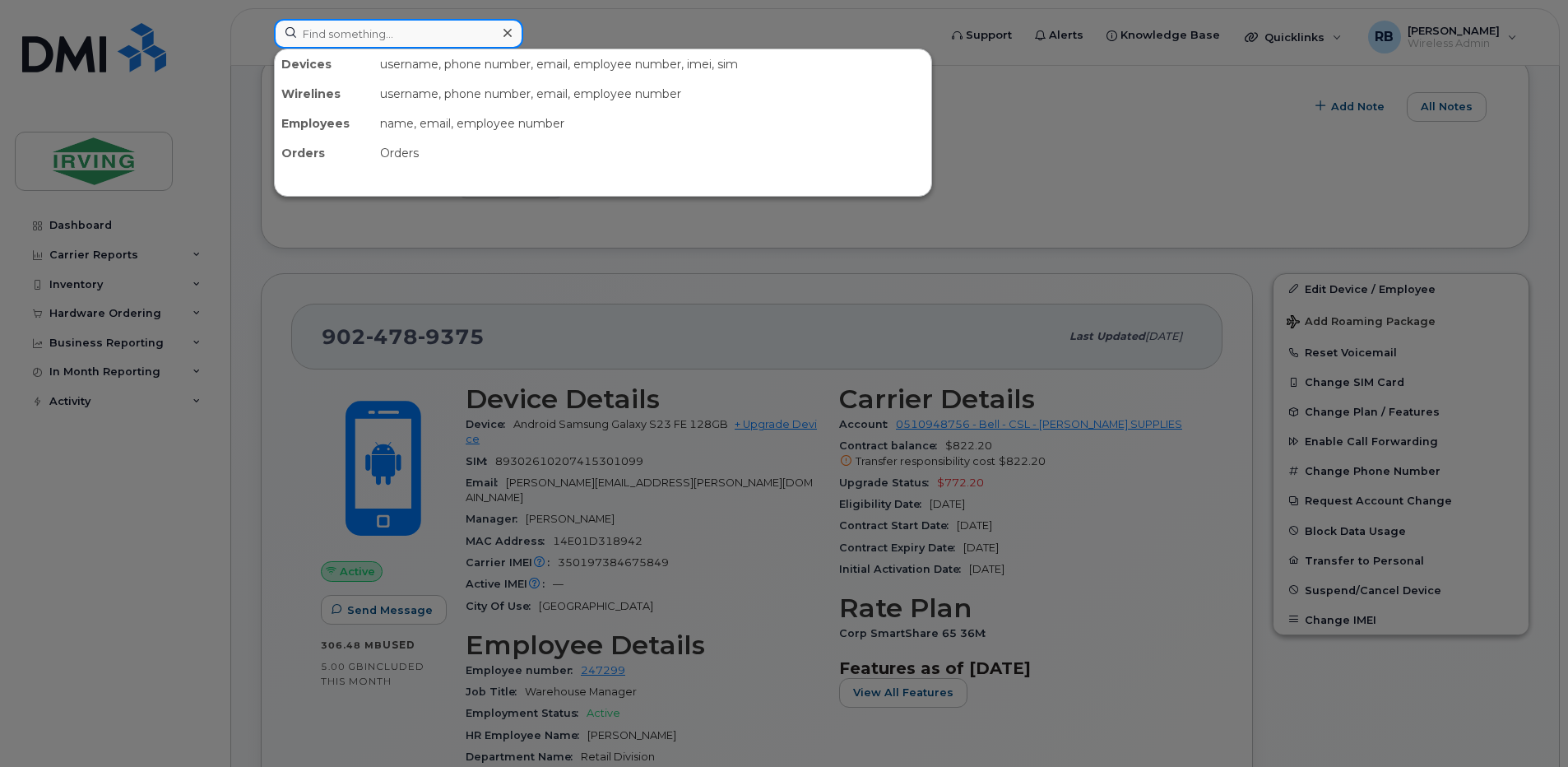
click at [351, 41] on input at bounding box center [399, 34] width 250 height 29
paste input "350197384675849"
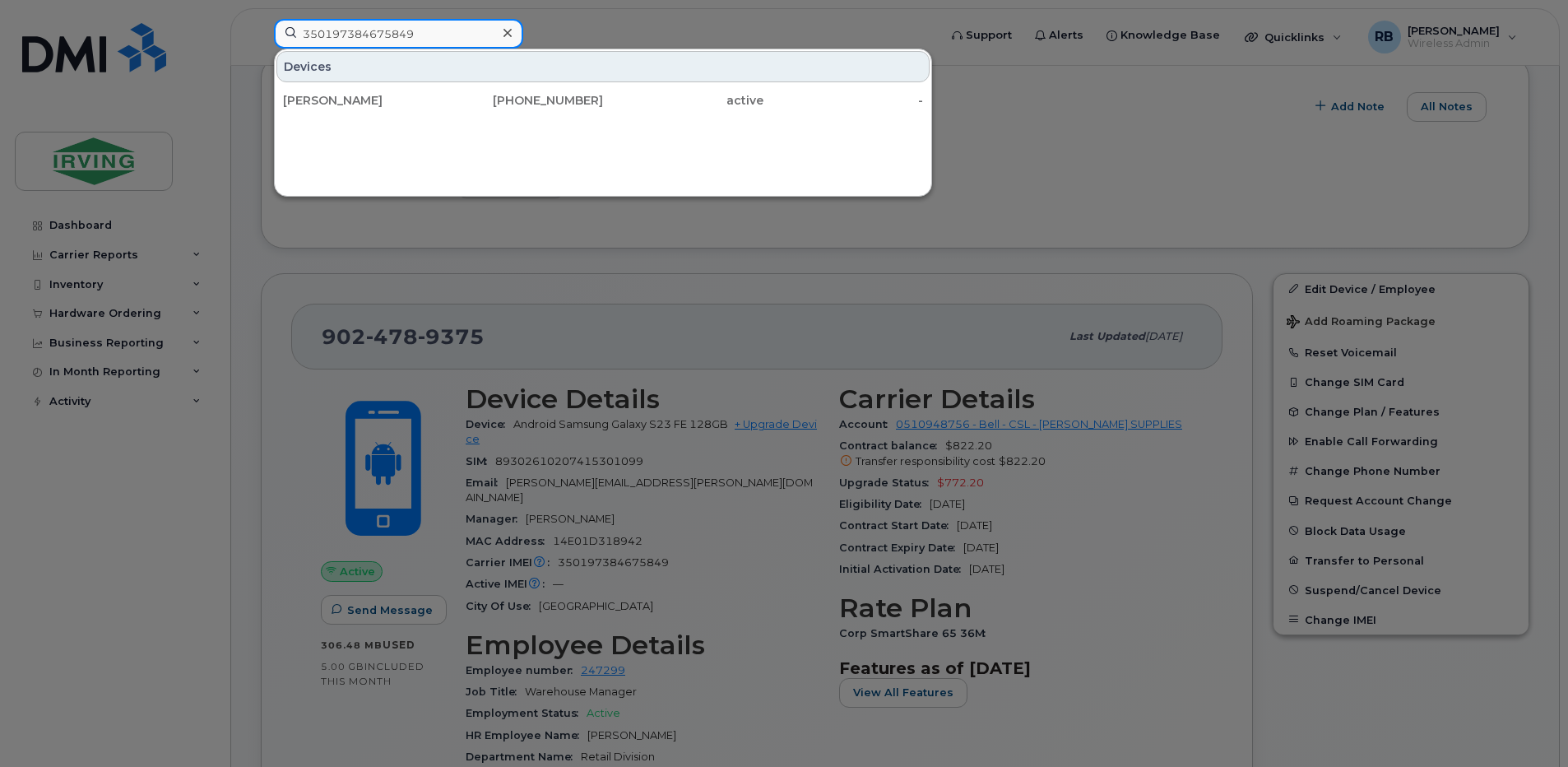
type input "350197384675849"
click at [253, 189] on div at bounding box center [784, 384] width 1568 height 767
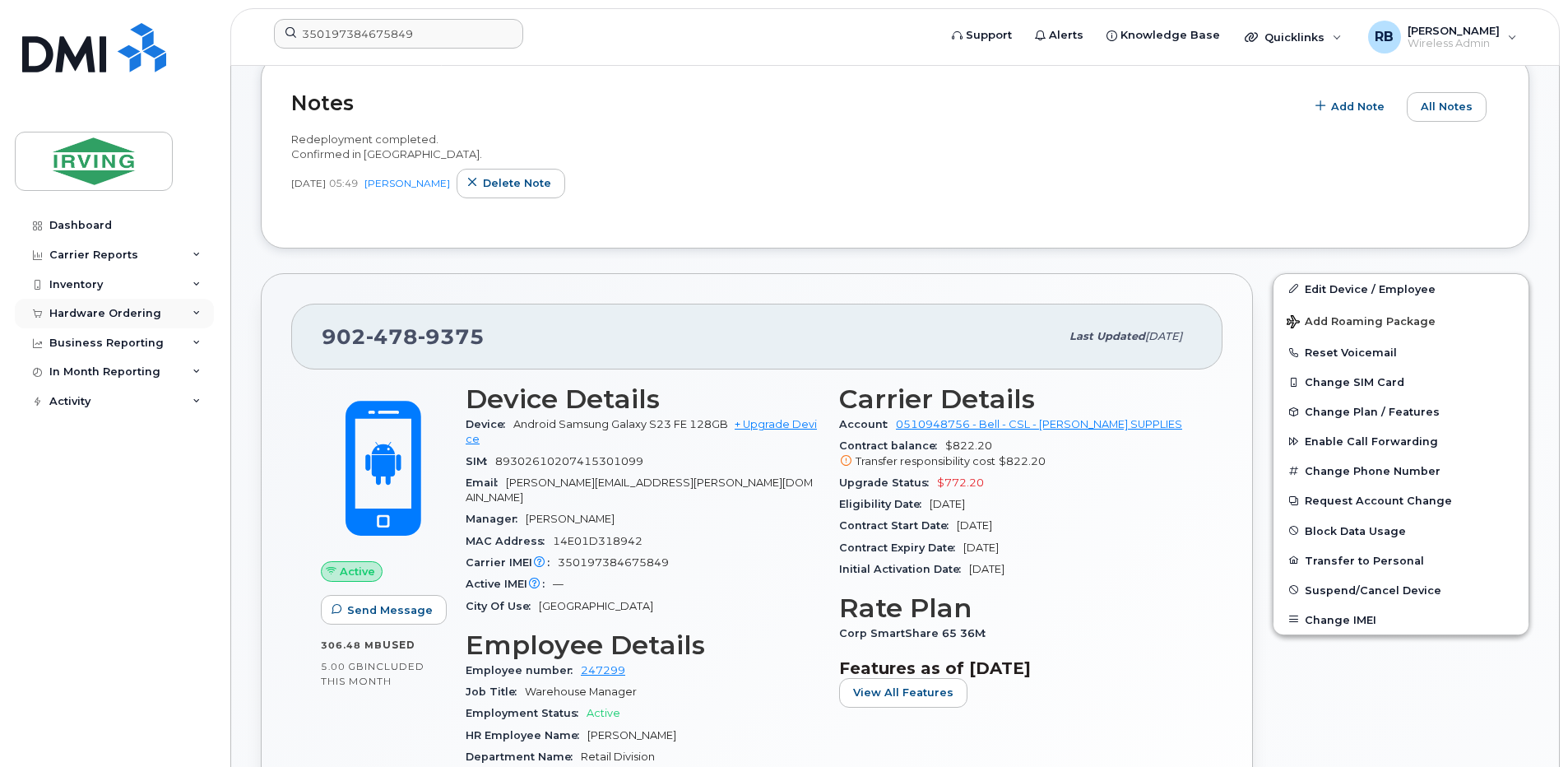
click at [83, 312] on div "Hardware Ordering" at bounding box center [106, 313] width 112 height 13
click at [62, 377] on div "Orders" at bounding box center [77, 375] width 40 height 15
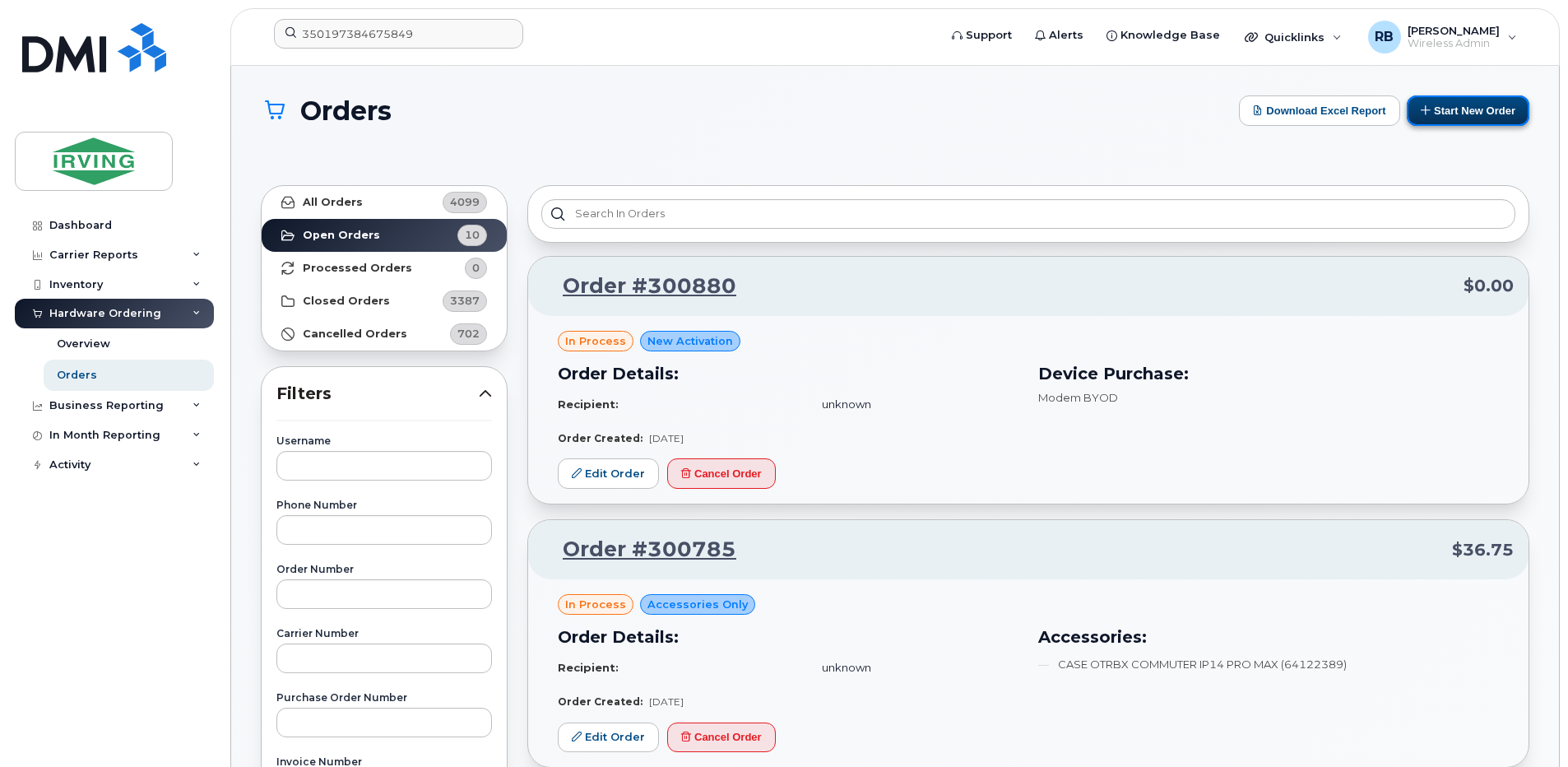
click at [1457, 108] on button "Start New Order" at bounding box center [1468, 110] width 123 height 30
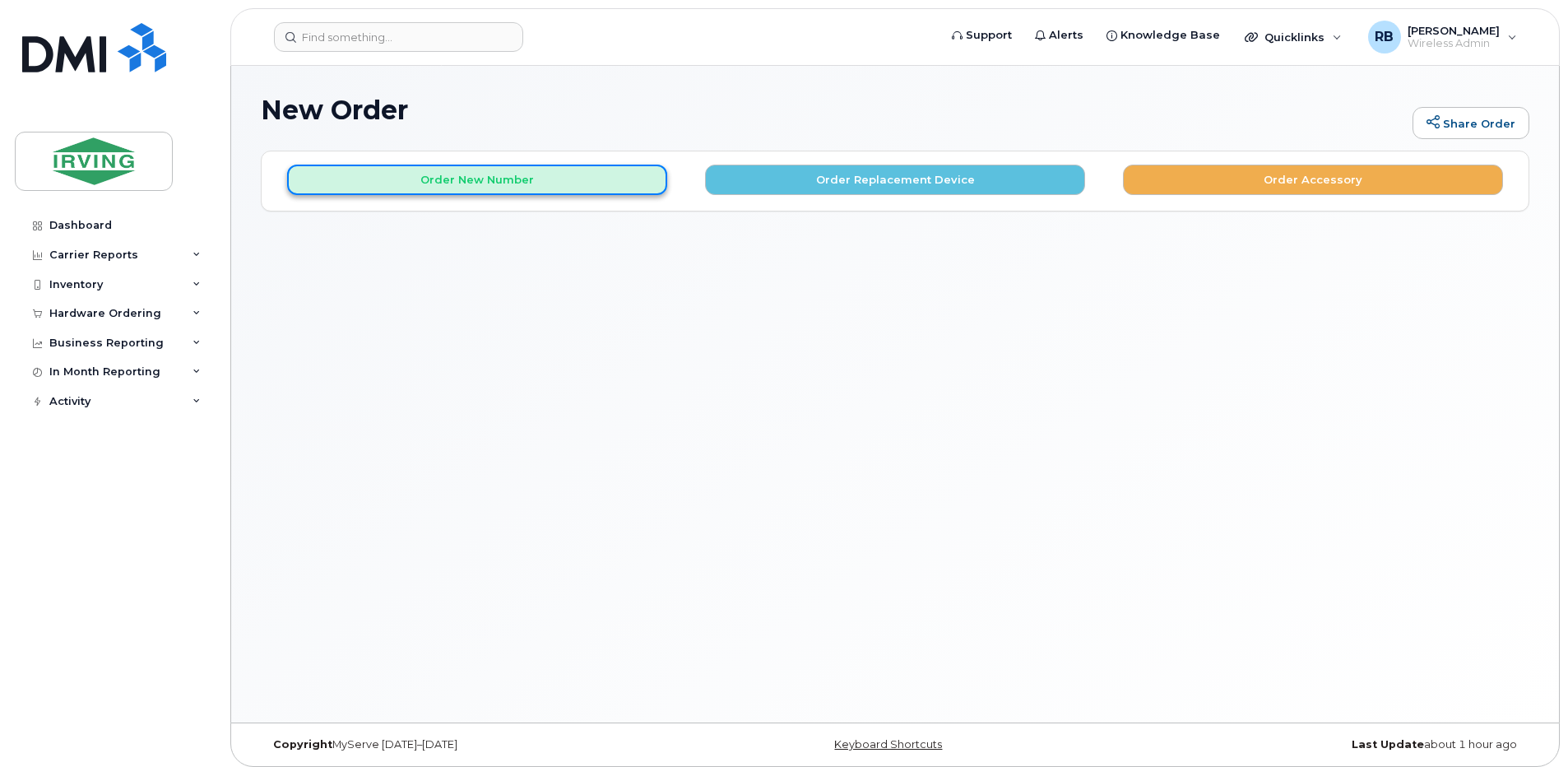
click at [562, 187] on button "Order New Number" at bounding box center [477, 179] width 380 height 30
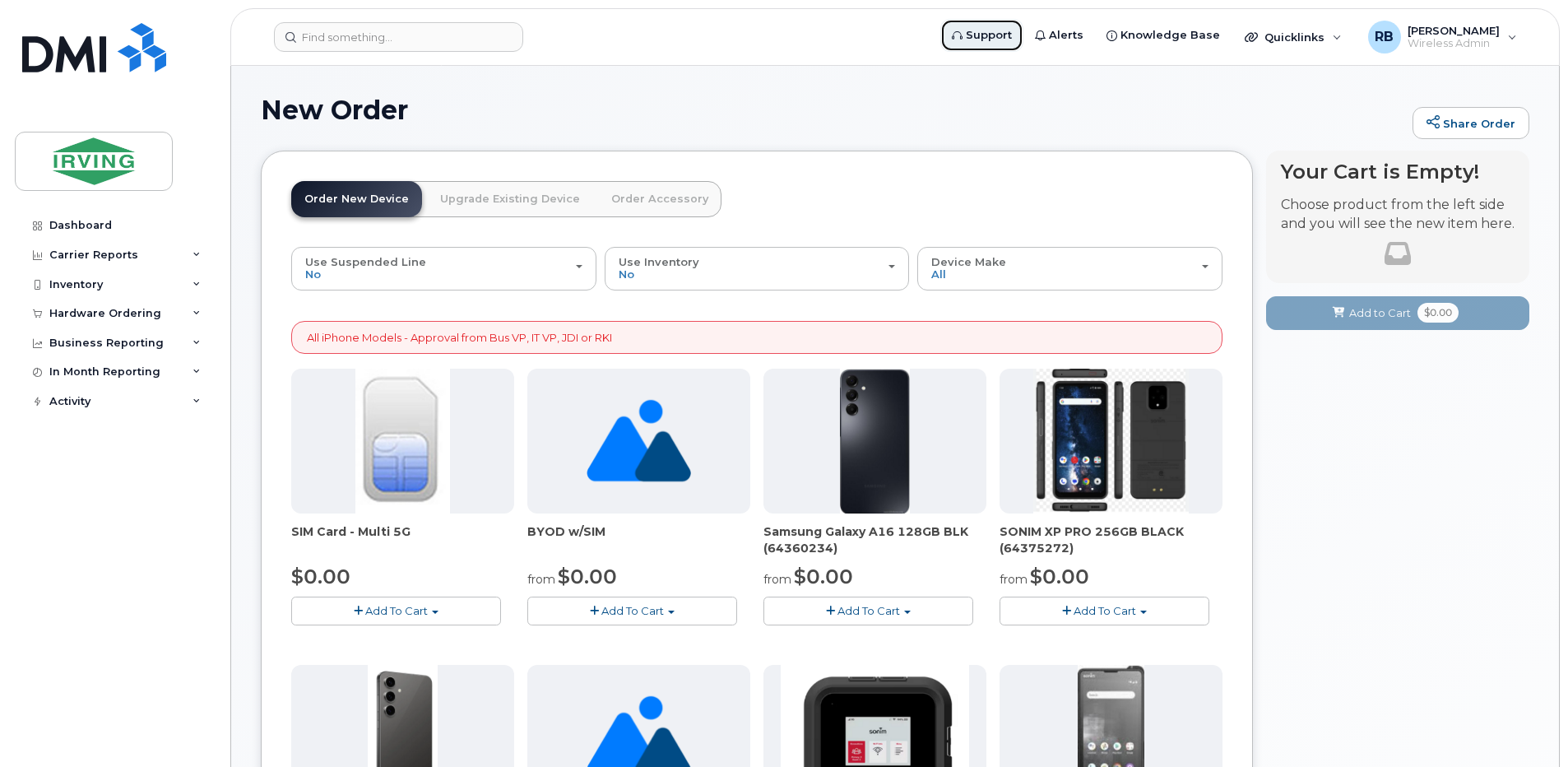
click at [992, 41] on span "Support" at bounding box center [989, 36] width 46 height 17
click at [696, 107] on h1 "New Order" at bounding box center [832, 109] width 1143 height 28
click at [92, 310] on div "Hardware Ordering" at bounding box center [106, 313] width 112 height 13
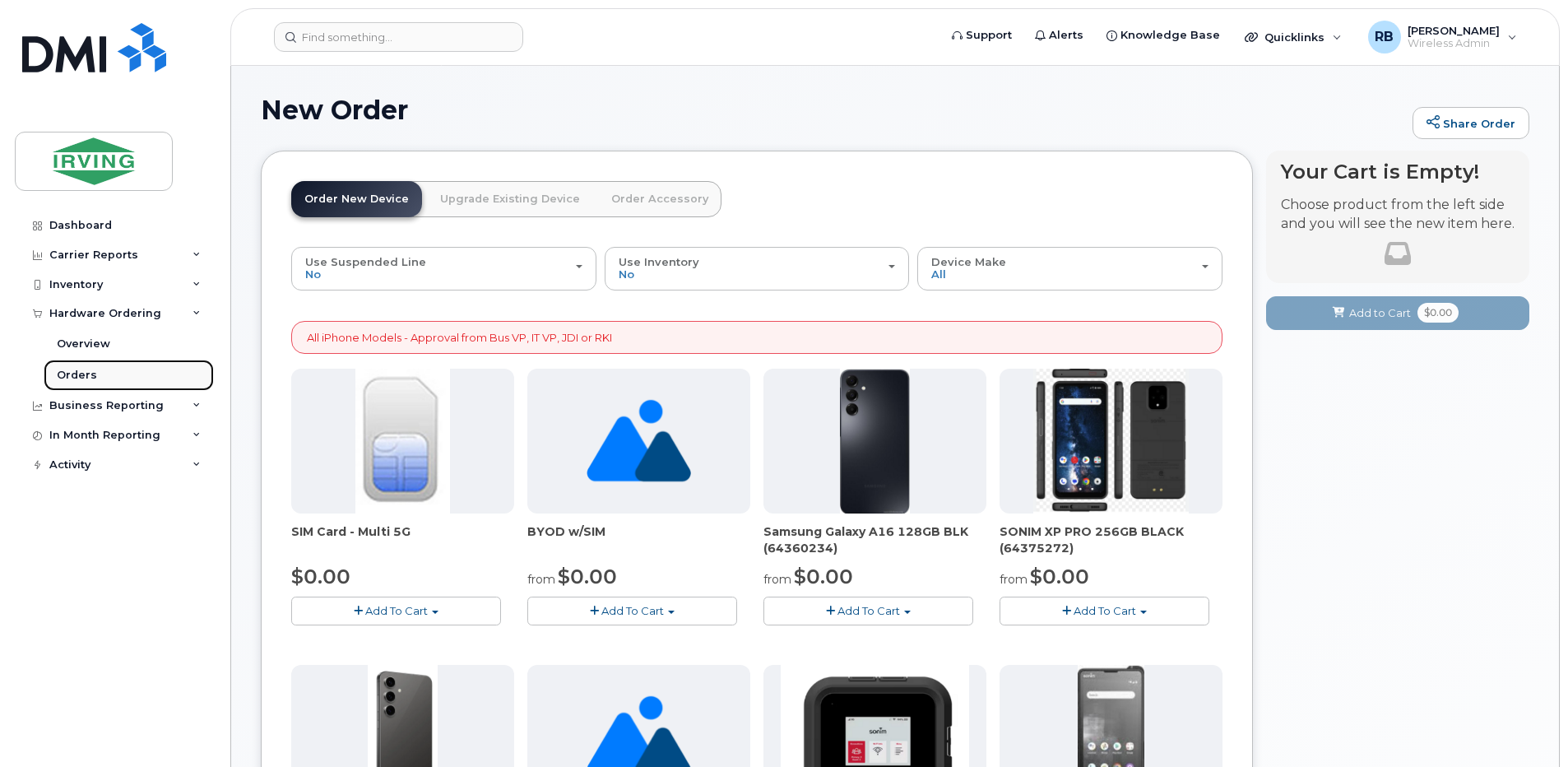
click at [64, 372] on div "Orders" at bounding box center [77, 375] width 40 height 15
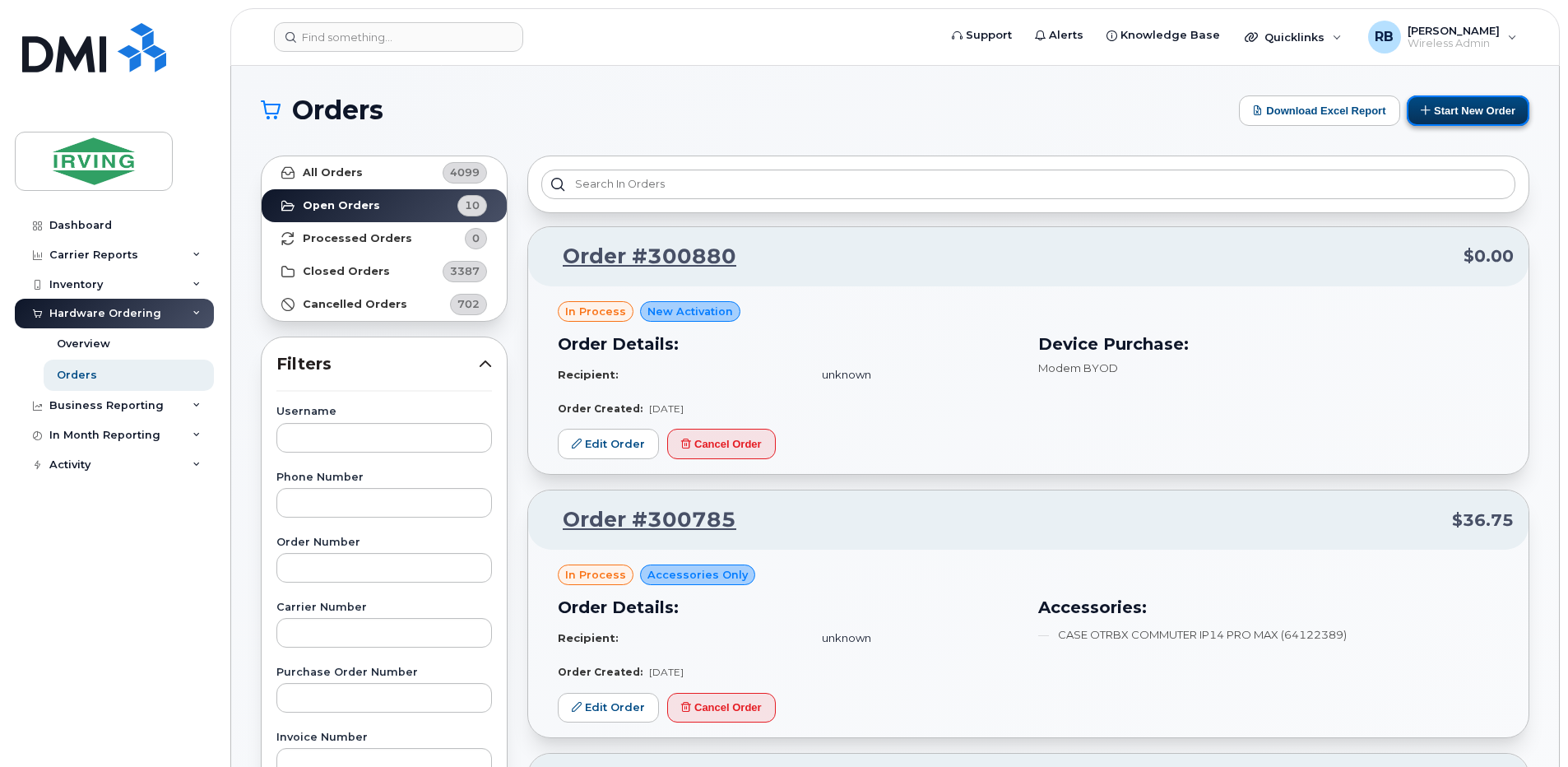
click at [1435, 113] on button "Start New Order" at bounding box center [1468, 110] width 123 height 30
click at [1433, 108] on button "Start New Order" at bounding box center [1468, 110] width 123 height 30
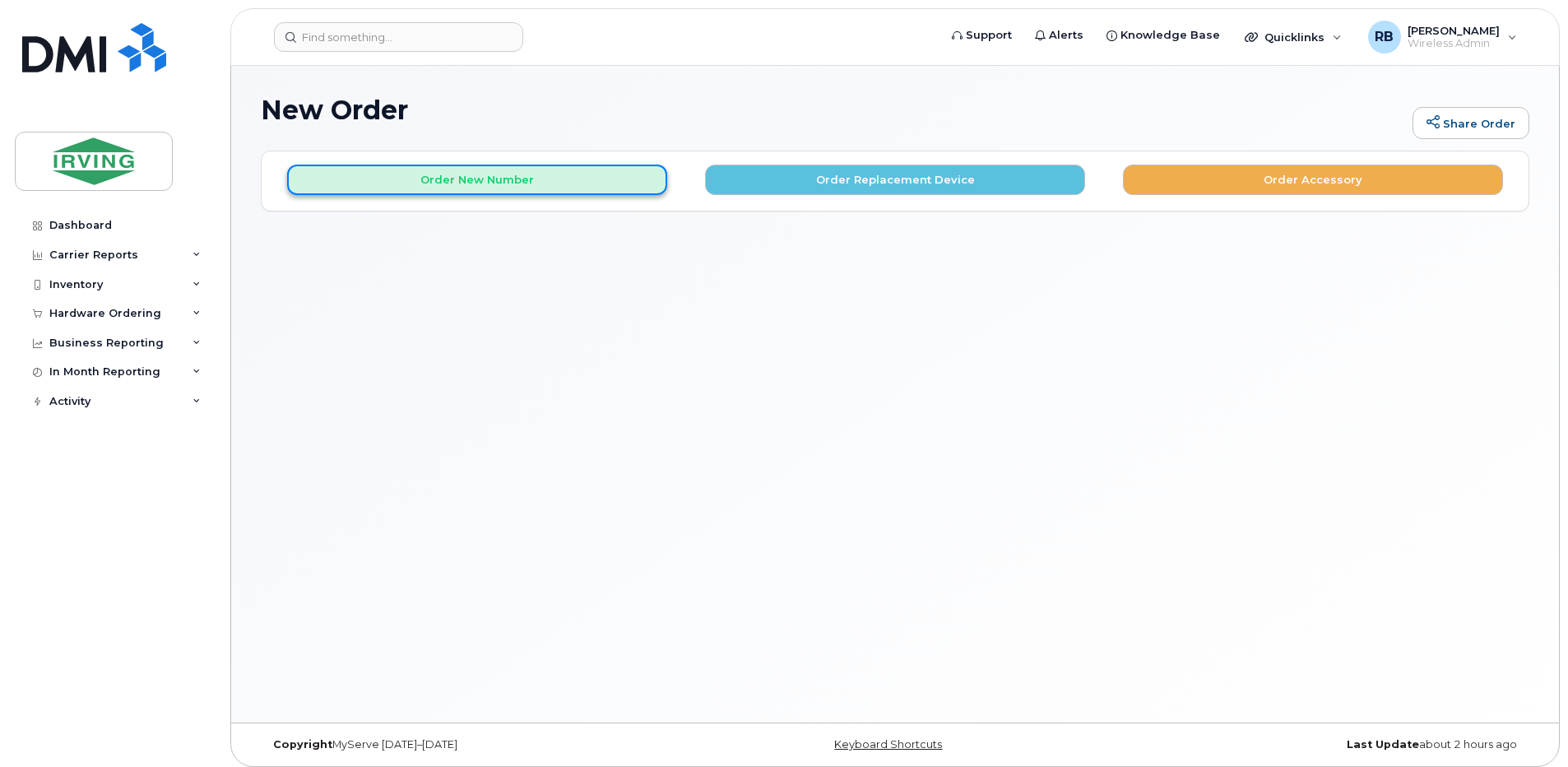
click at [539, 180] on button "Order New Number" at bounding box center [477, 179] width 380 height 30
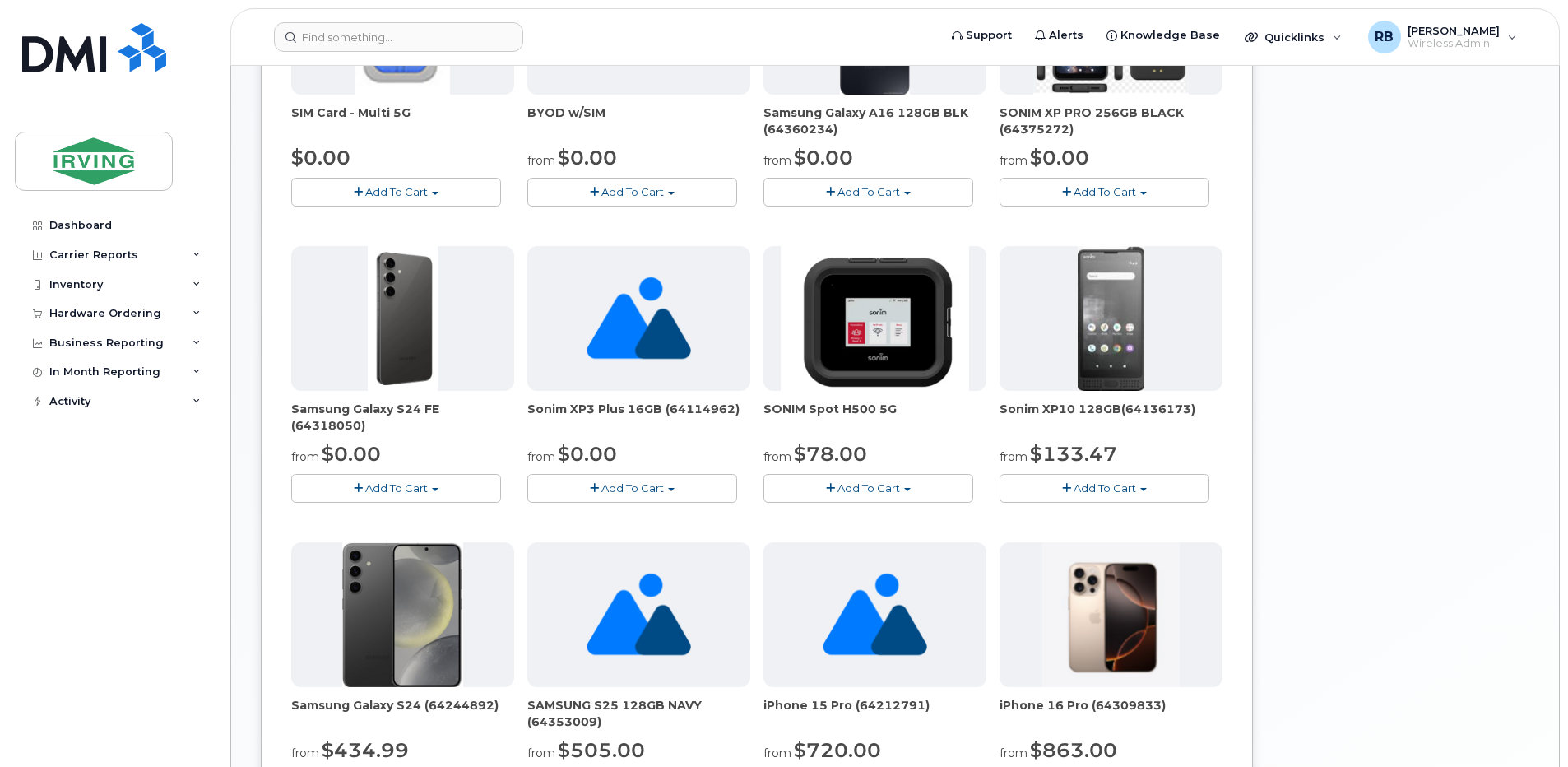
scroll to position [416, 0]
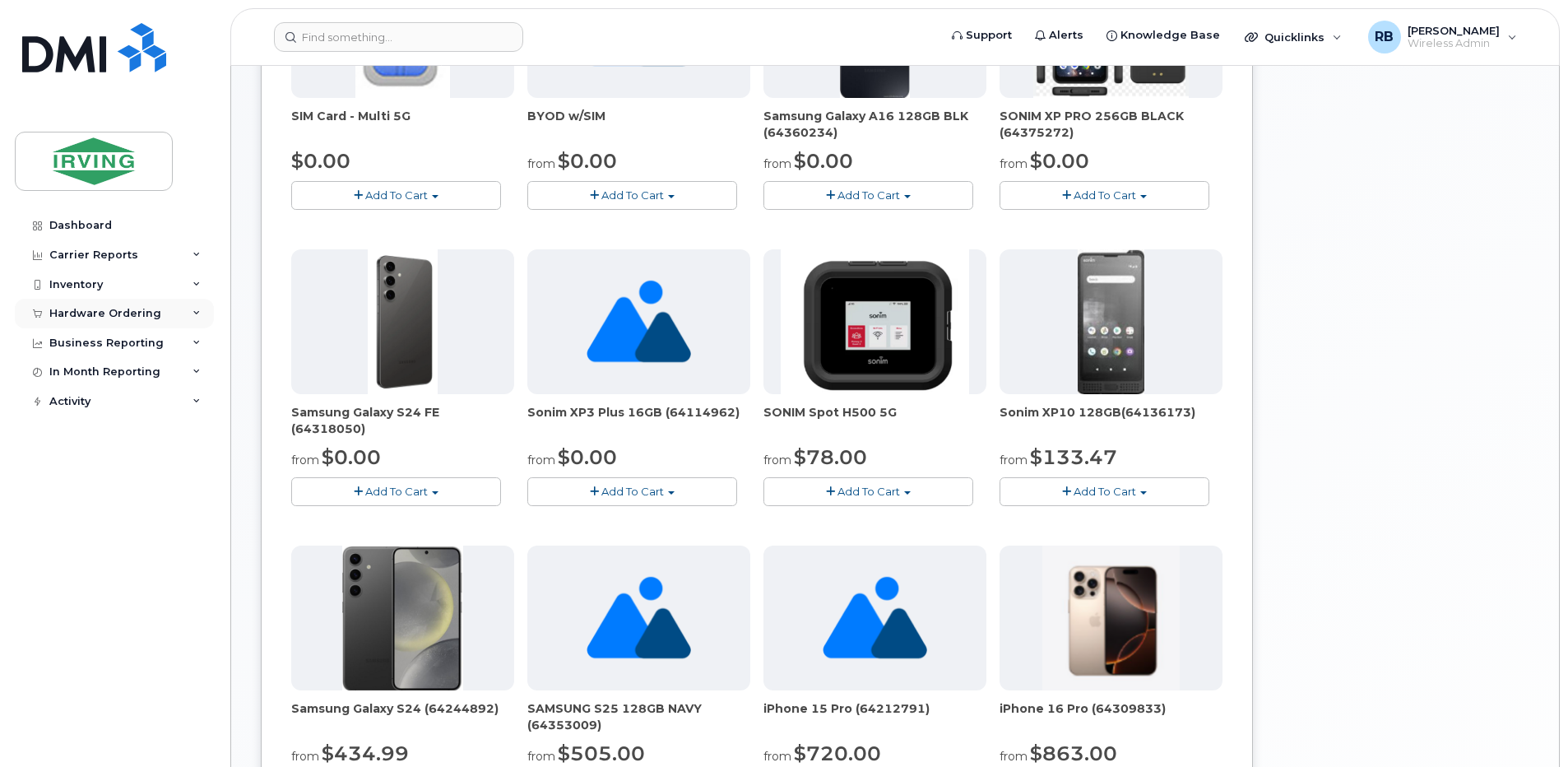
click at [62, 309] on div "Hardware Ordering" at bounding box center [106, 313] width 112 height 13
click at [83, 373] on div "Orders" at bounding box center [77, 375] width 40 height 15
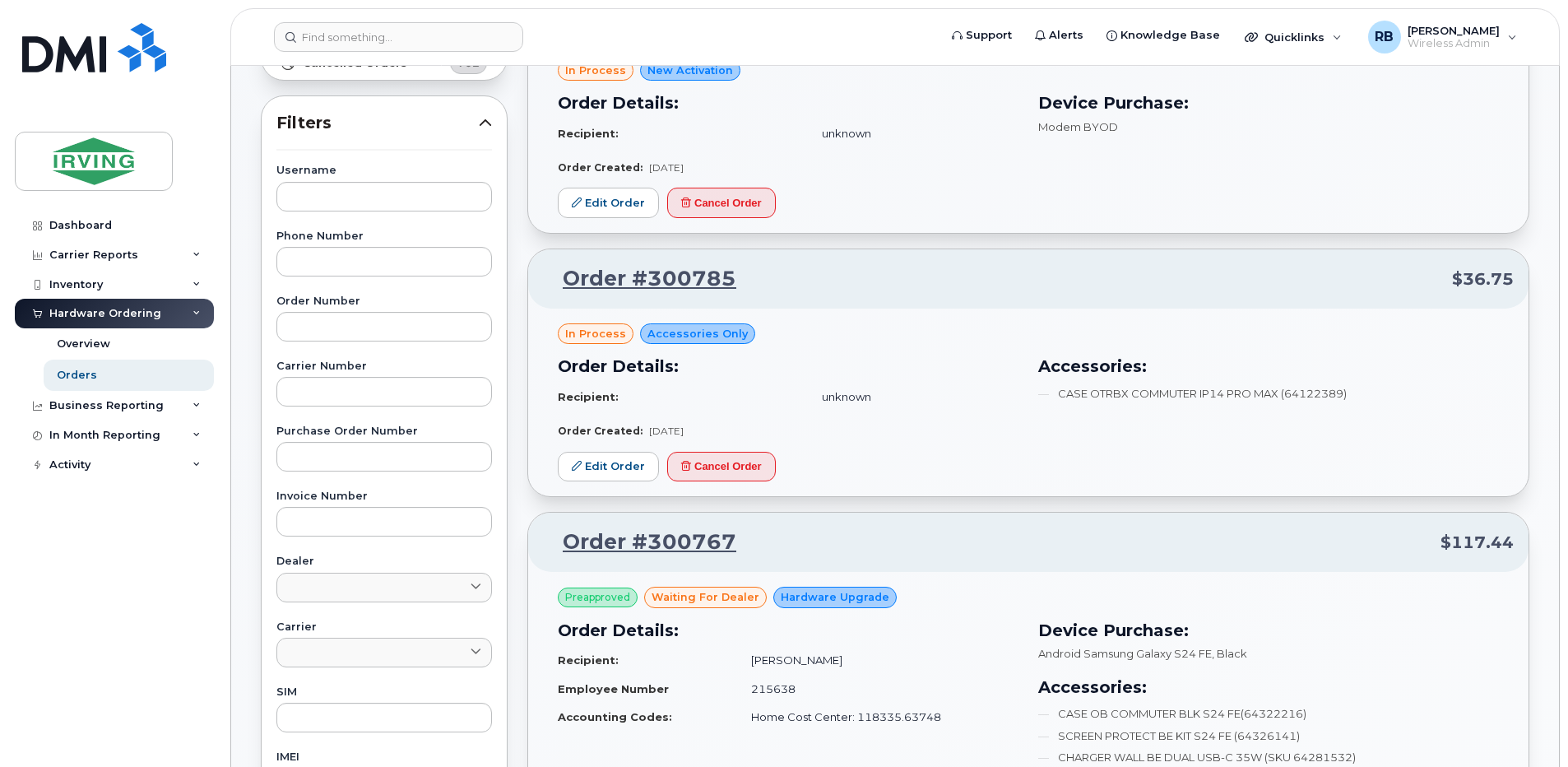
scroll to position [110, 0]
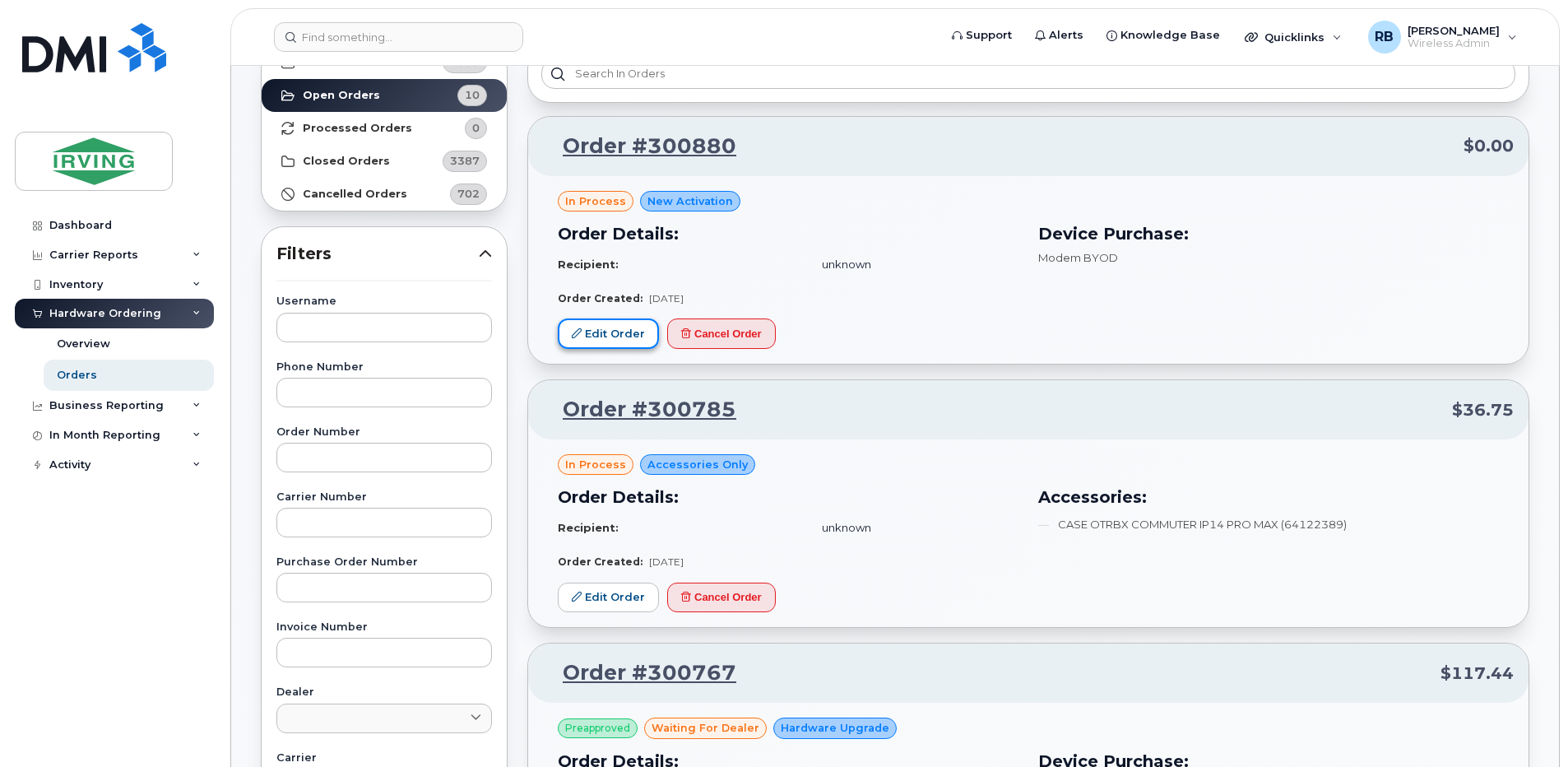
click at [602, 328] on link "Edit Order" at bounding box center [608, 333] width 101 height 30
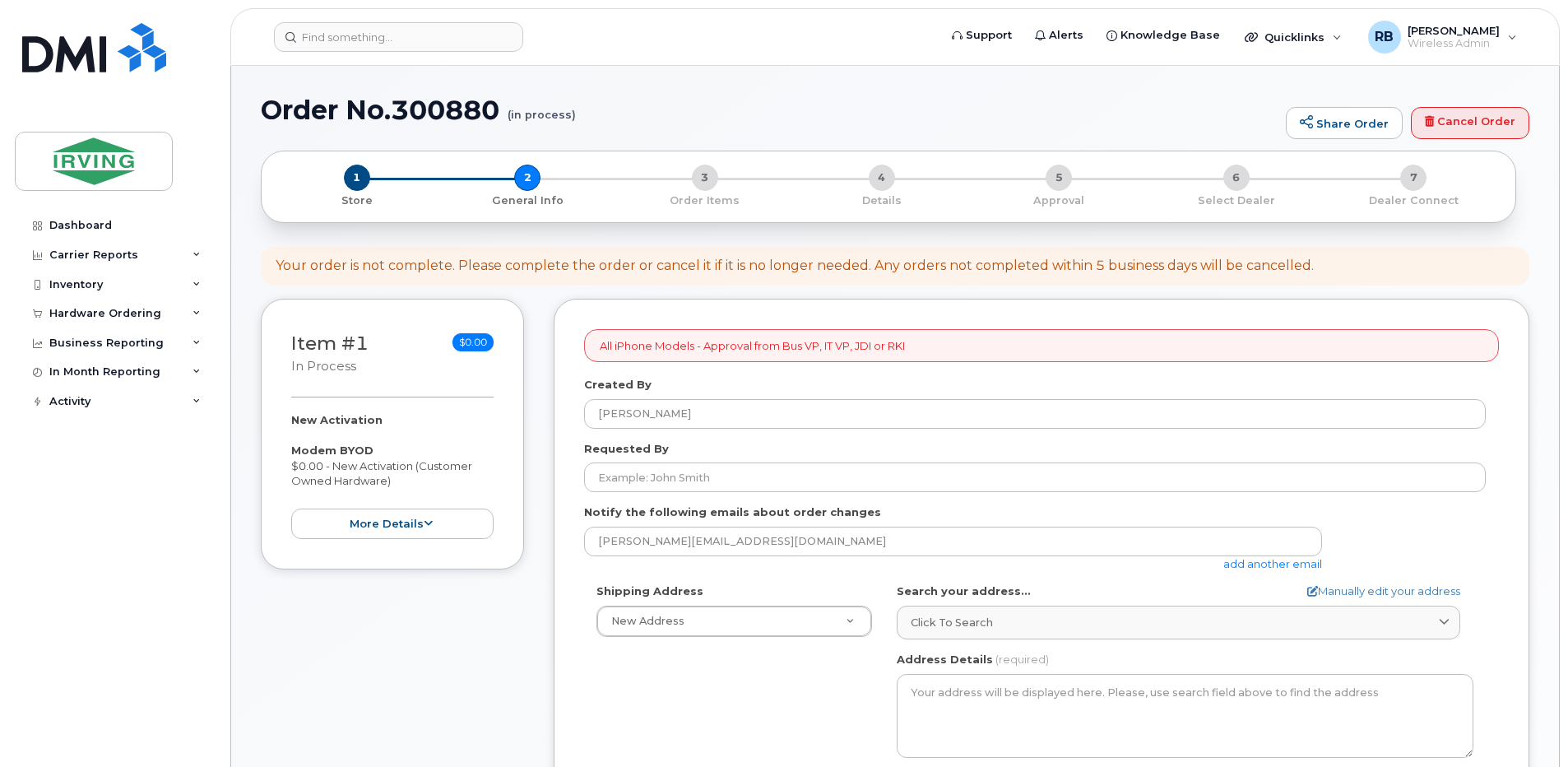
select select
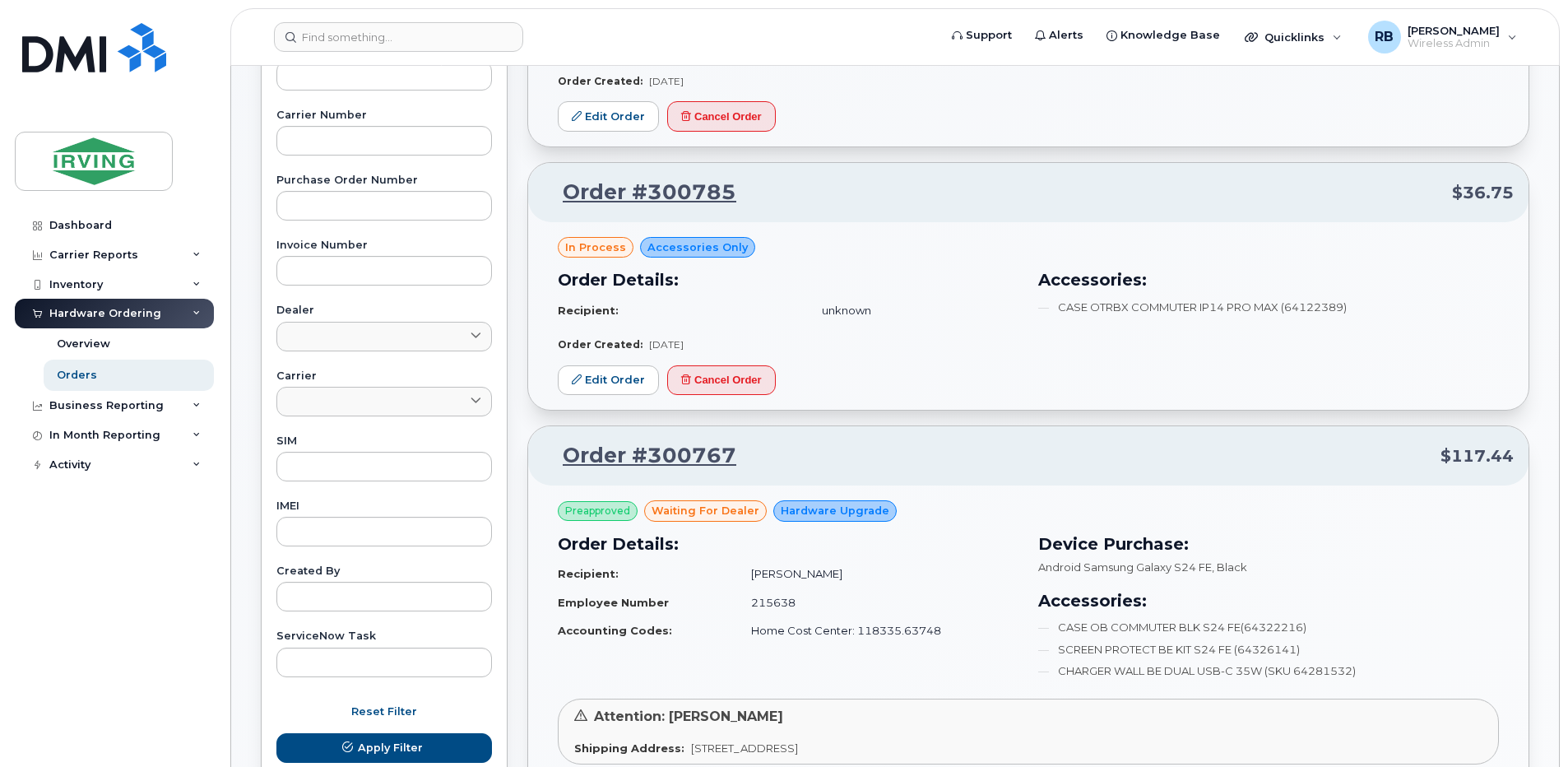
scroll to position [329, 0]
click at [593, 375] on link "Edit Order" at bounding box center [608, 378] width 101 height 30
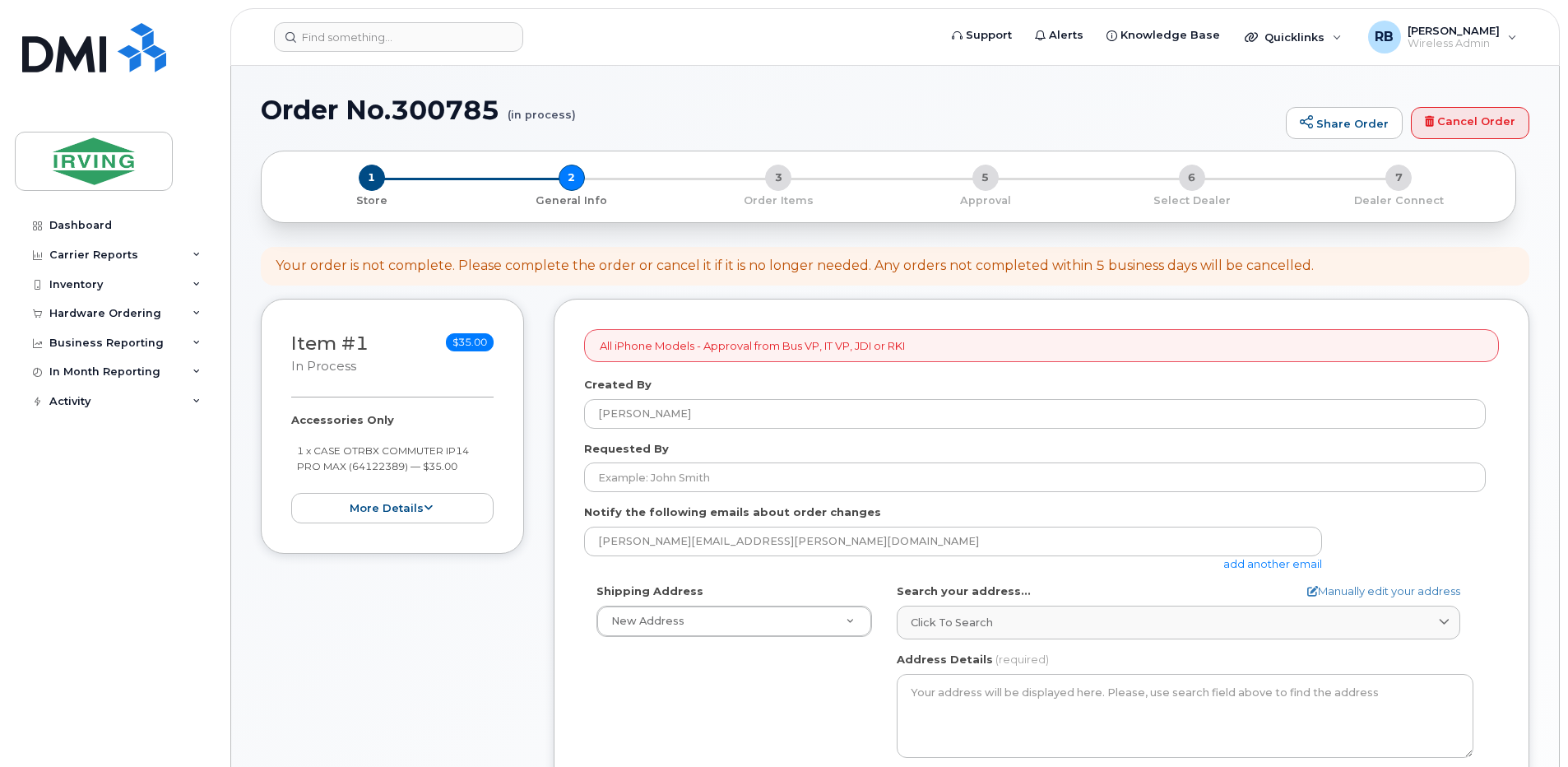
select select
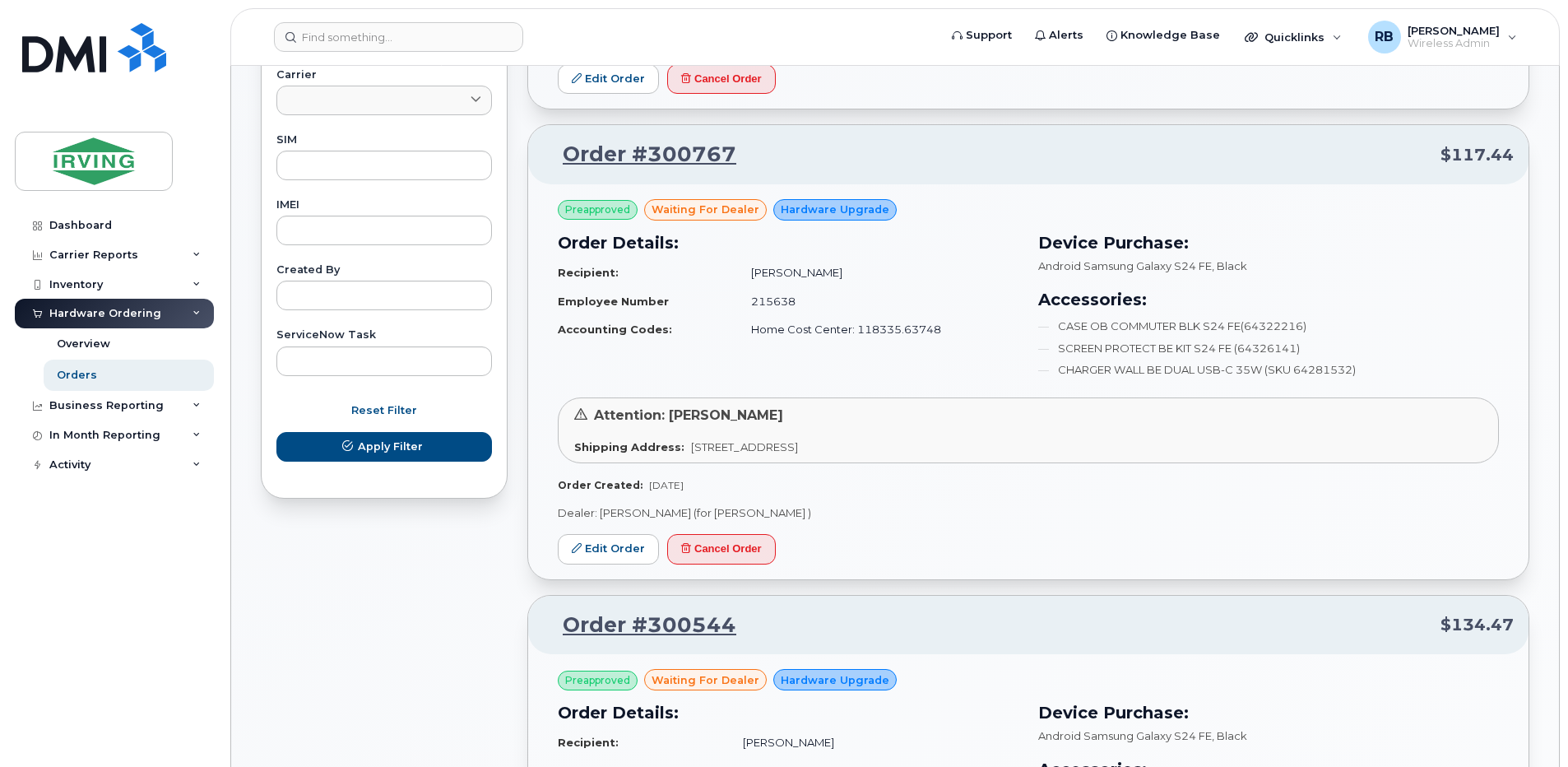
scroll to position [658, 0]
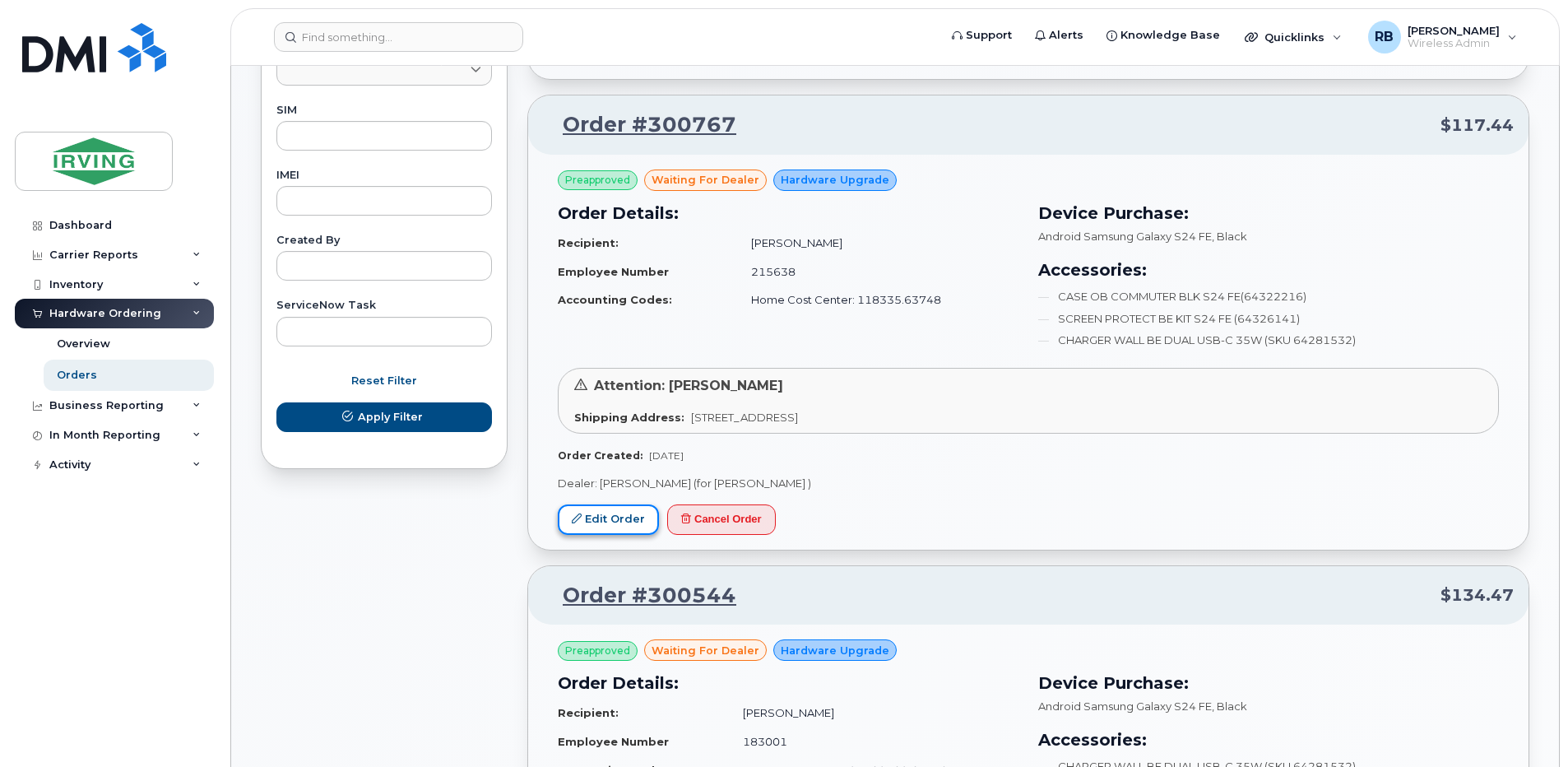
click at [607, 515] on link "Edit Order" at bounding box center [608, 519] width 101 height 30
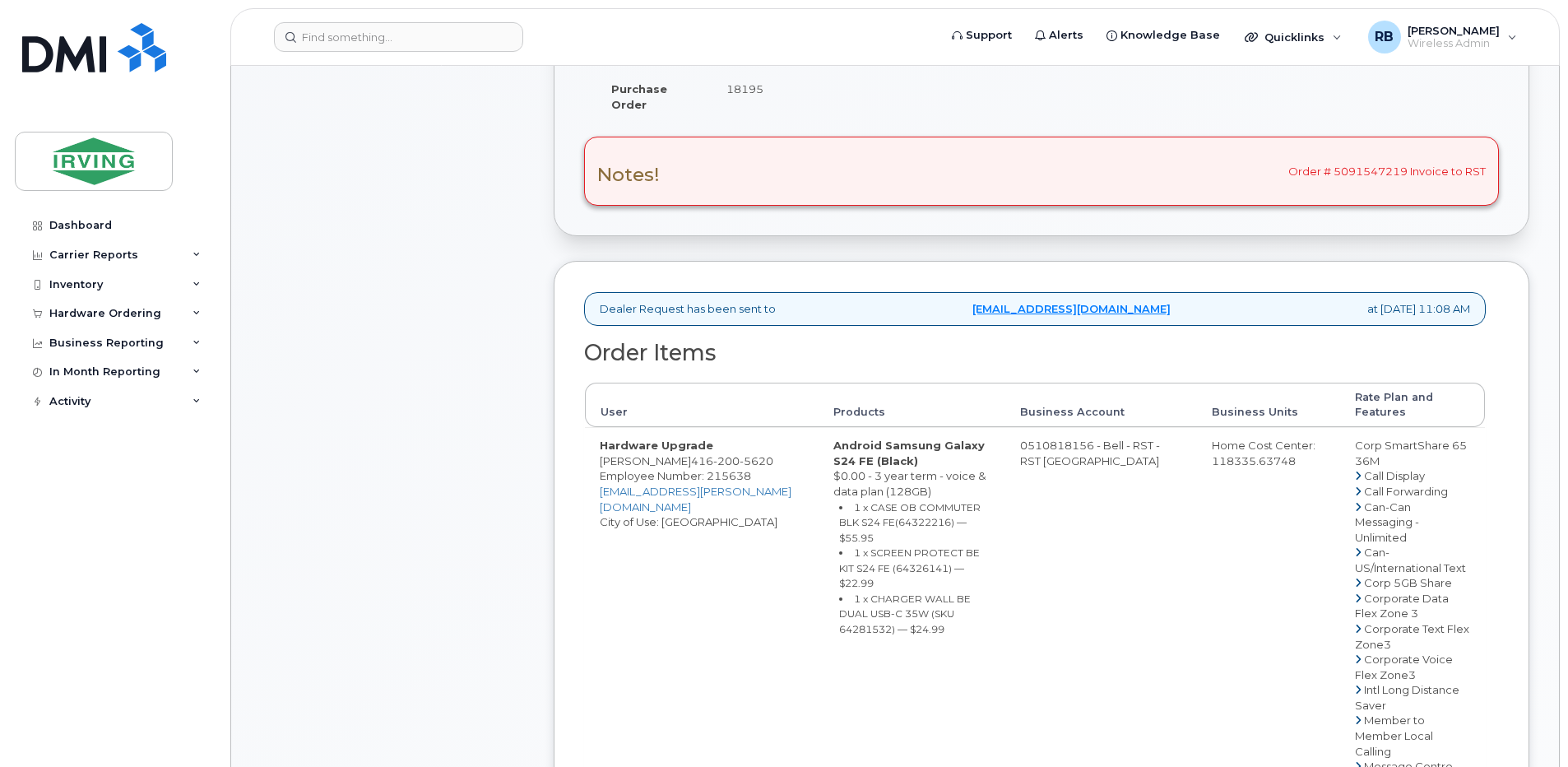
scroll to position [439, 0]
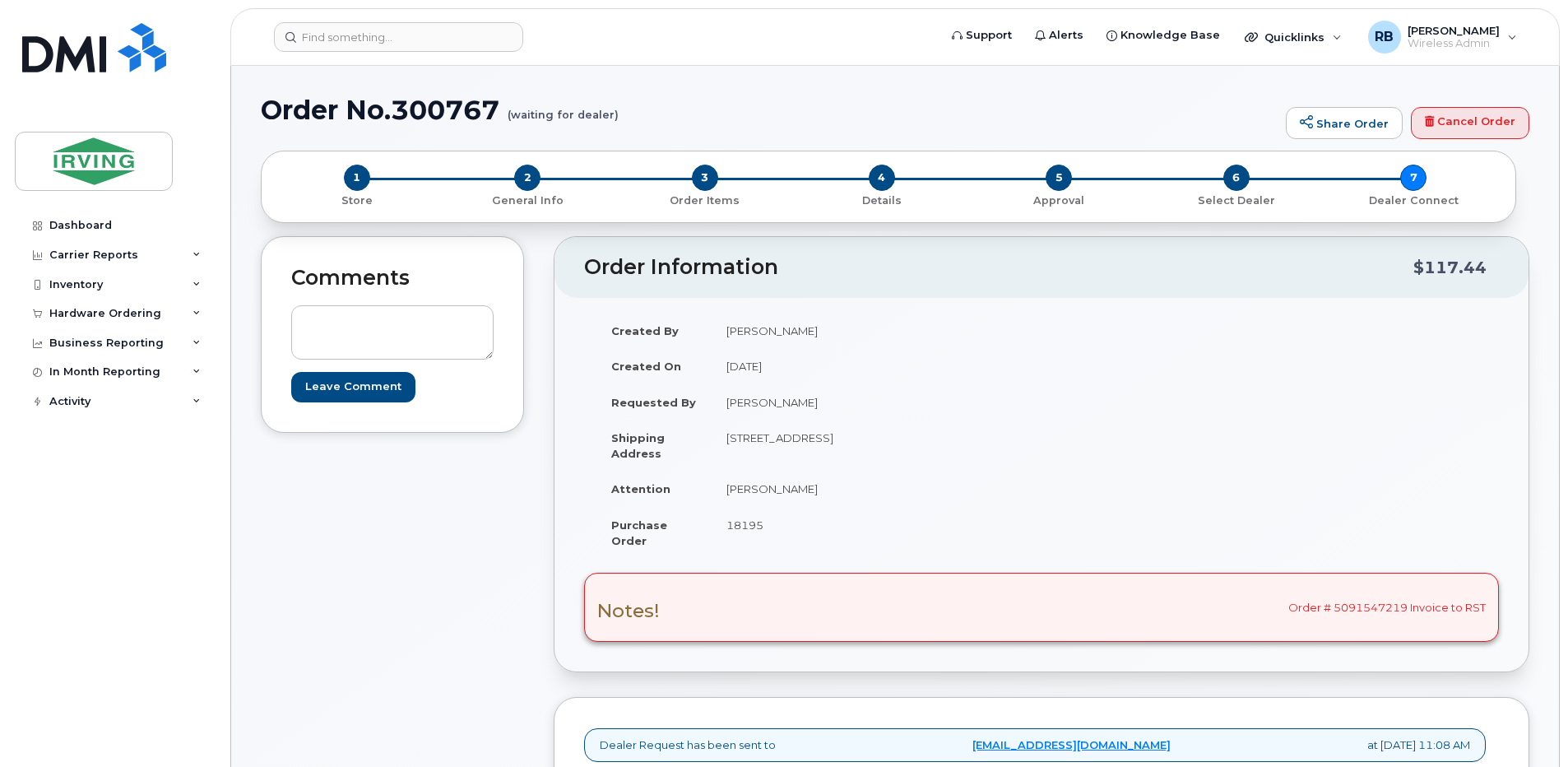
scroll to position [109, 0]
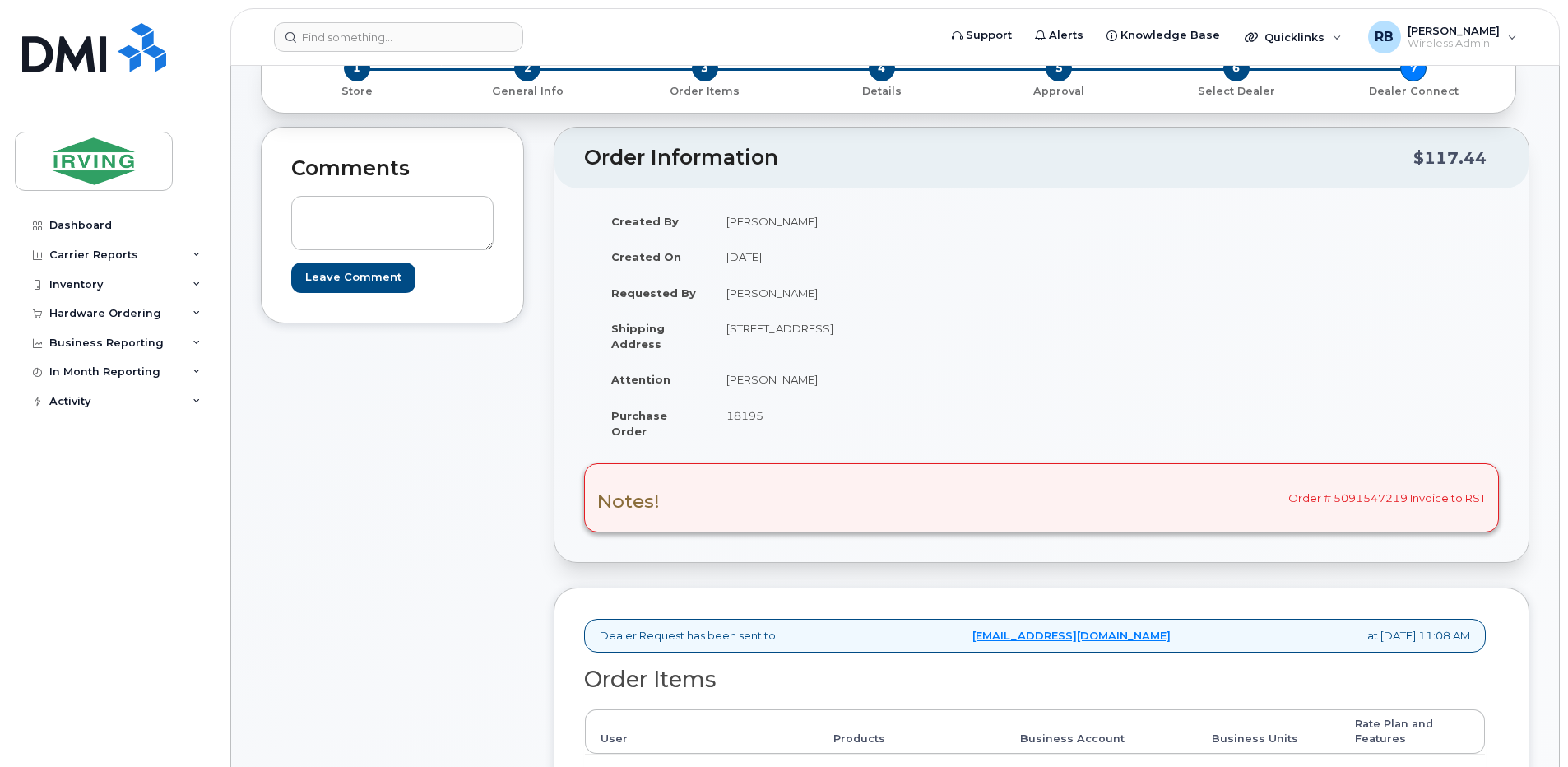
drag, startPoint x: 823, startPoint y: 383, endPoint x: 724, endPoint y: 389, distance: 99.2
click at [724, 389] on td "[PERSON_NAME]" at bounding box center [871, 379] width 317 height 36
copy td "[PERSON_NAME]"
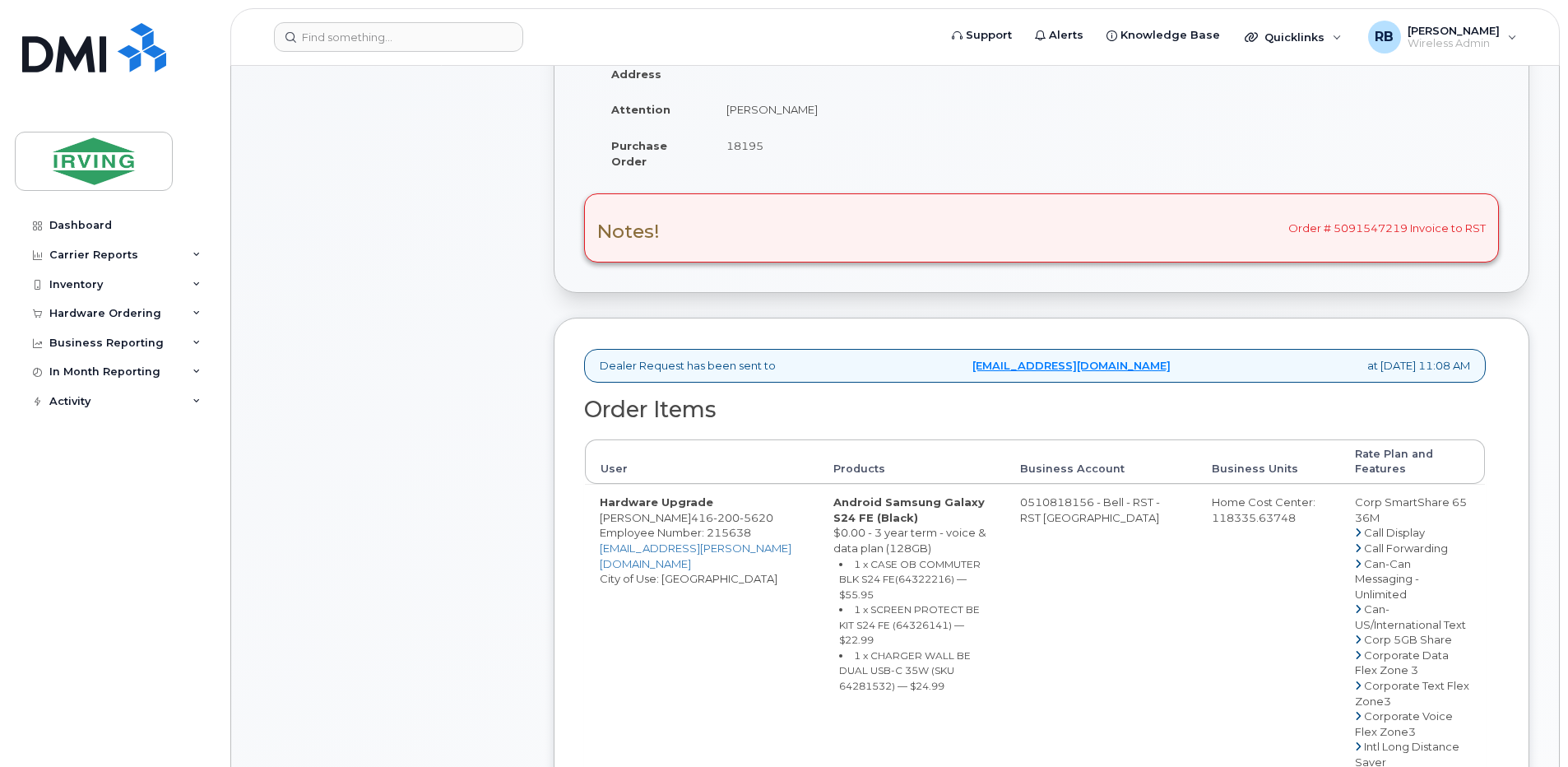
scroll to position [549, 0]
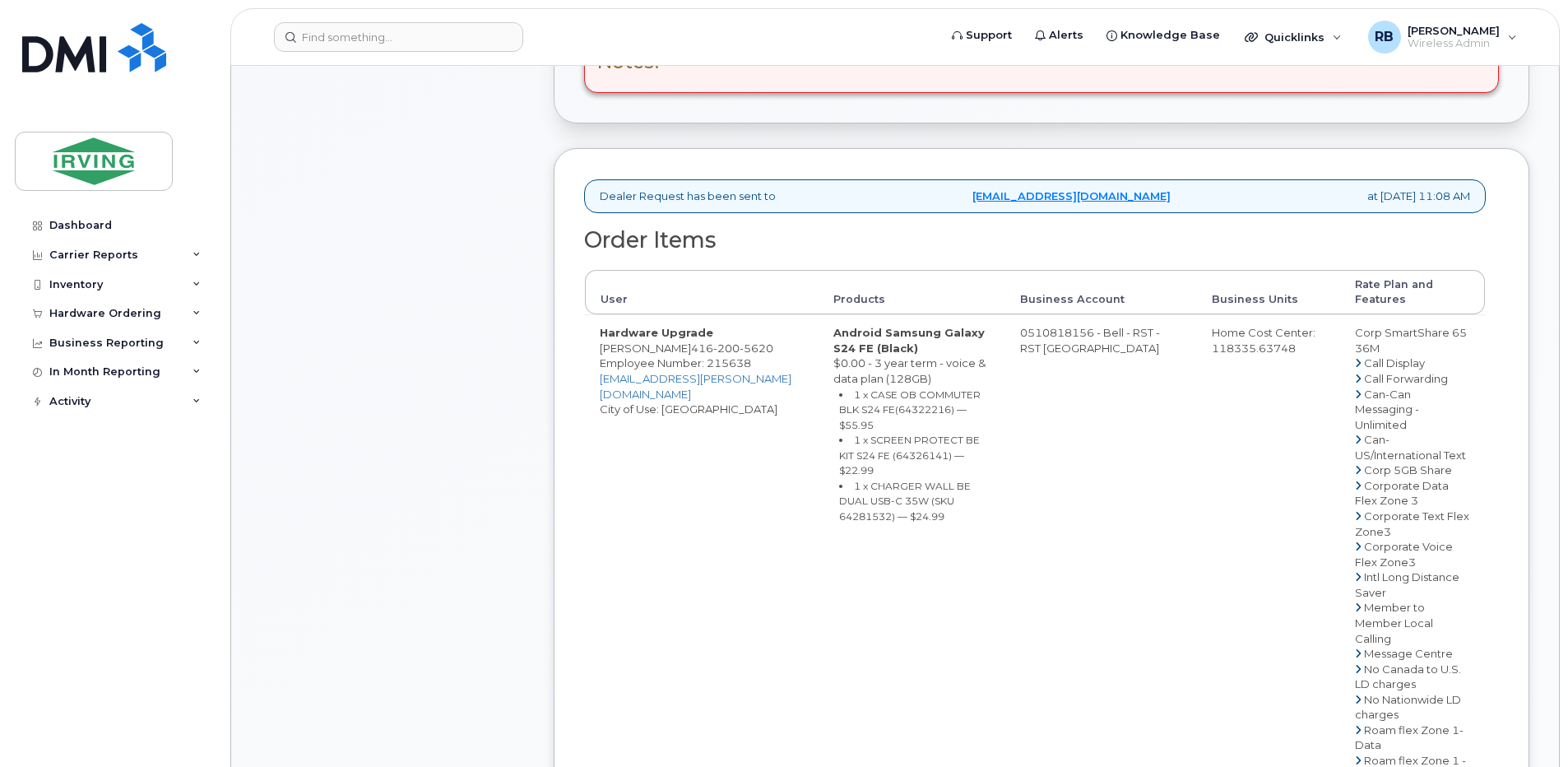
click at [890, 412] on small "1 x CASE OB COMMUTER BLK S24 FE(64322216) — $55.95" at bounding box center [910, 409] width 141 height 43
copy small "64322216"
click at [895, 441] on small "1 x SCREEN PROTECT BE KIT S24 FE (64326141) — $22.99" at bounding box center [909, 455] width 140 height 43
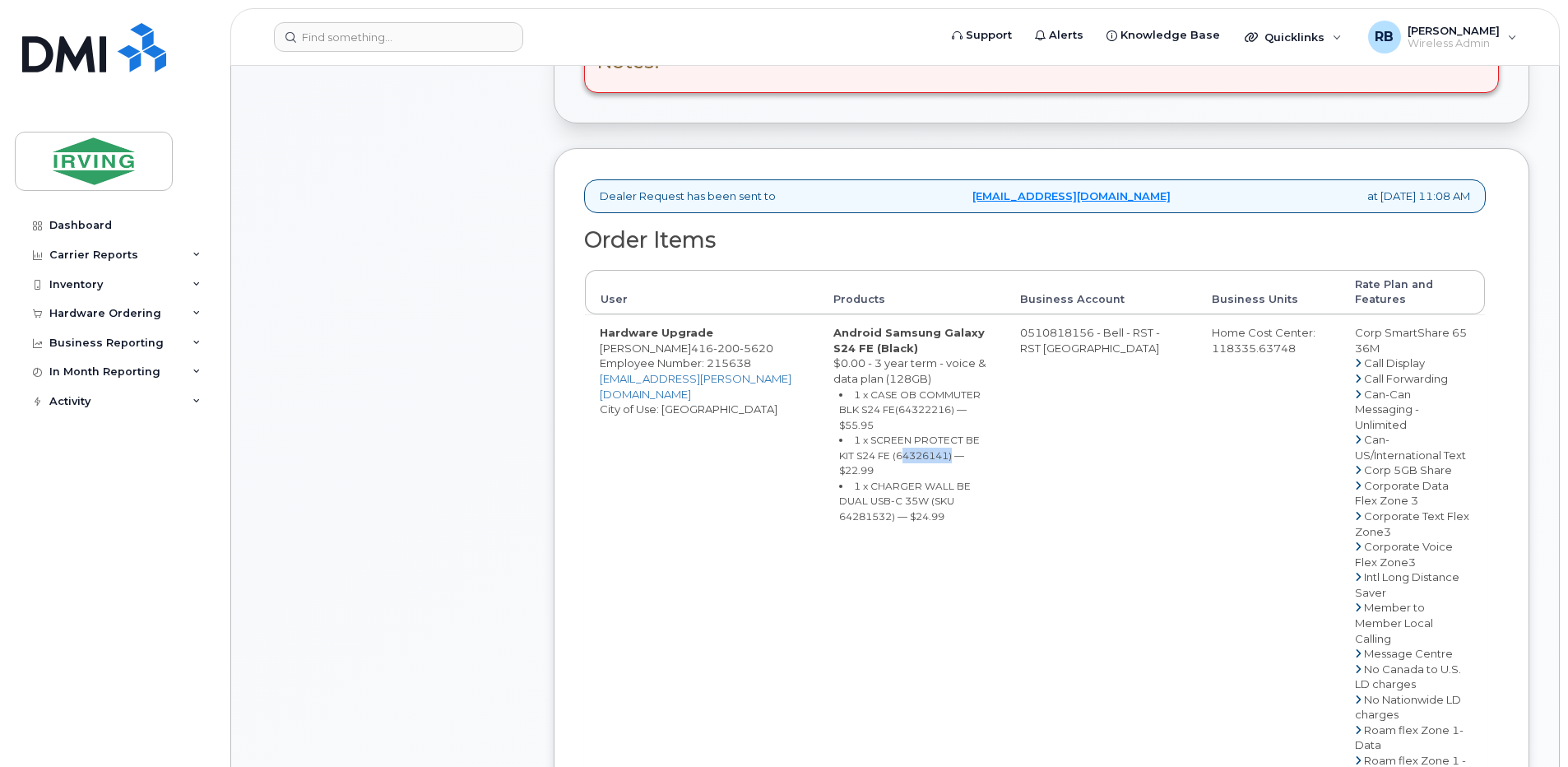
copy small "64326141"
click at [926, 480] on small "1 x CHARGER WALL BE DUAL USB-C 35W (SKU 64281532) — $24.99" at bounding box center [905, 501] width 131 height 43
copy small "64281532"
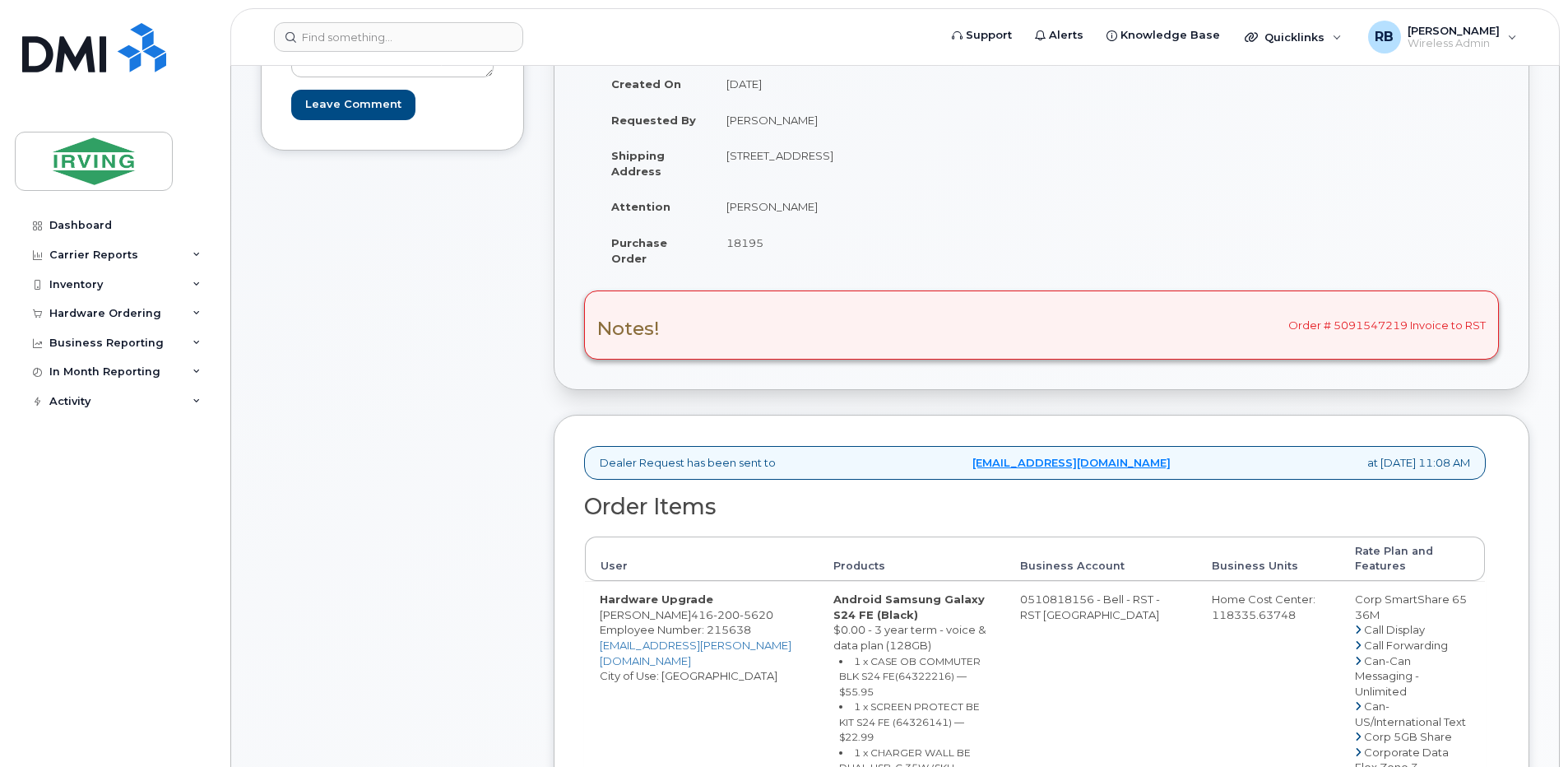
scroll to position [439, 0]
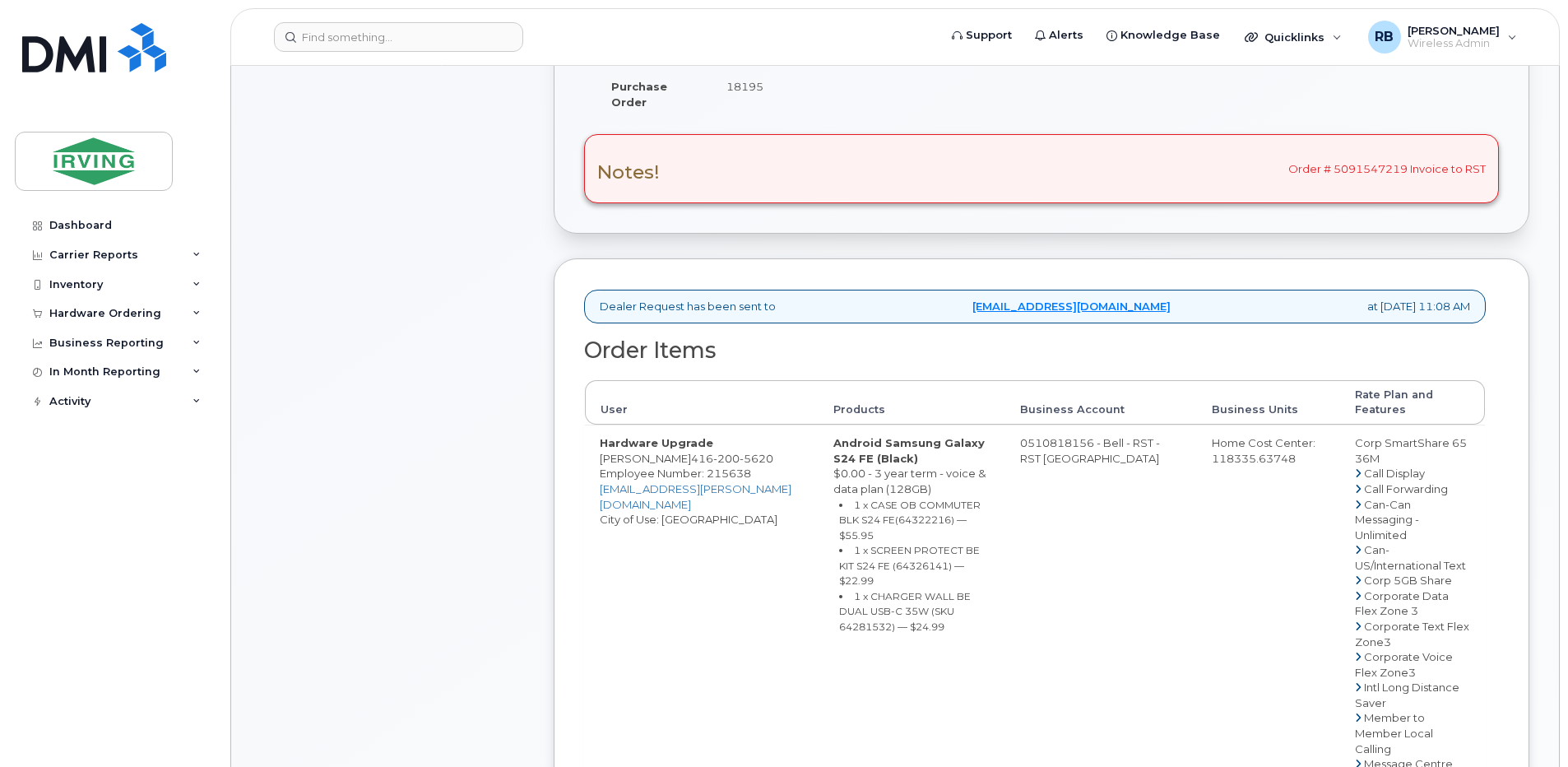
drag, startPoint x: 693, startPoint y: 454, endPoint x: 595, endPoint y: 457, distance: 98.0
copy td "[PERSON_NAME]"
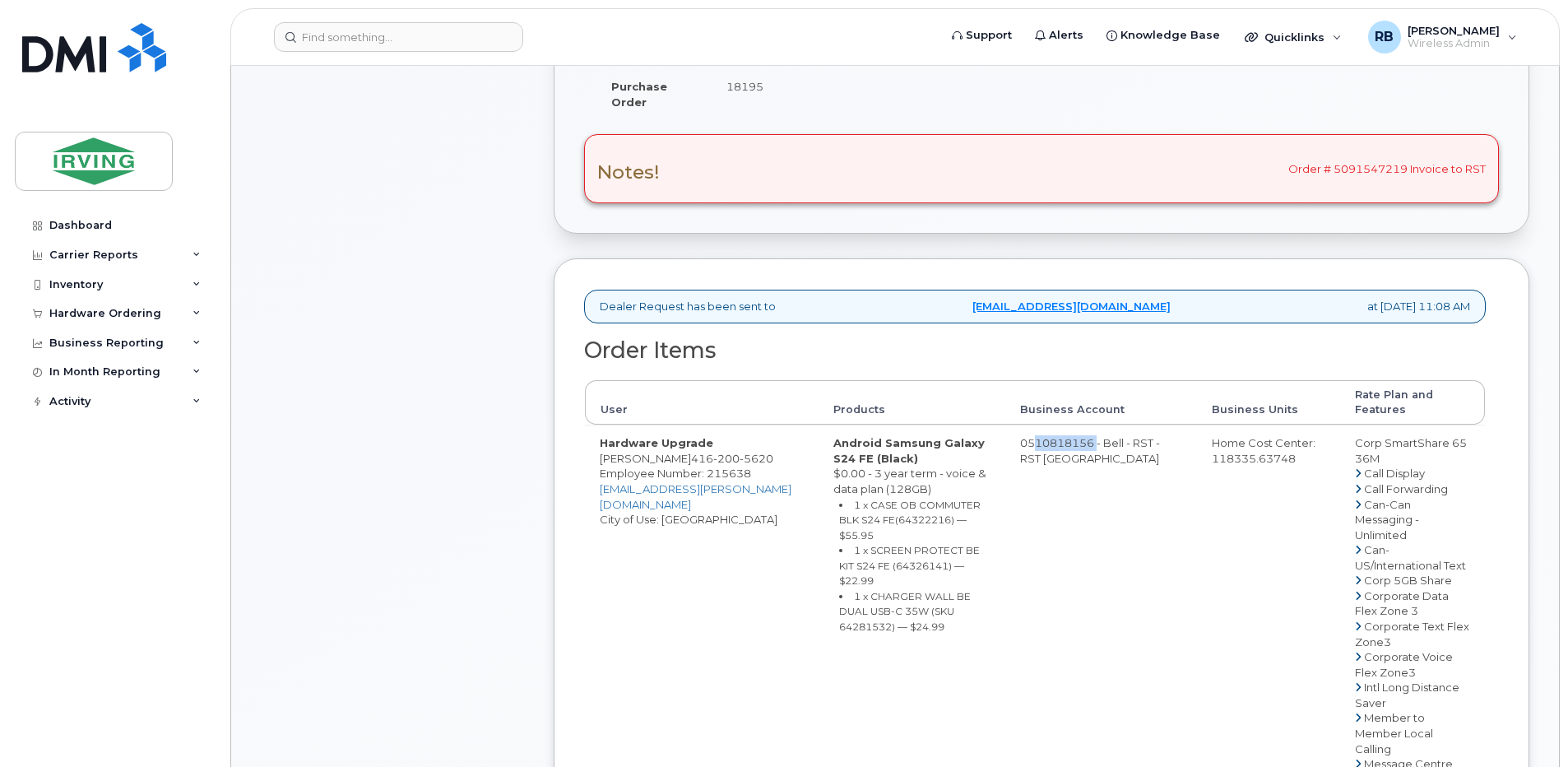
drag, startPoint x: 1037, startPoint y: 442, endPoint x: 1102, endPoint y: 442, distance: 65.0
copy td "510818156"
click at [724, 460] on span "200" at bounding box center [726, 458] width 27 height 13
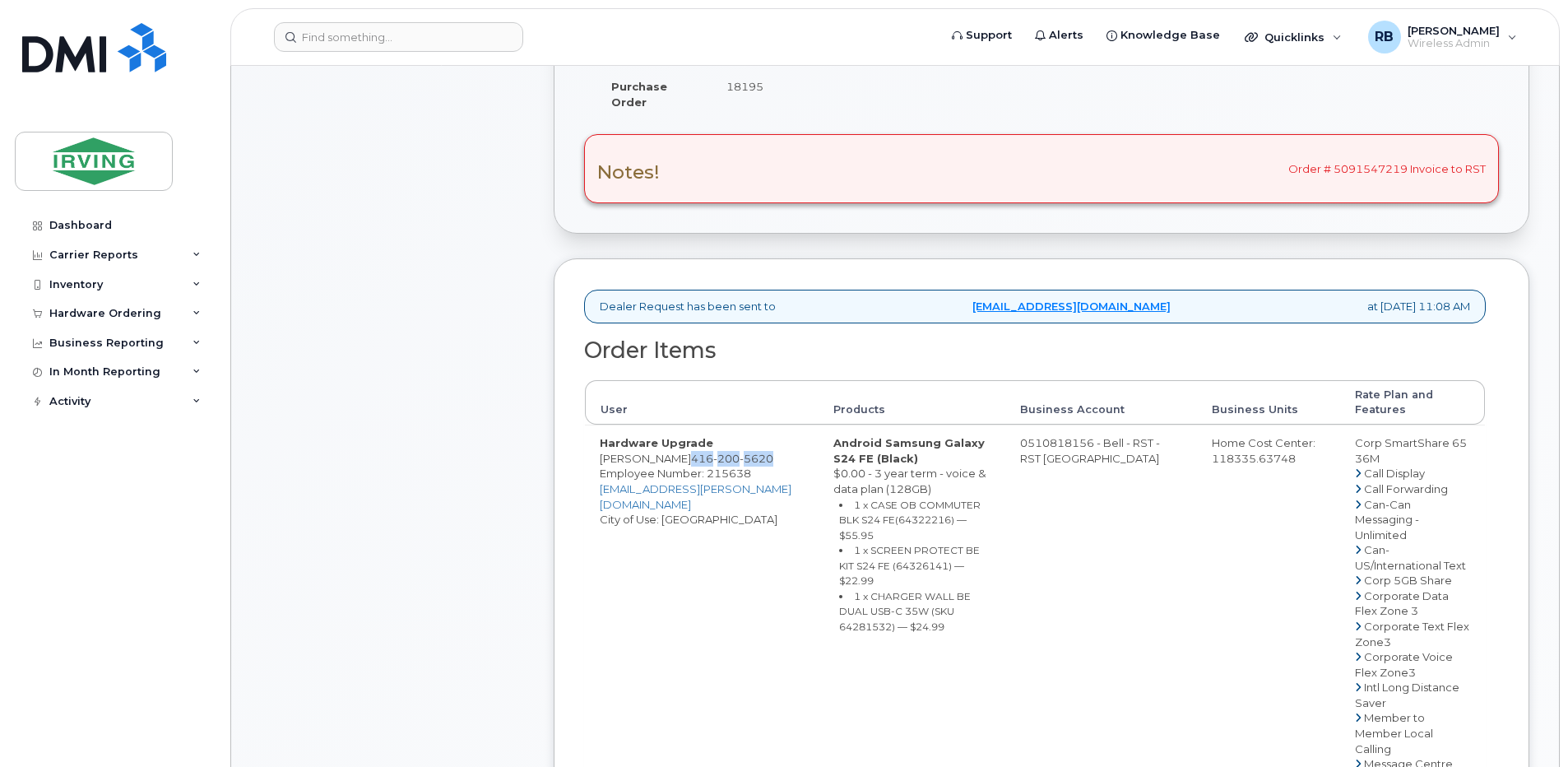
copy span "416 200 5620"
click at [448, 294] on div "Comments Leave Comment" at bounding box center [392, 623] width 263 height 1652
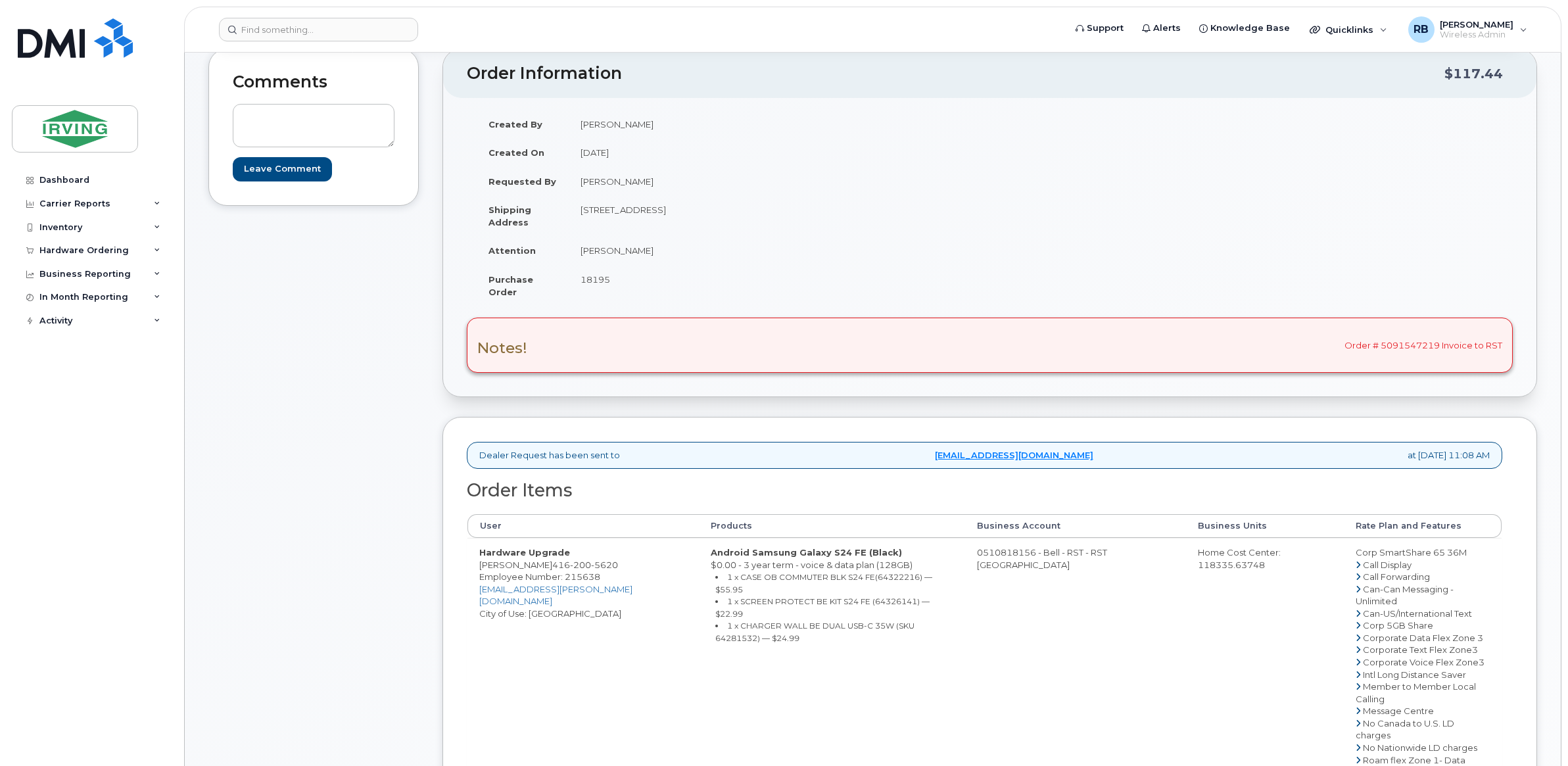
scroll to position [132, 0]
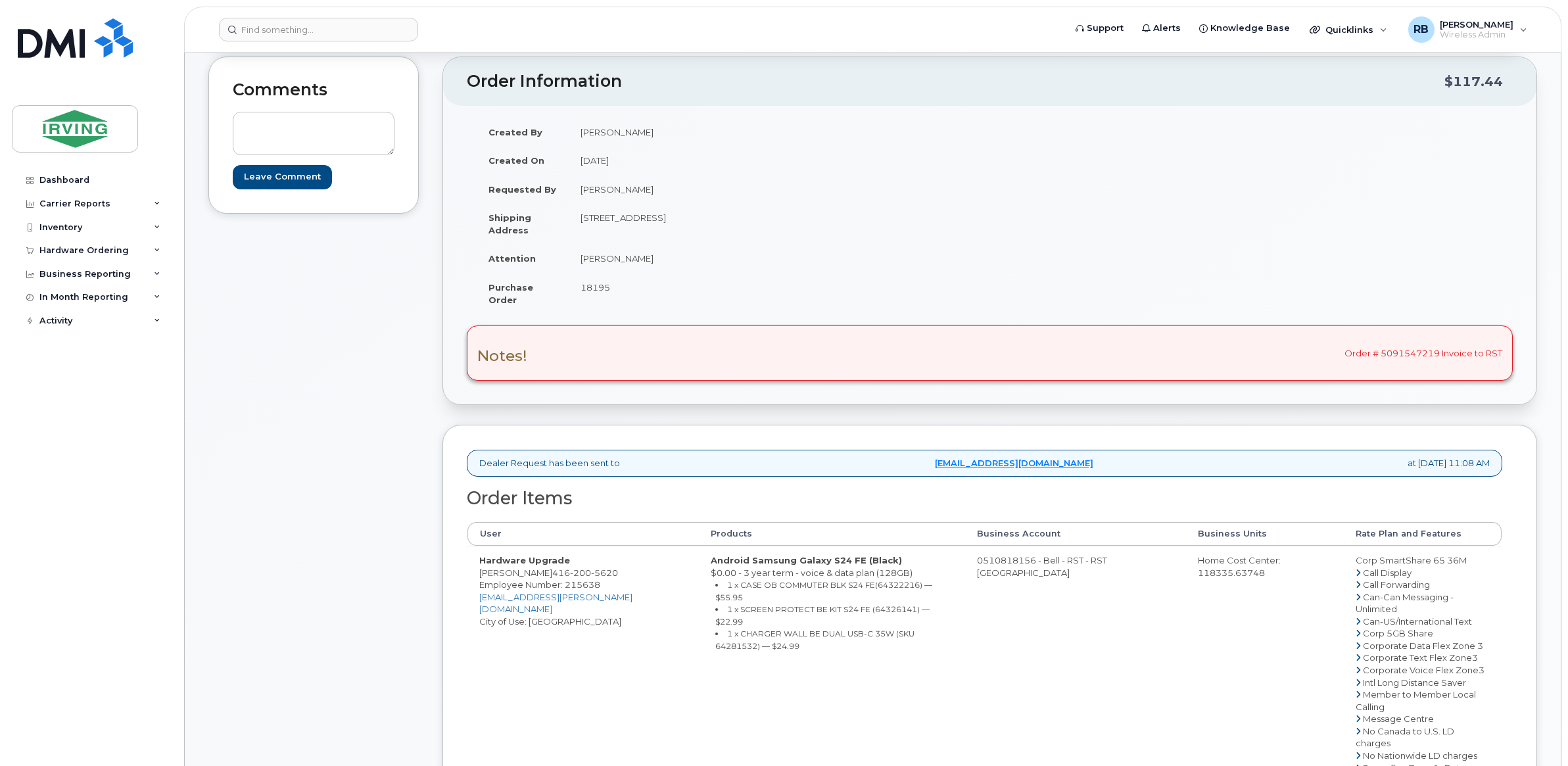
click at [291, 397] on div "Comments Leave Comment" at bounding box center [313, 594] width 210 height 1077
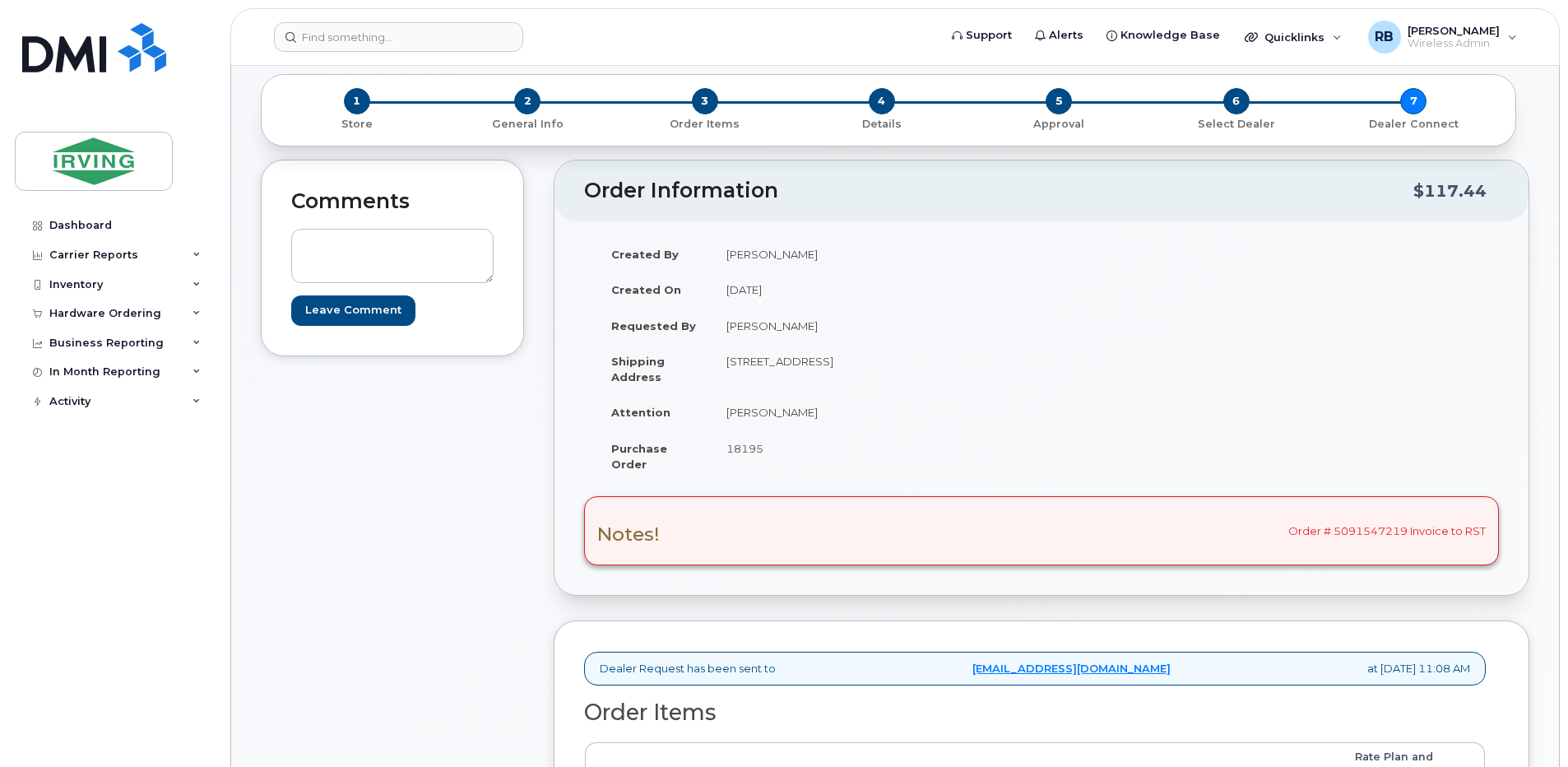
scroll to position [0, 0]
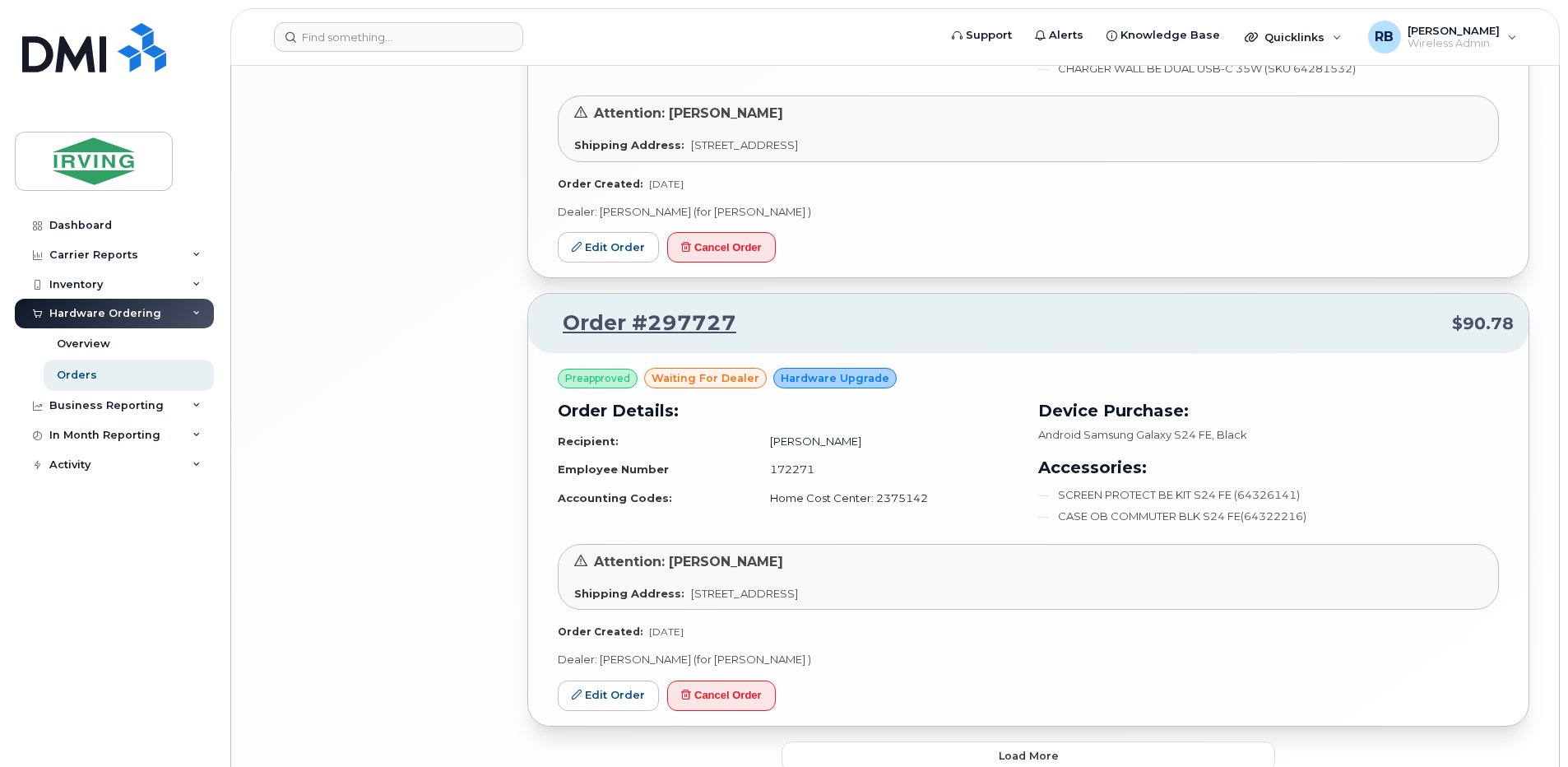
scroll to position [2878, 0]
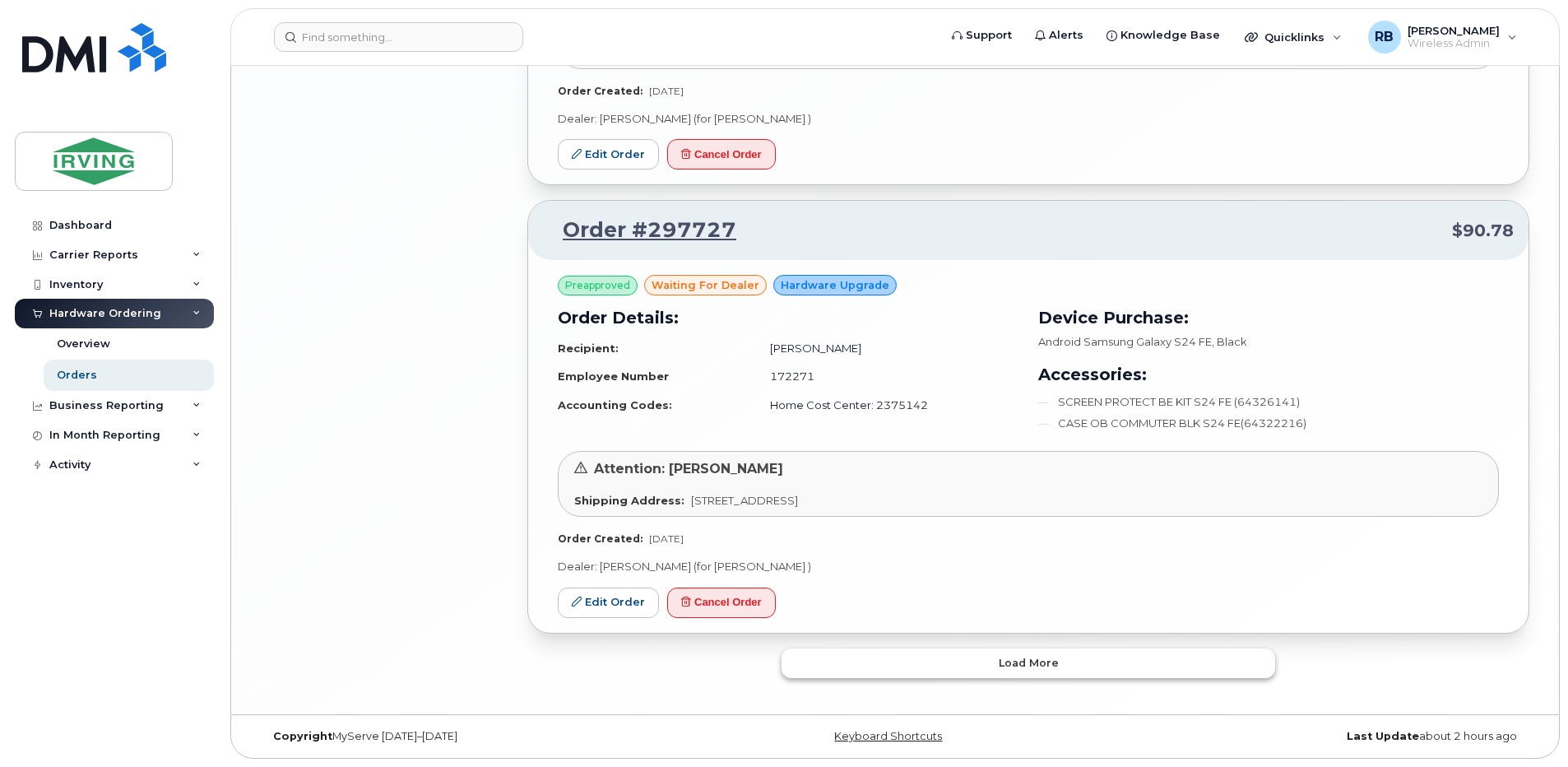
click at [852, 669] on button "Load more" at bounding box center [1029, 663] width 494 height 29
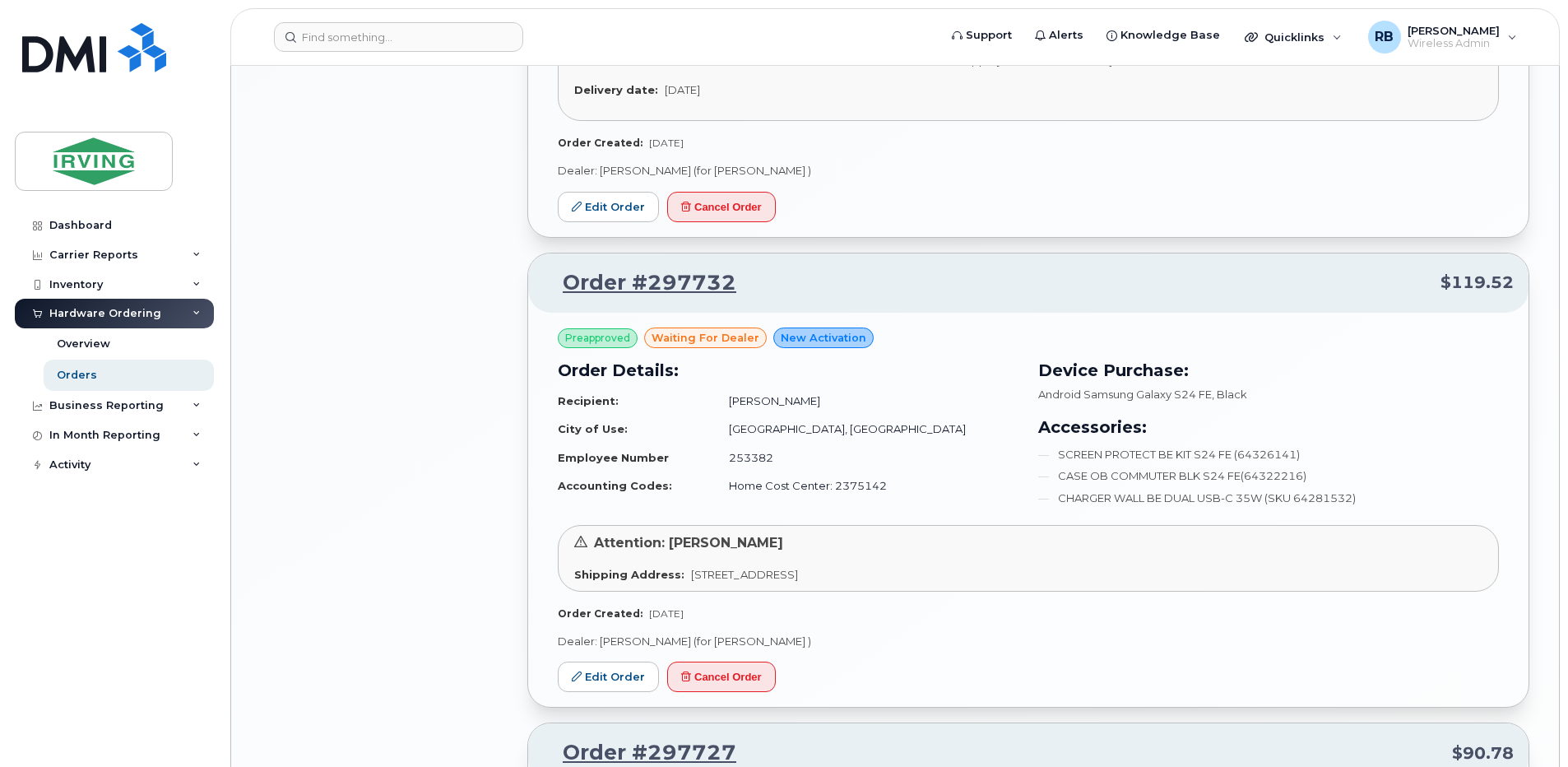
scroll to position [2137, 0]
